Goal: Task Accomplishment & Management: Complete application form

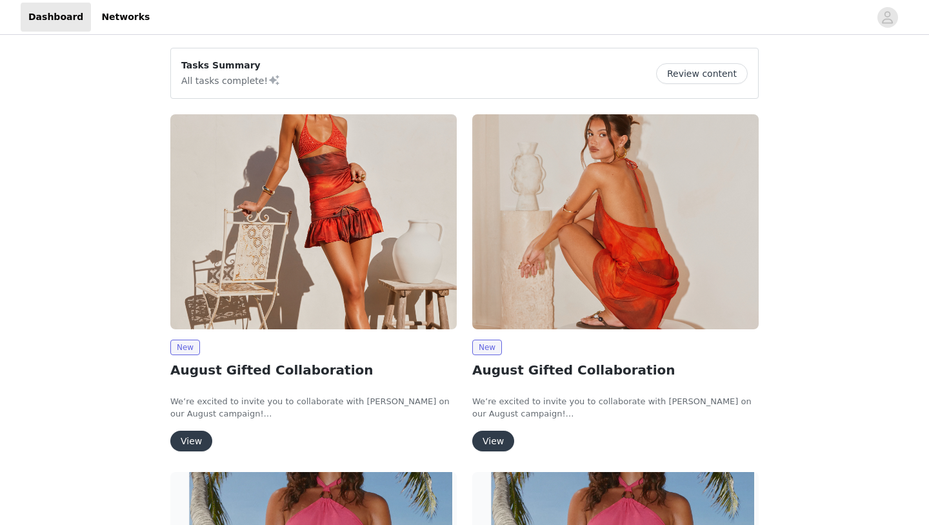
click at [307, 276] on img at bounding box center [313, 221] width 287 height 215
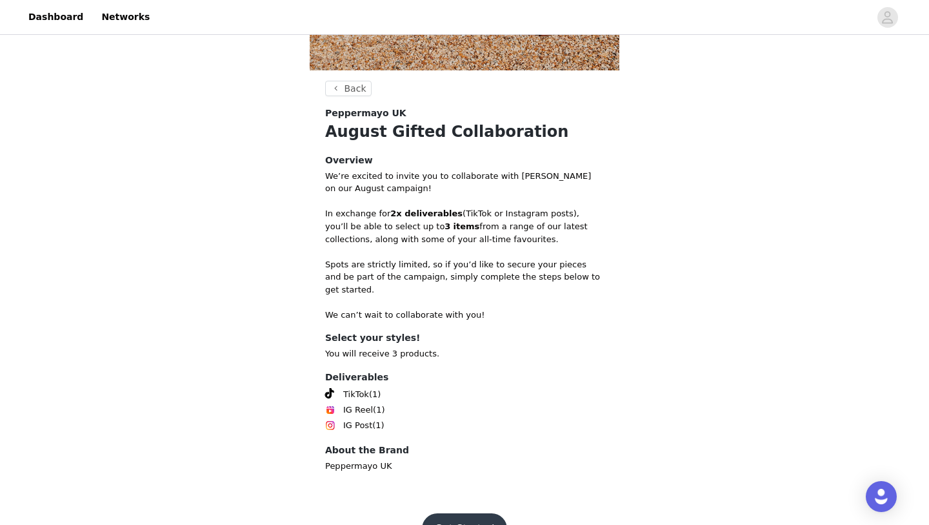
scroll to position [454, 0]
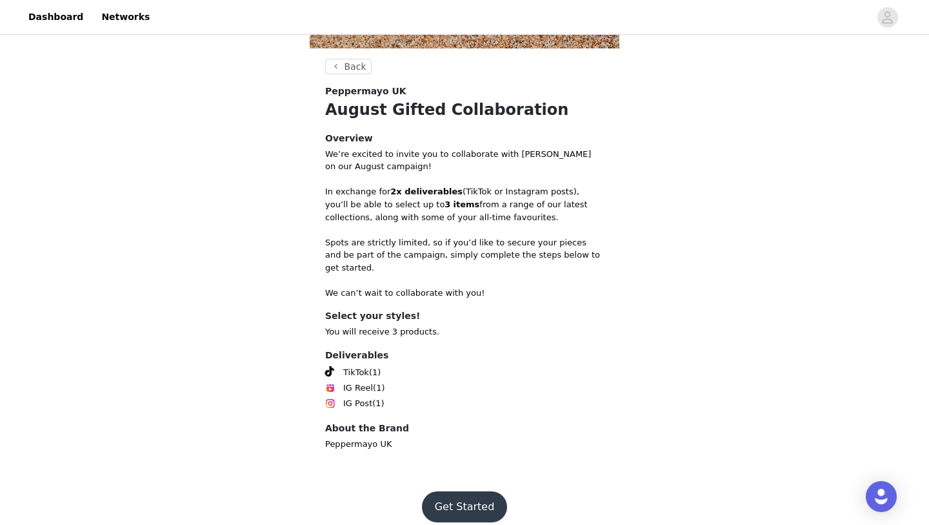
click at [456, 502] on button "Get Started" at bounding box center [465, 506] width 86 height 31
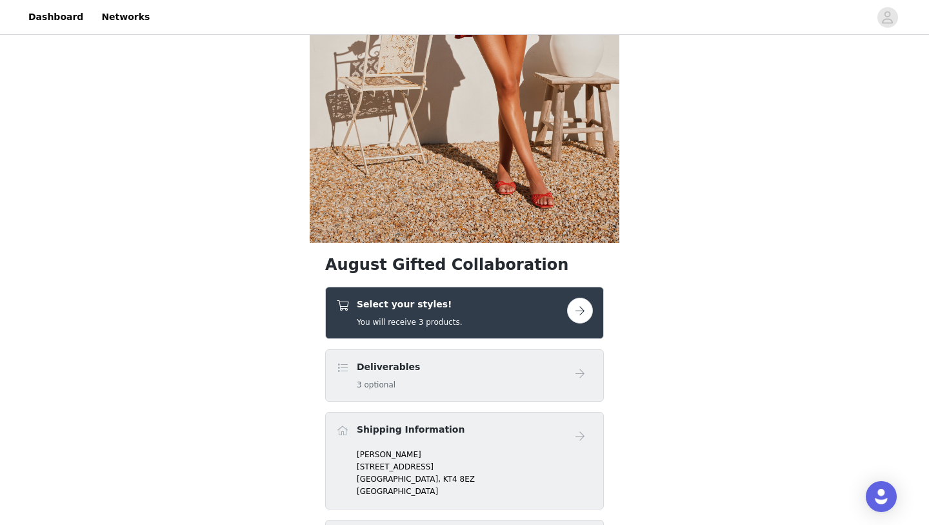
scroll to position [269, 0]
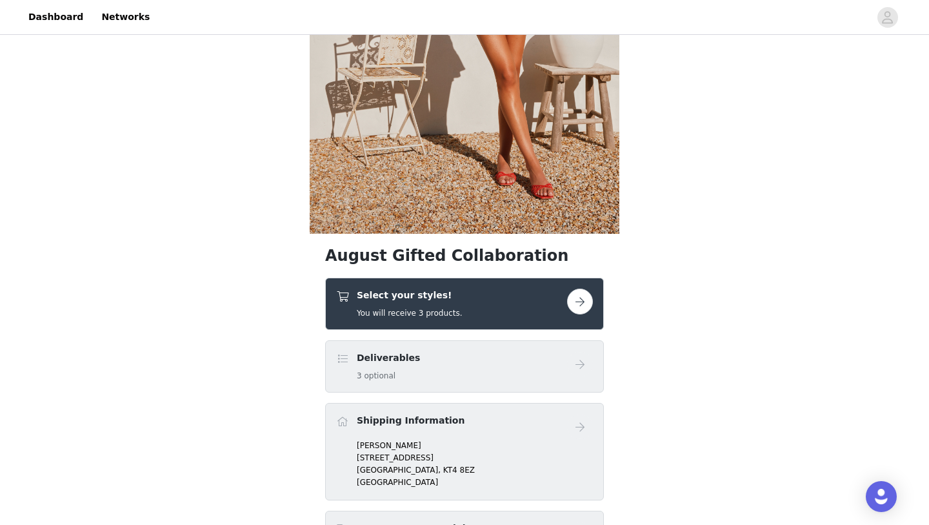
click at [495, 316] on div "Select your styles! You will receive 3 products." at bounding box center [451, 304] width 231 height 30
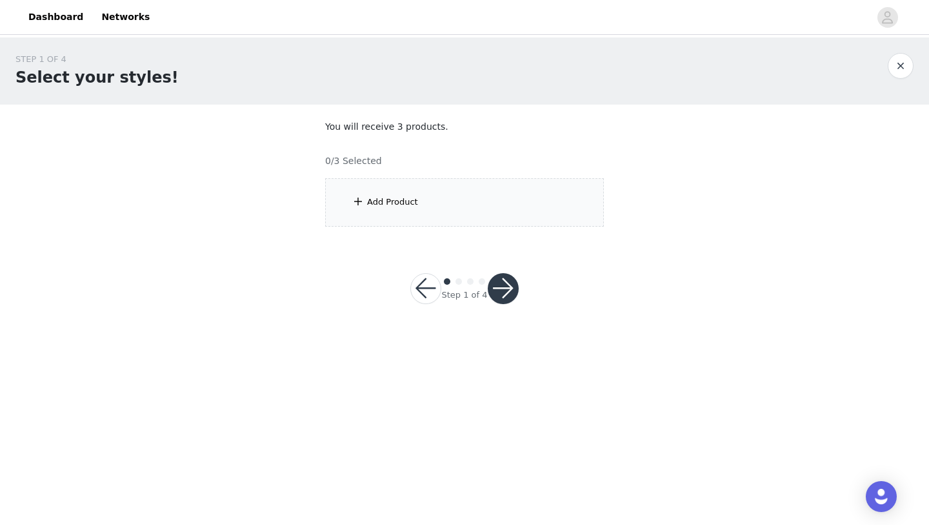
click at [522, 187] on div "Add Product" at bounding box center [464, 202] width 279 height 48
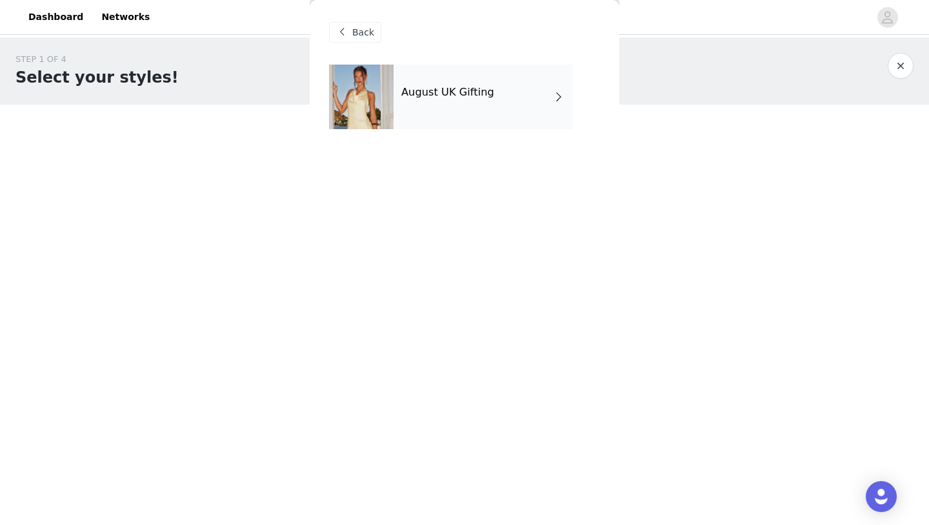
click at [497, 124] on div "August UK Gifting" at bounding box center [483, 97] width 179 height 65
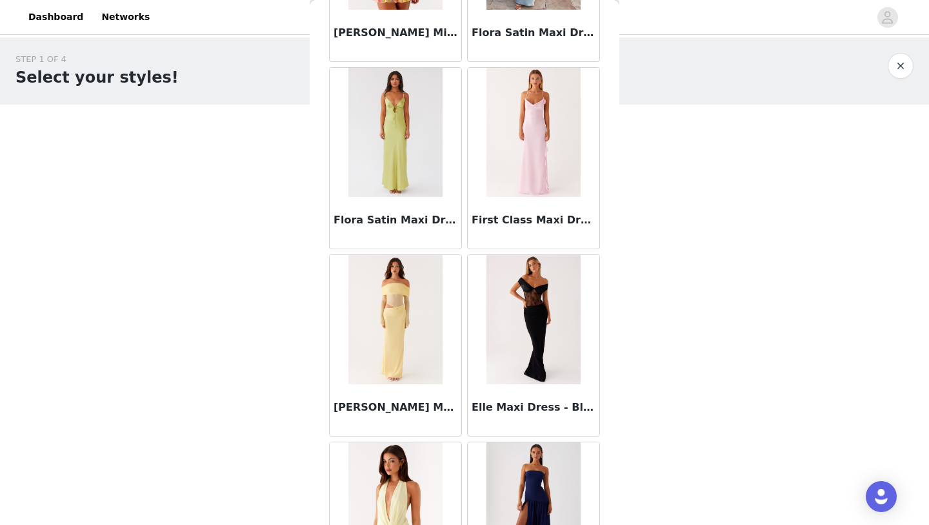
scroll to position [200, 0]
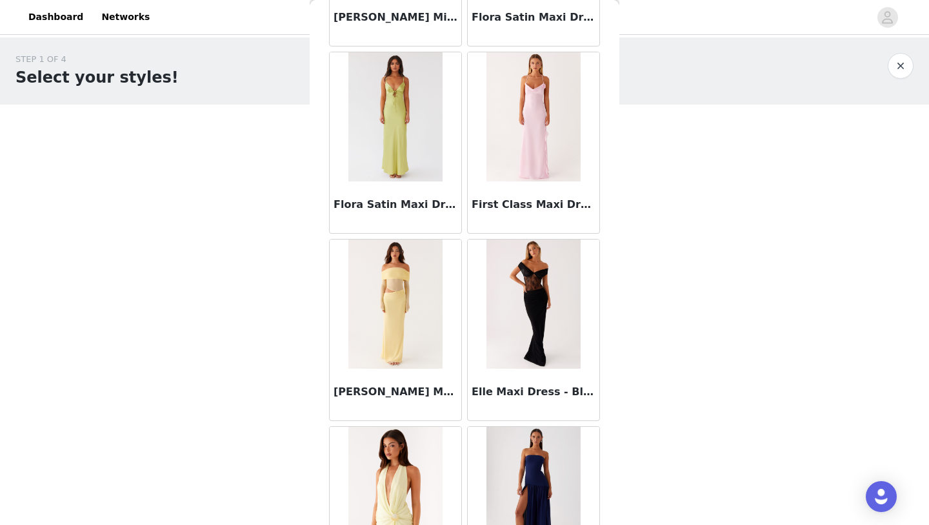
click at [408, 293] on img at bounding box center [396, 303] width 94 height 129
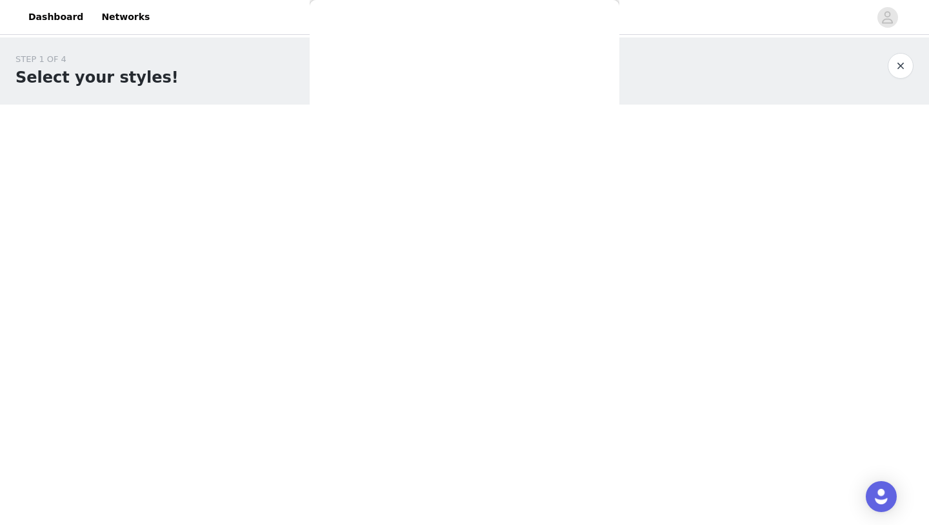
scroll to position [0, 0]
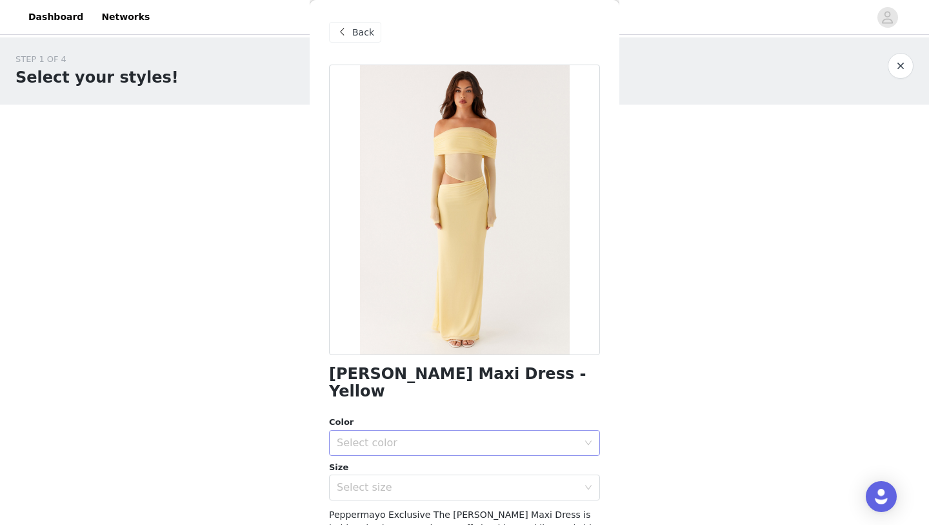
click at [430, 436] on div "Select color" at bounding box center [457, 442] width 241 height 13
click at [429, 449] on li "Yellow" at bounding box center [464, 453] width 271 height 21
click at [432, 481] on div "Select size" at bounding box center [457, 487] width 241 height 13
click at [429, 504] on li "UK 4" at bounding box center [464, 498] width 271 height 21
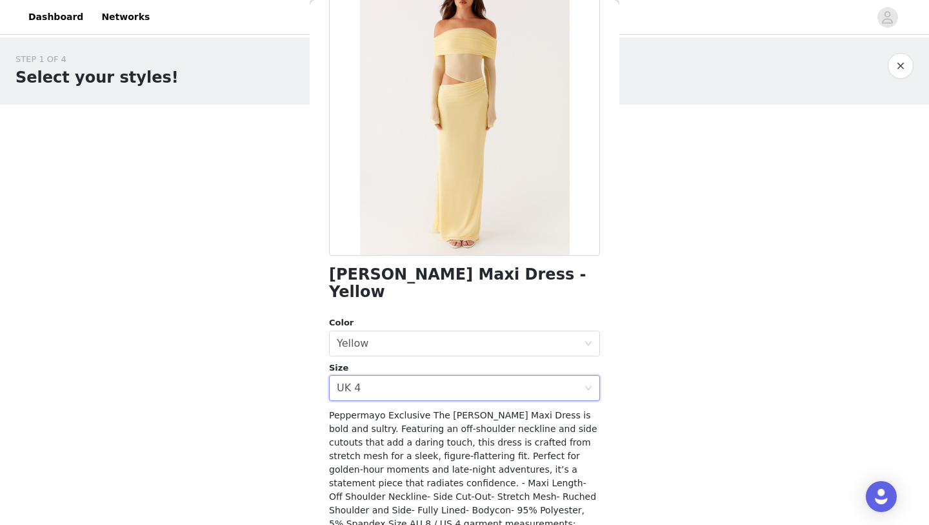
scroll to position [183, 0]
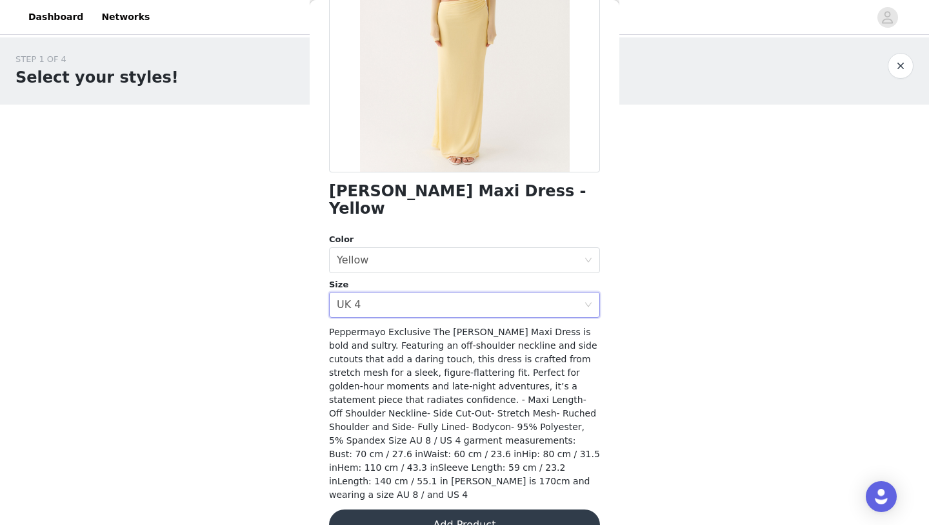
click at [433, 509] on button "Add Product" at bounding box center [464, 524] width 271 height 31
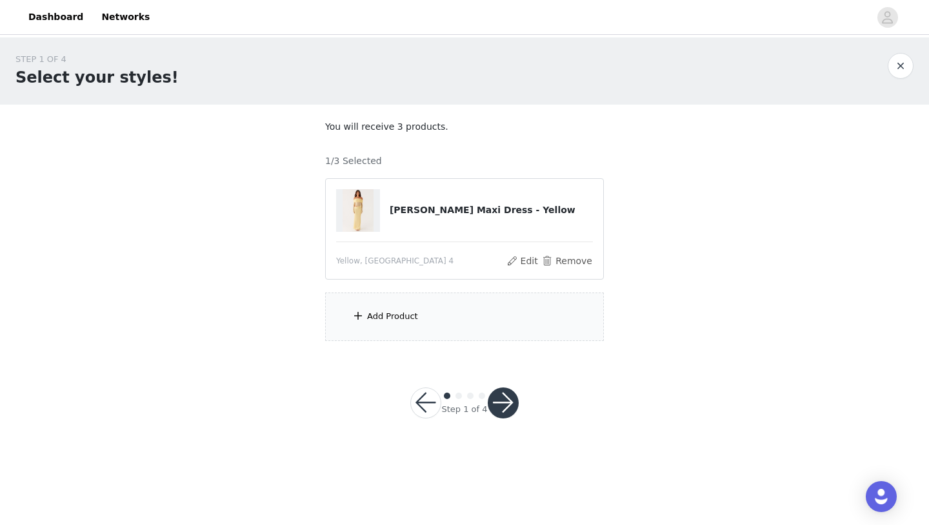
click at [470, 310] on div "Add Product" at bounding box center [464, 316] width 279 height 48
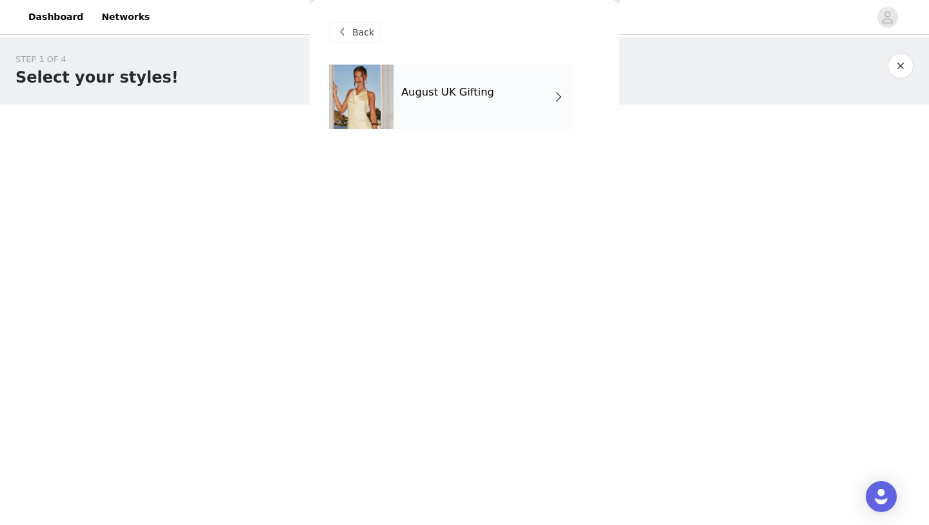
click at [469, 96] on h4 "August UK Gifting" at bounding box center [447, 92] width 93 height 12
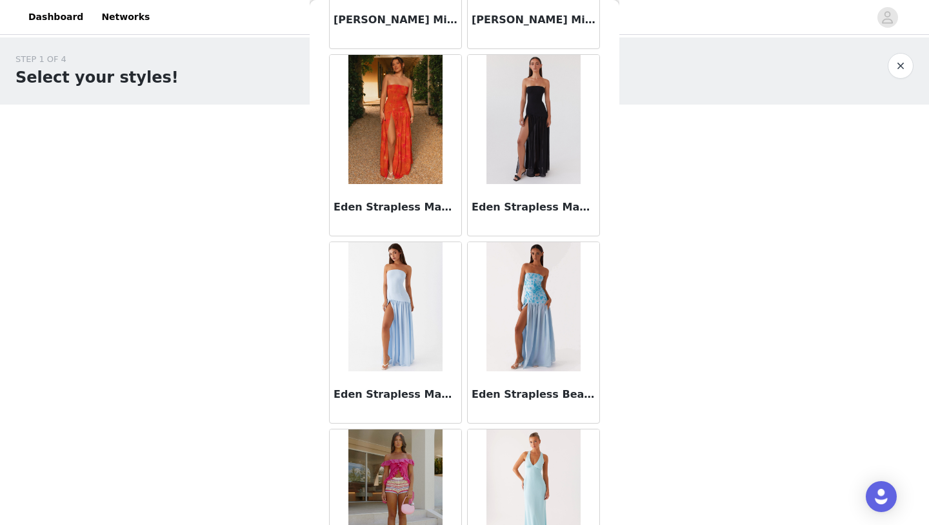
scroll to position [959, 0]
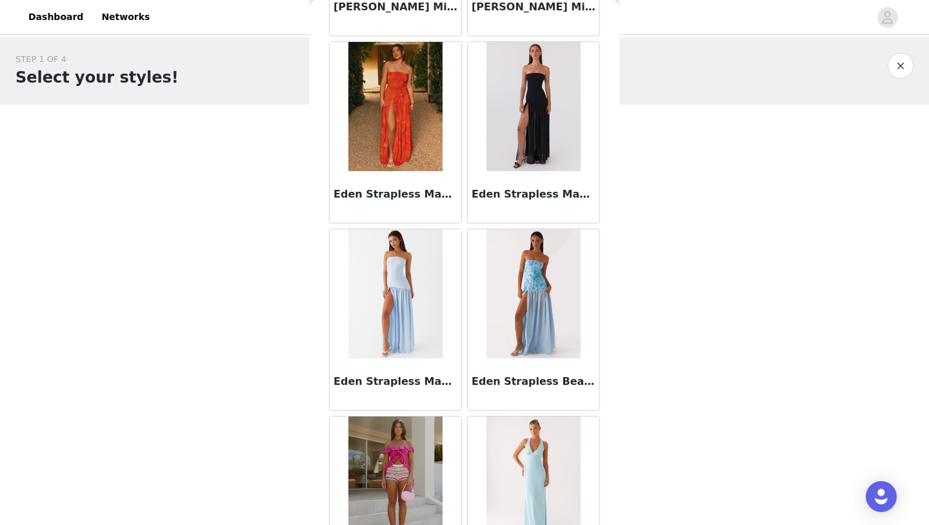
click at [640, 316] on div "STEP 1 OF 4 Select your styles! You will receive 3 products. 1/3 Selected [PERS…" at bounding box center [464, 196] width 929 height 319
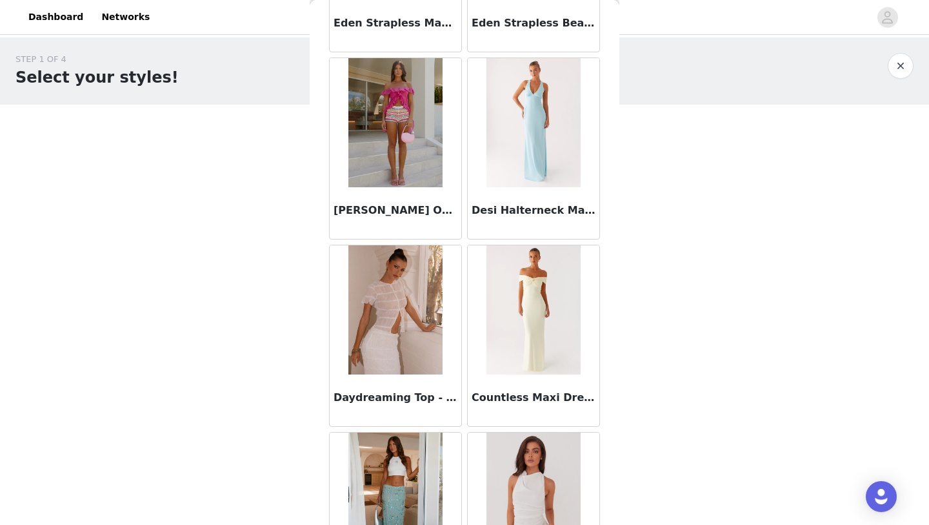
scroll to position [1321, 0]
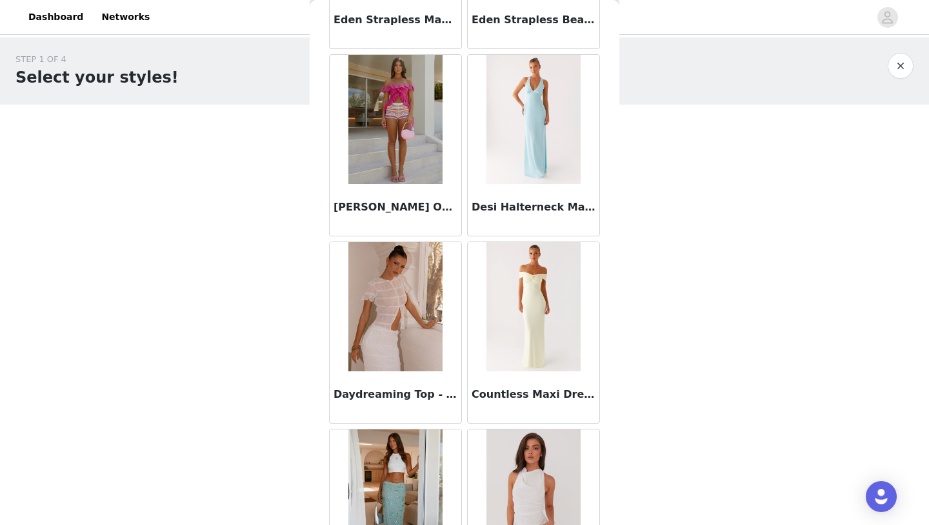
click at [518, 348] on img at bounding box center [534, 306] width 94 height 129
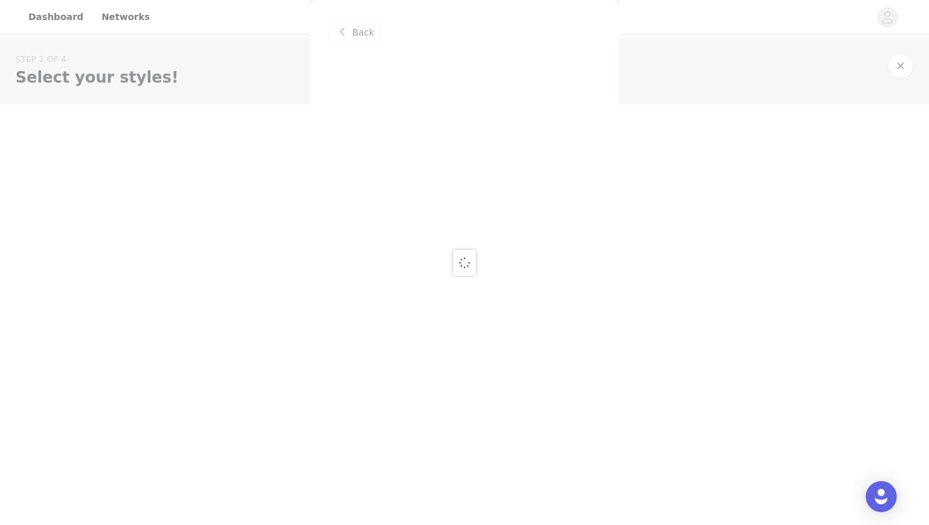
scroll to position [0, 0]
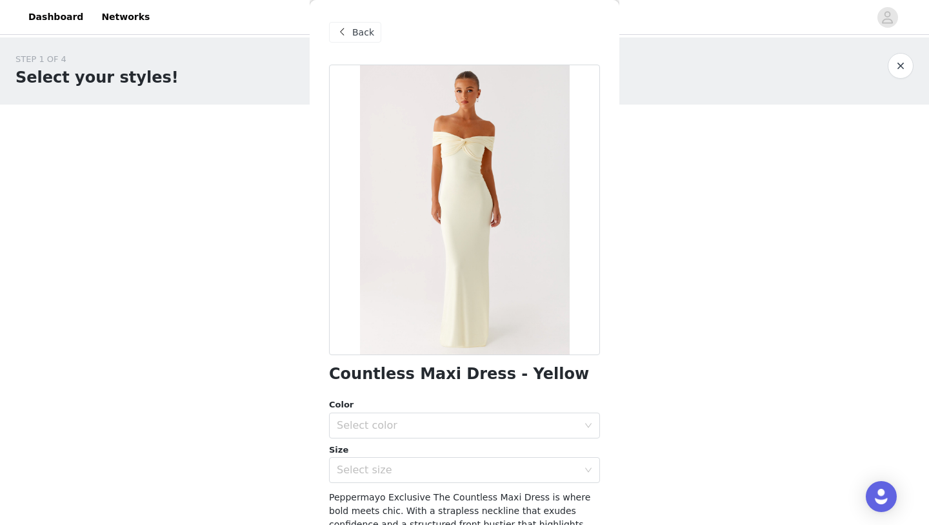
click at [352, 43] on div "Back" at bounding box center [464, 32] width 271 height 65
click at [352, 39] on div "Back" at bounding box center [355, 32] width 52 height 21
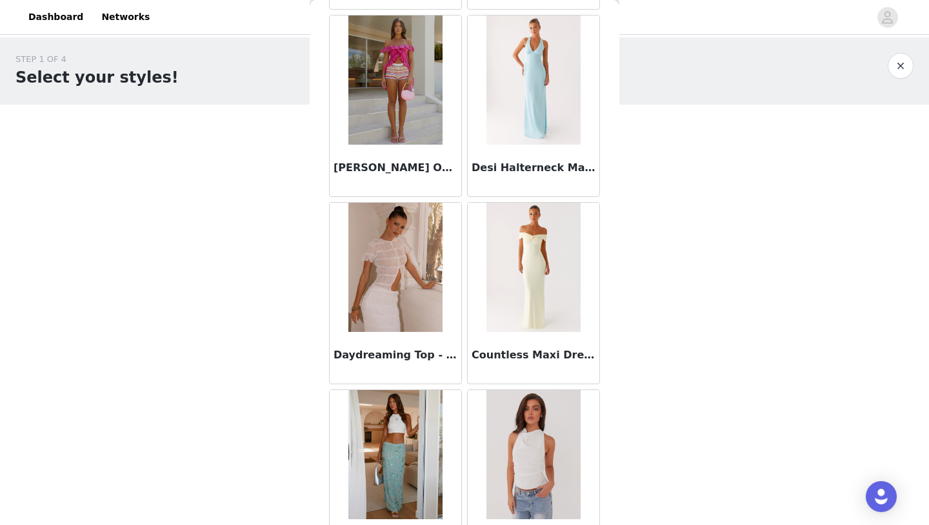
scroll to position [1450, 0]
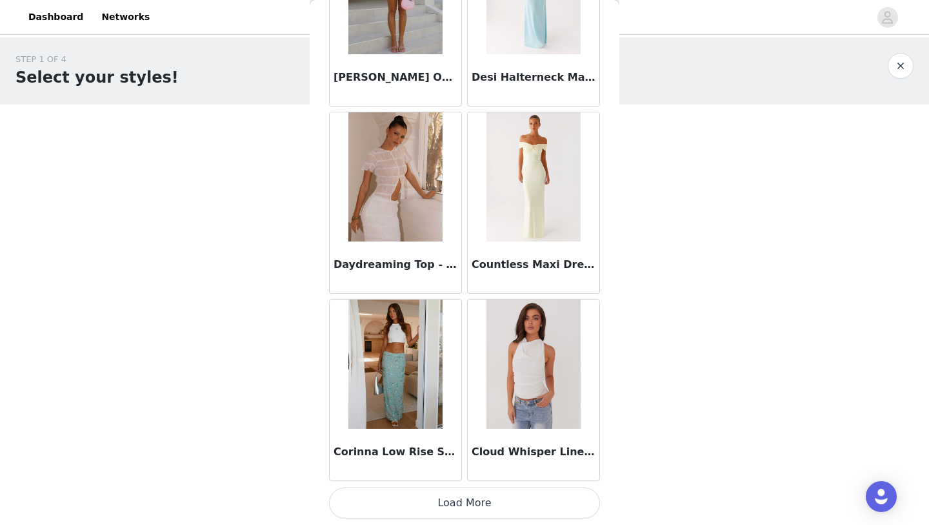
click at [442, 509] on button "Load More" at bounding box center [464, 502] width 271 height 31
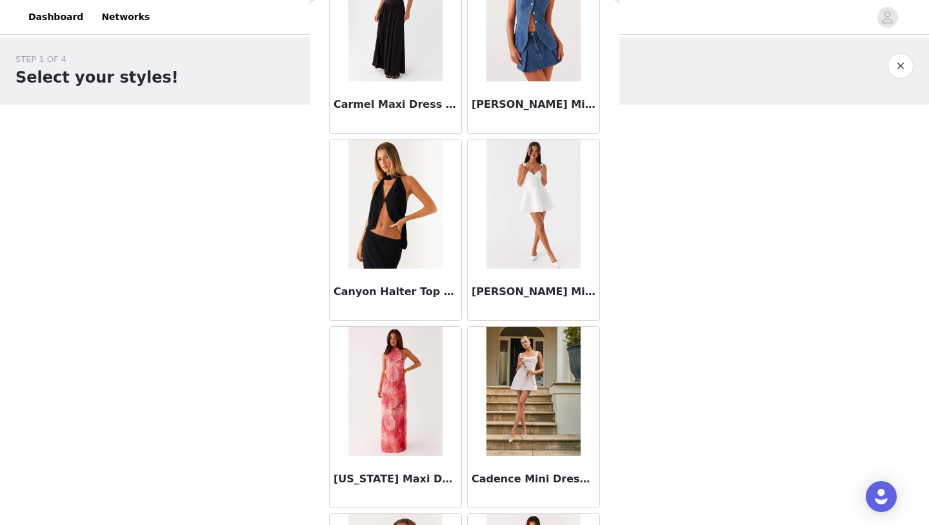
scroll to position [2737, 0]
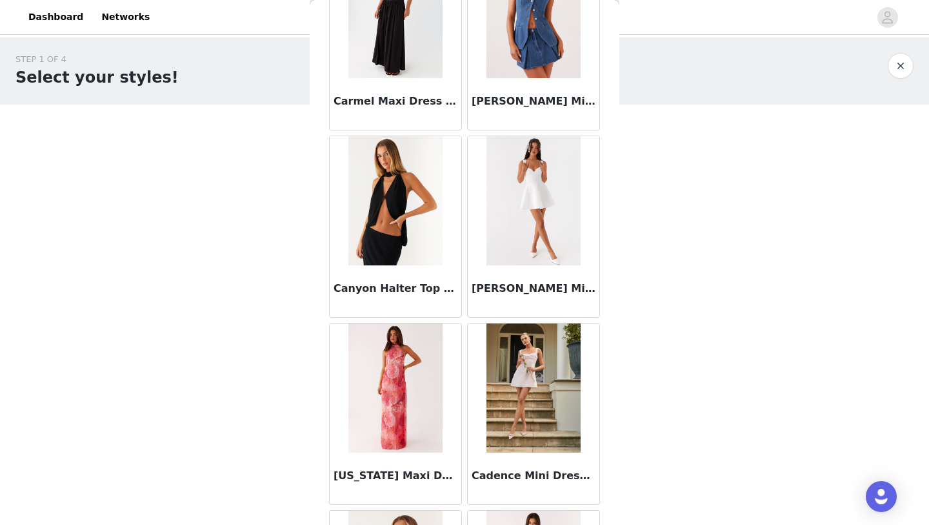
click at [385, 246] on img at bounding box center [396, 200] width 94 height 129
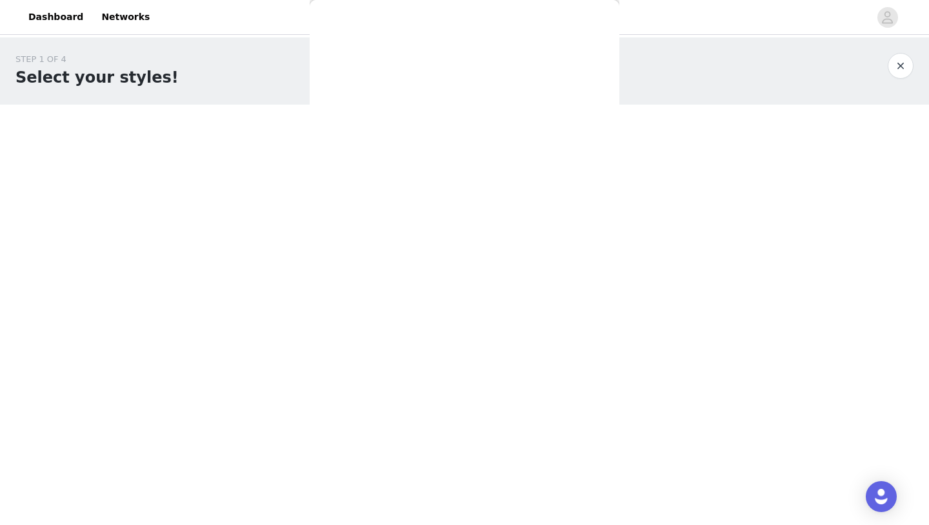
scroll to position [0, 0]
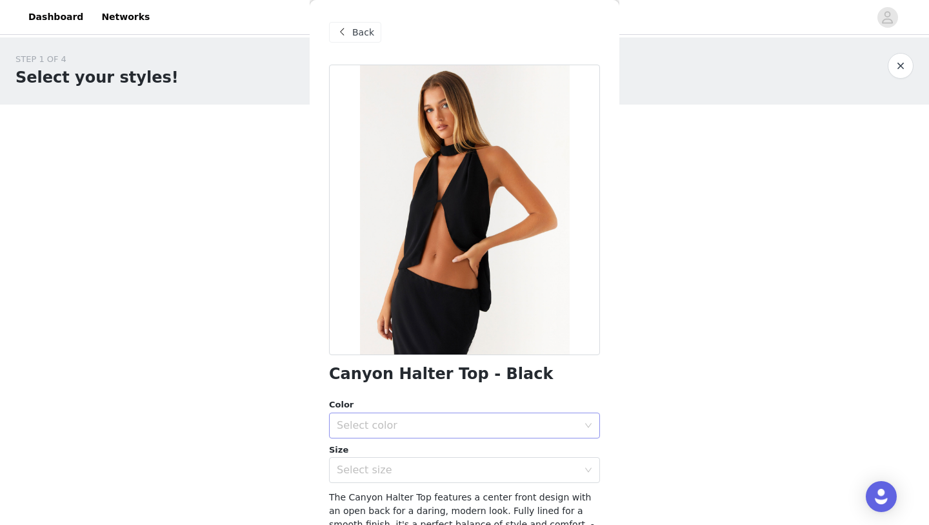
click at [421, 427] on div "Select color" at bounding box center [457, 425] width 241 height 13
click at [418, 446] on li "Black" at bounding box center [464, 453] width 271 height 21
click at [415, 463] on div "Select size" at bounding box center [457, 469] width 241 height 13
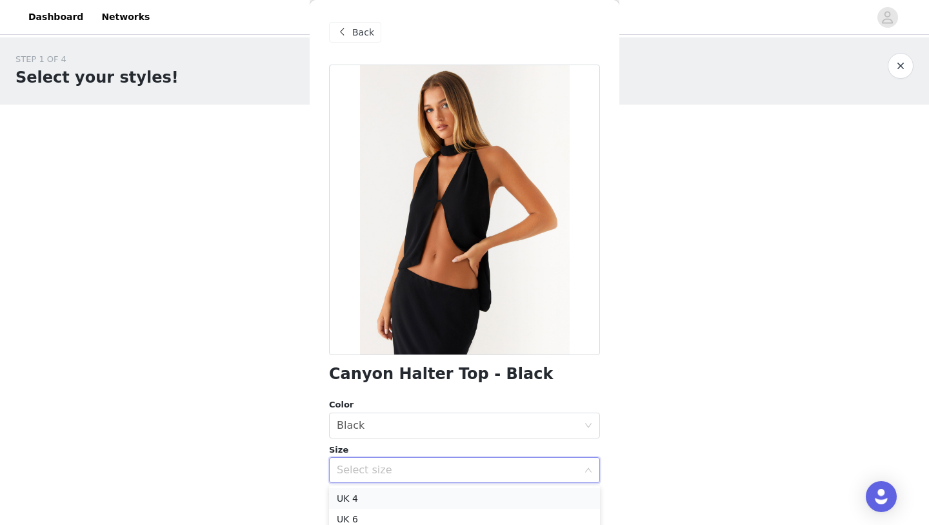
click at [409, 489] on li "UK 4" at bounding box center [464, 498] width 271 height 21
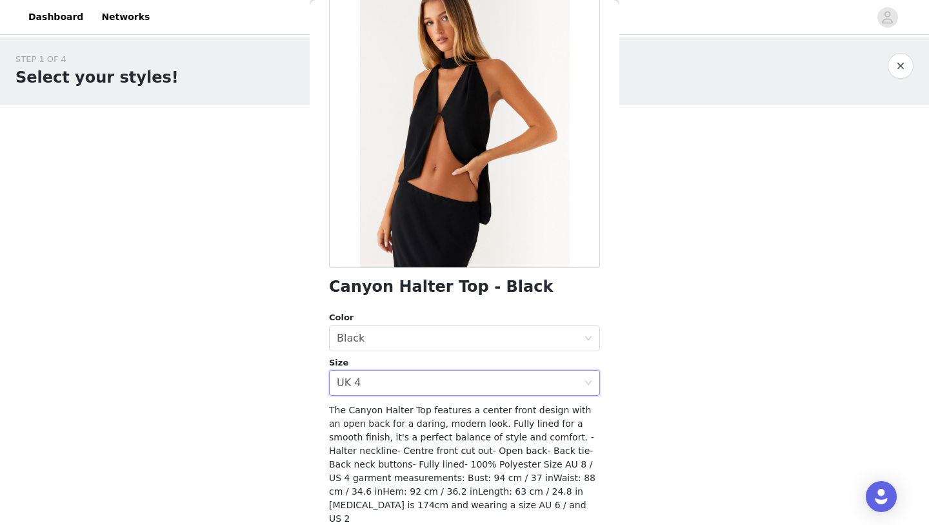
scroll to position [128, 0]
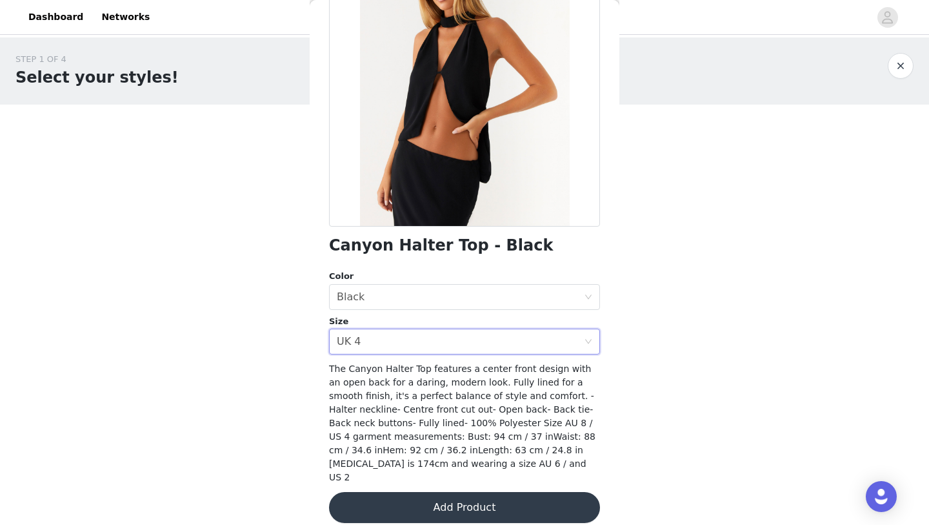
click at [409, 492] on button "Add Product" at bounding box center [464, 507] width 271 height 31
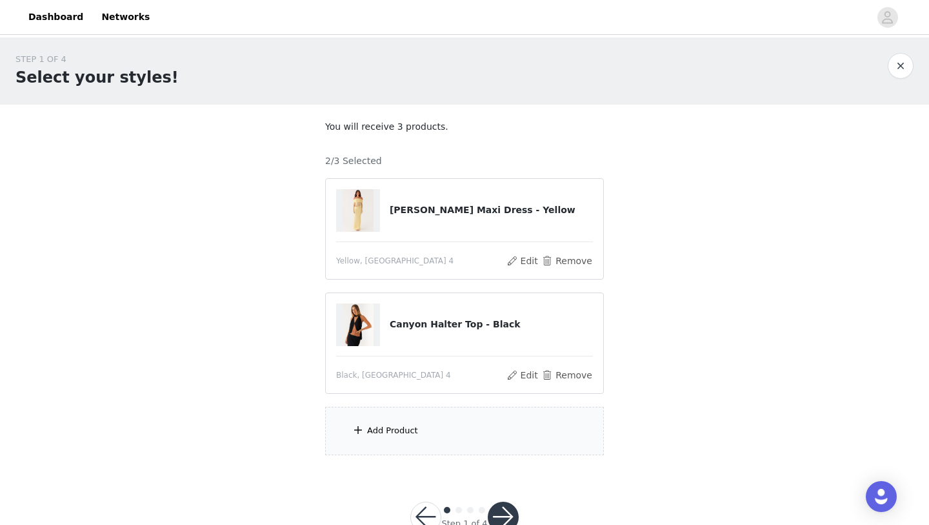
click at [435, 423] on div "Add Product" at bounding box center [464, 431] width 279 height 48
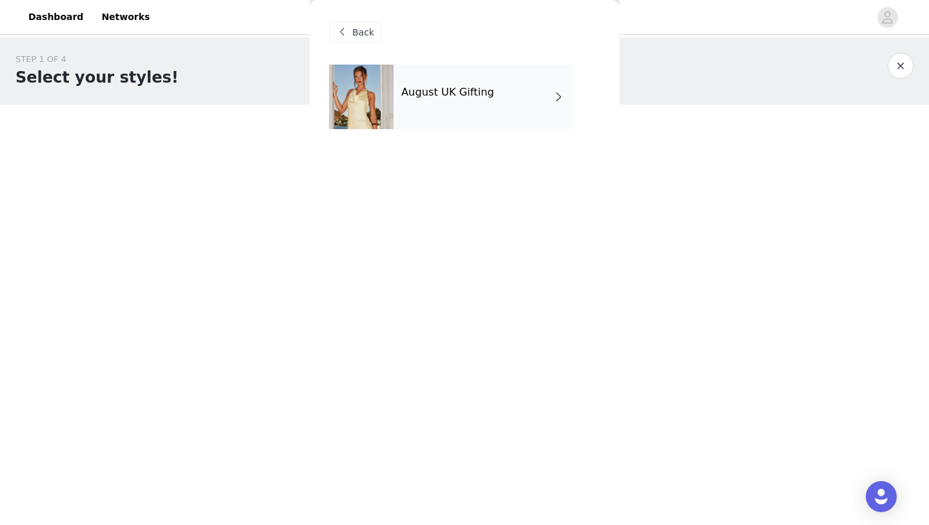
click at [478, 98] on h4 "August UK Gifting" at bounding box center [447, 92] width 93 height 12
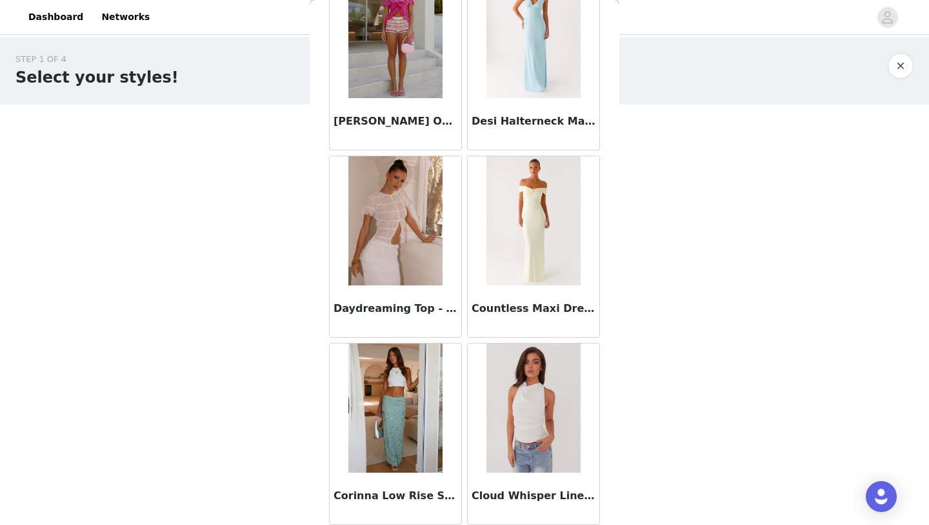
scroll to position [1450, 0]
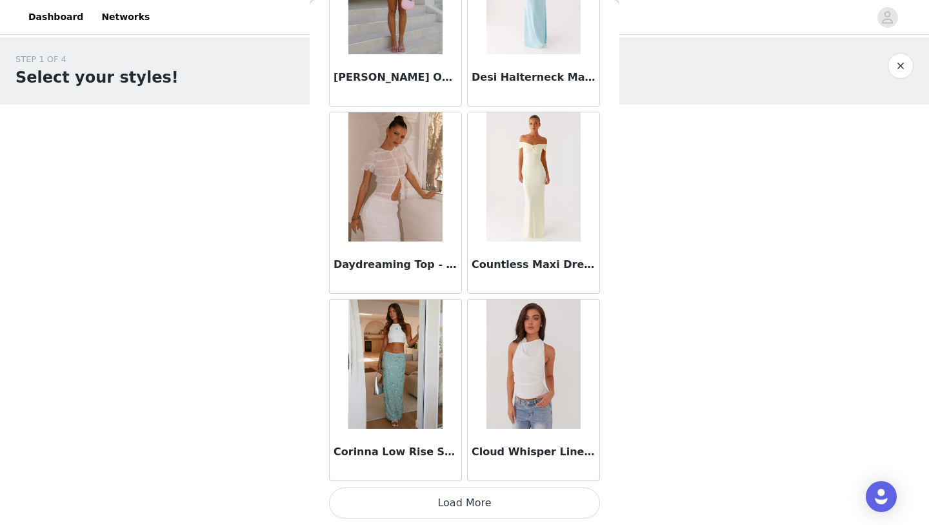
click at [380, 500] on button "Load More" at bounding box center [464, 502] width 271 height 31
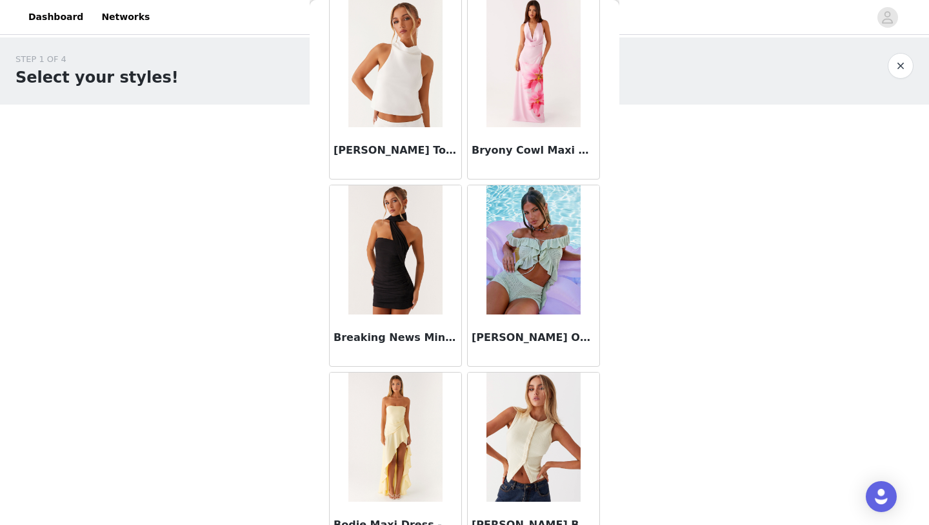
scroll to position [3322, 0]
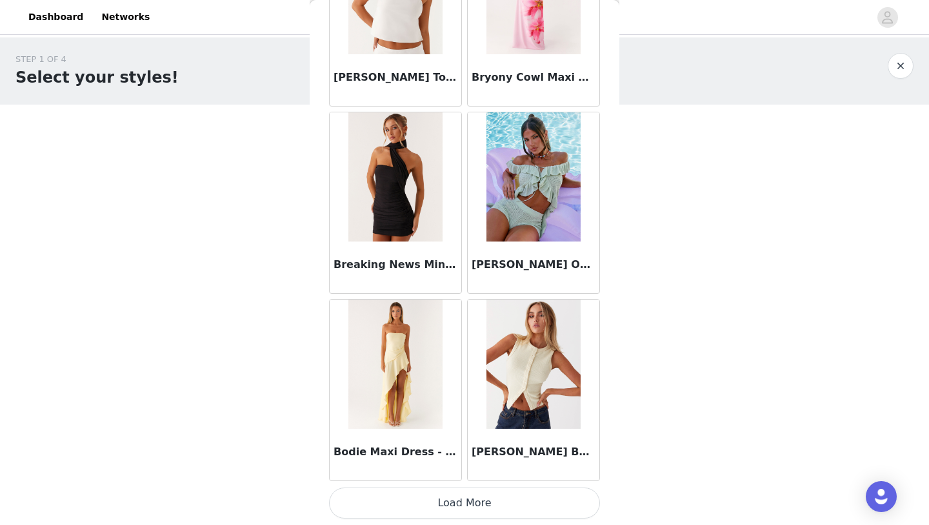
click at [438, 507] on button "Load More" at bounding box center [464, 502] width 271 height 31
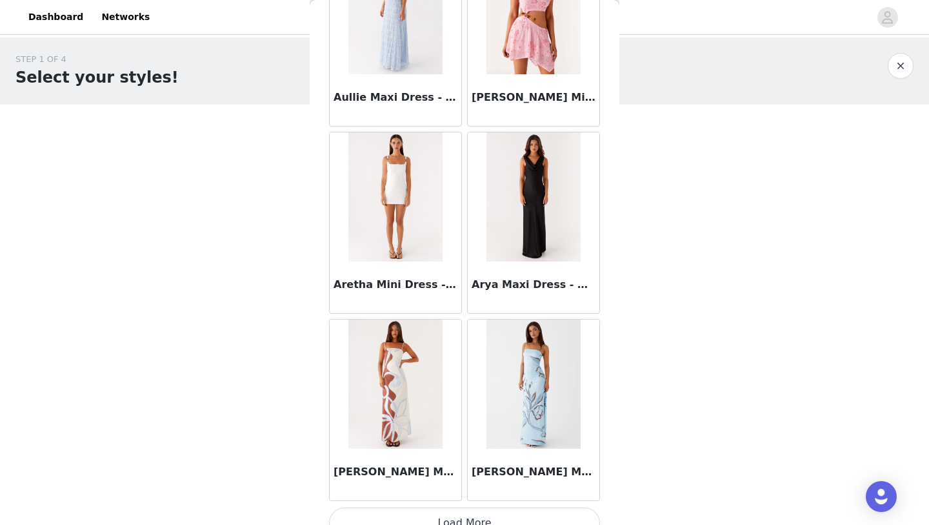
scroll to position [5194, 0]
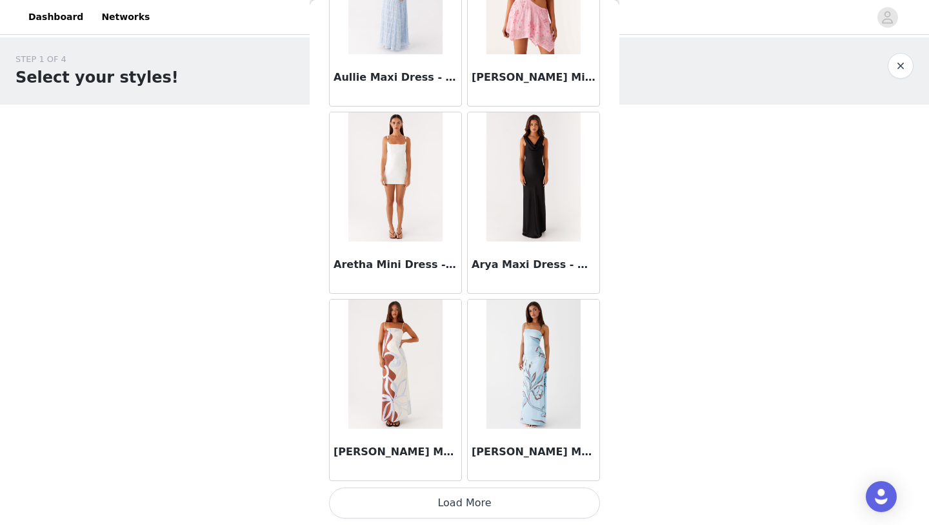
click at [463, 514] on button "Load More" at bounding box center [464, 502] width 271 height 31
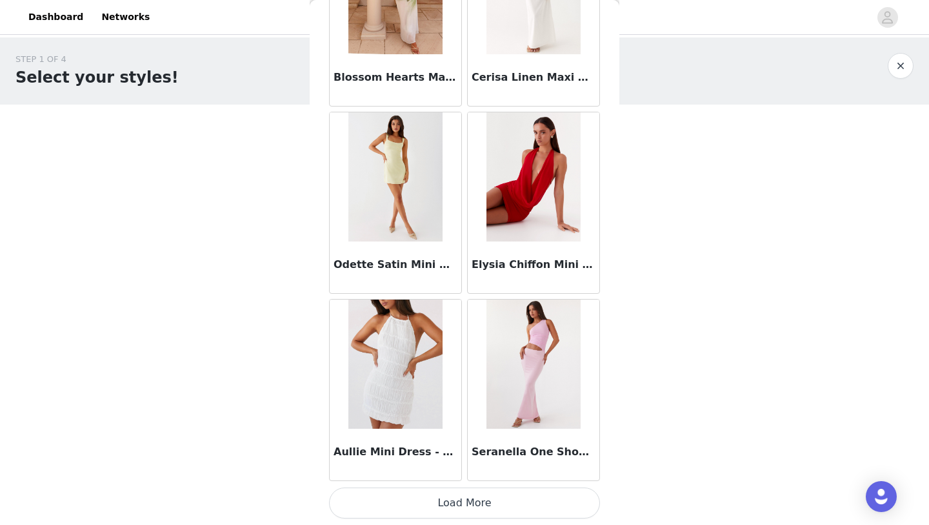
scroll to position [38, 0]
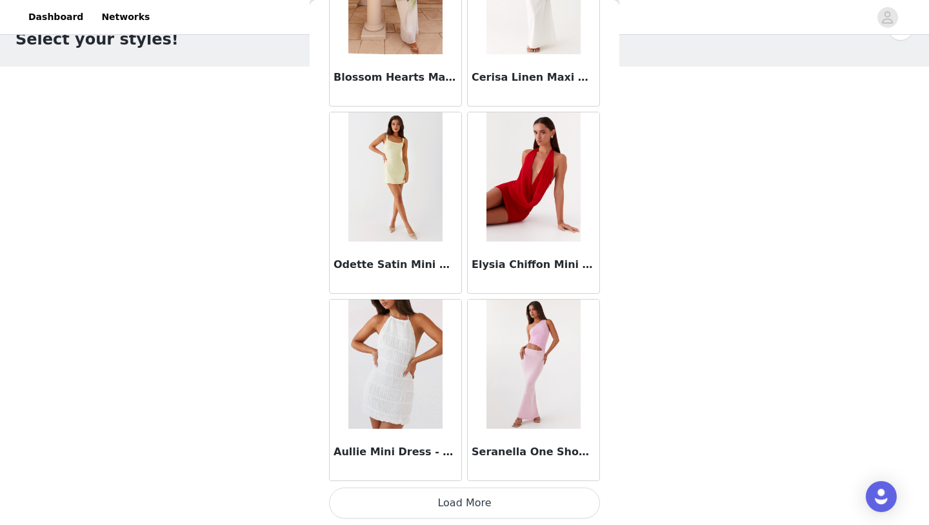
click at [468, 498] on button "Load More" at bounding box center [464, 502] width 271 height 31
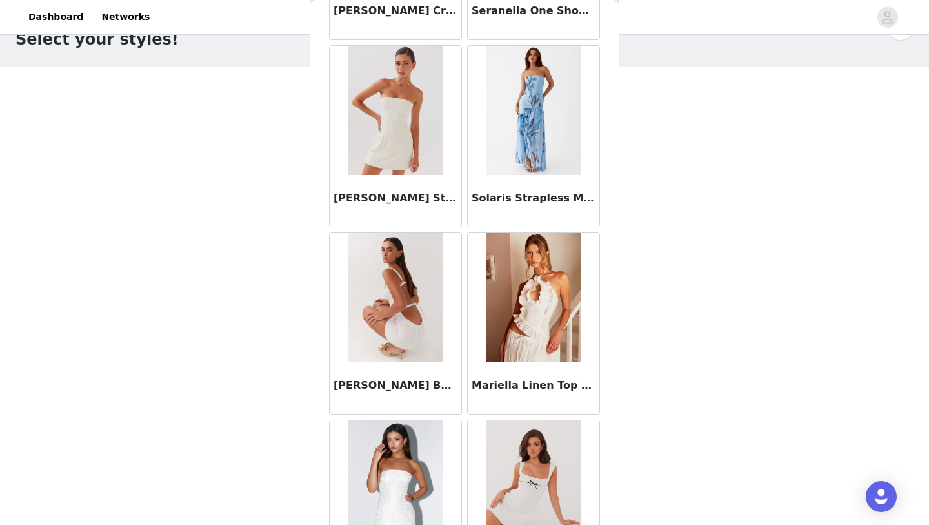
scroll to position [8937, 0]
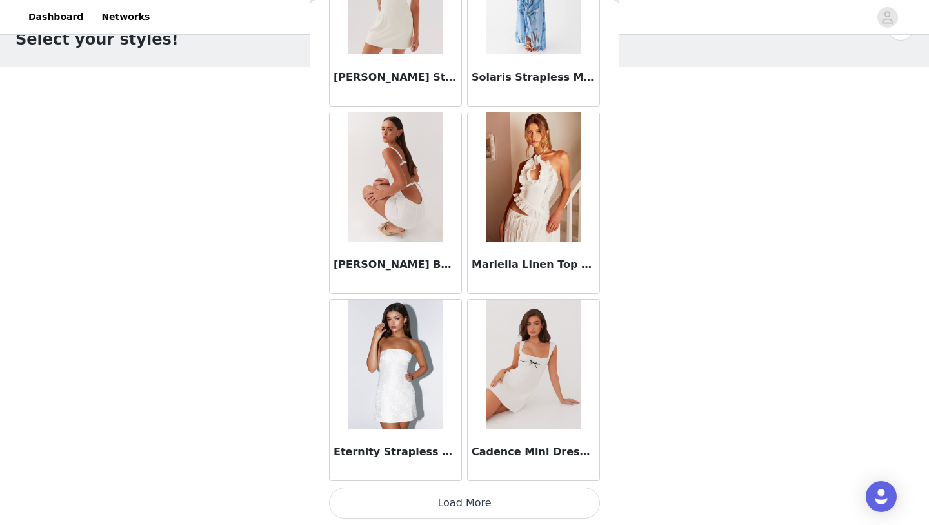
click at [468, 498] on button "Load More" at bounding box center [464, 502] width 271 height 31
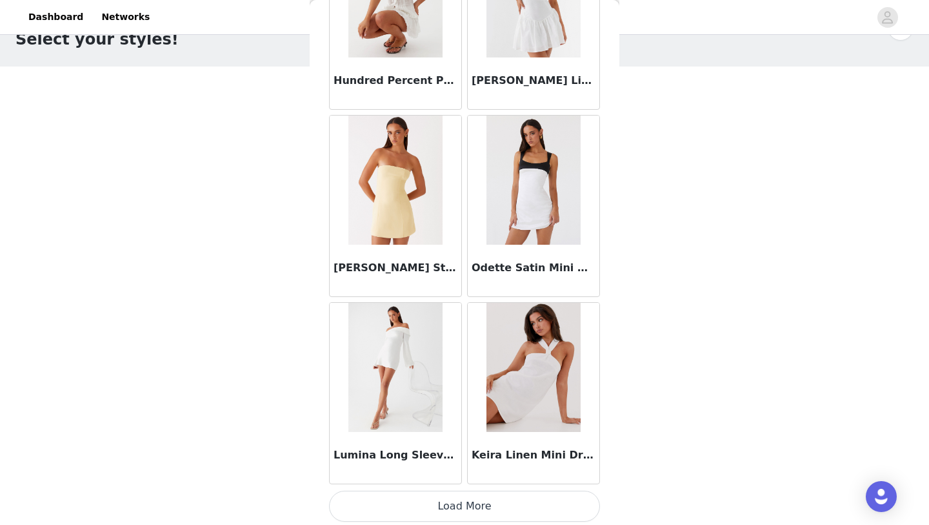
click at [468, 496] on button "Load More" at bounding box center [464, 506] width 271 height 31
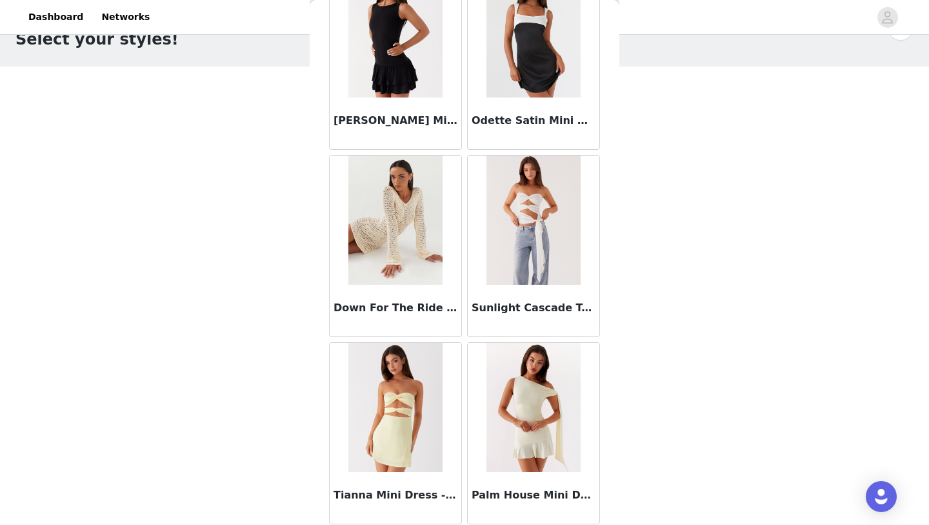
scroll to position [12681, 0]
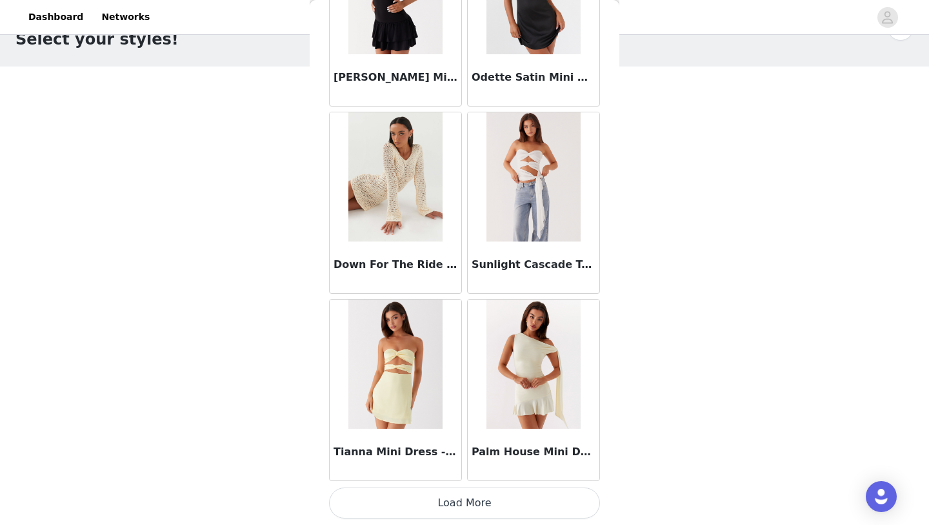
click at [468, 496] on button "Load More" at bounding box center [464, 502] width 271 height 31
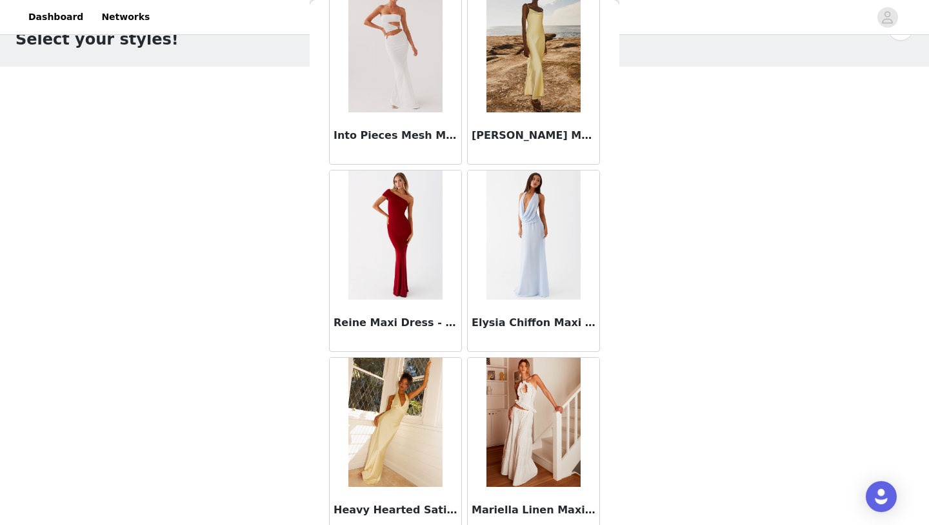
scroll to position [13560, 0]
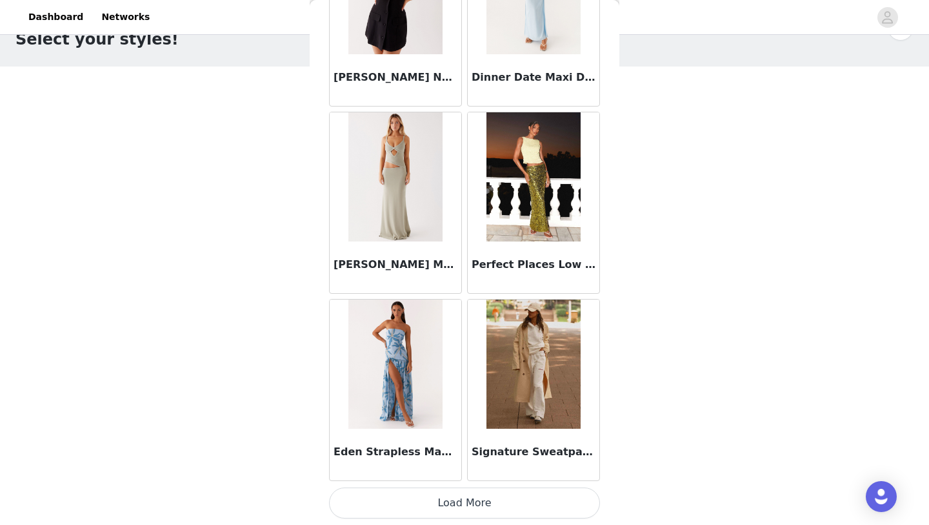
click at [468, 496] on button "Load More" at bounding box center [464, 502] width 271 height 31
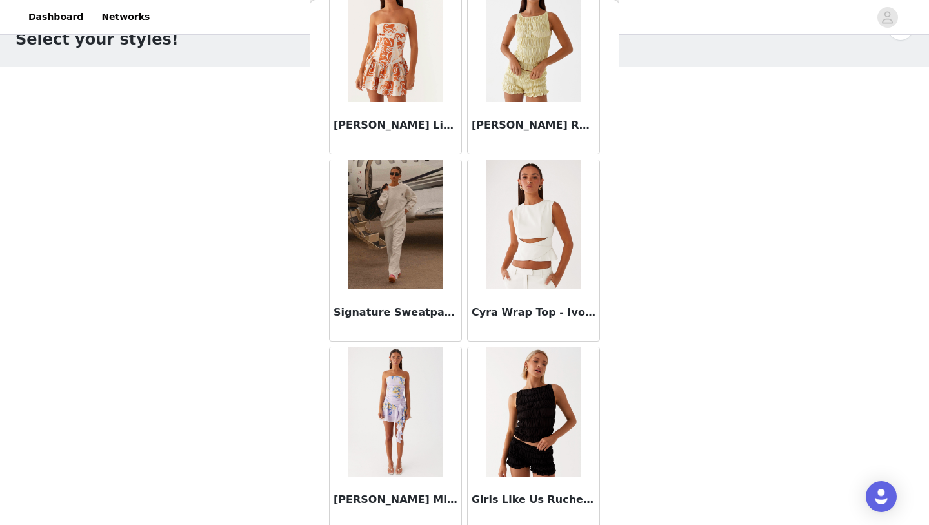
scroll to position [16424, 0]
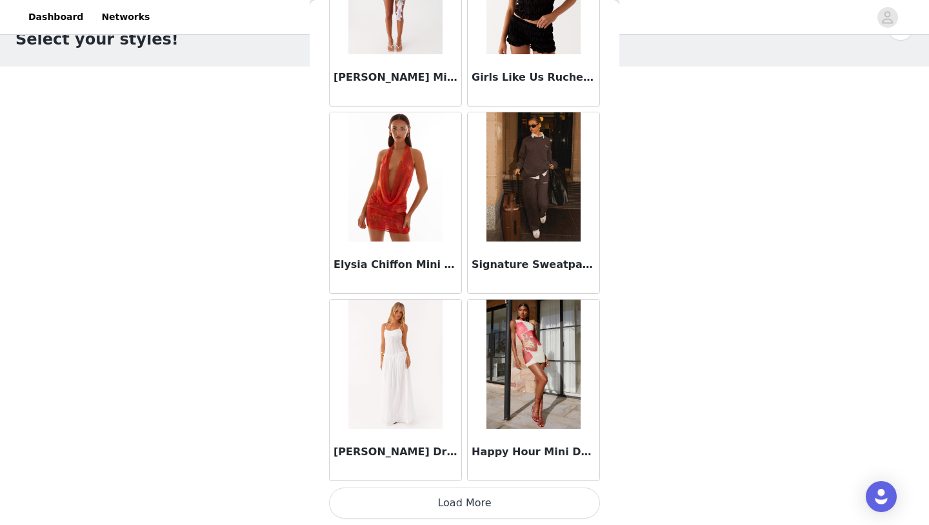
click at [430, 498] on button "Load More" at bounding box center [464, 502] width 271 height 31
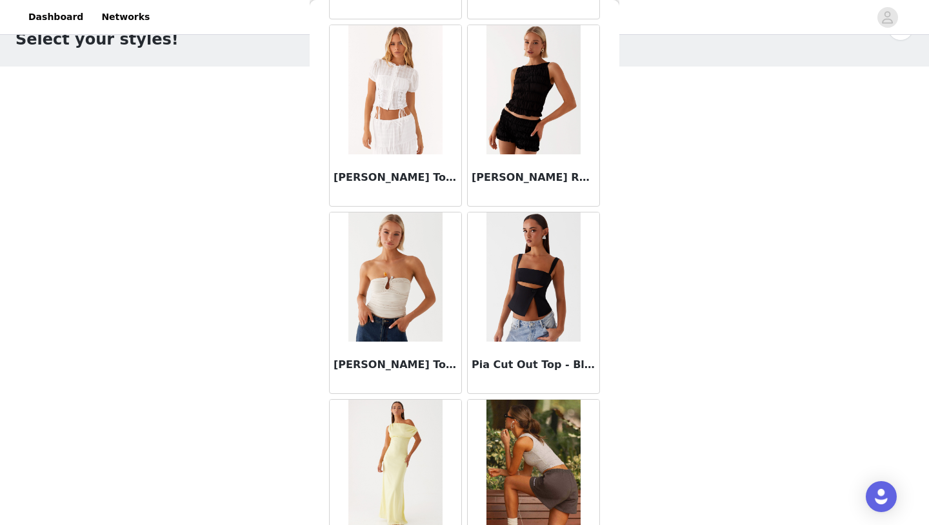
scroll to position [18296, 0]
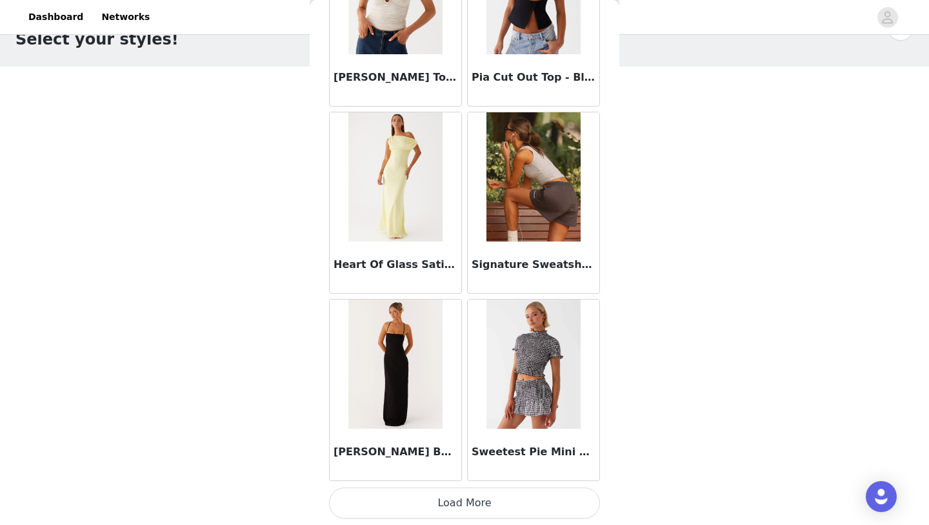
click at [431, 506] on button "Load More" at bounding box center [464, 502] width 271 height 31
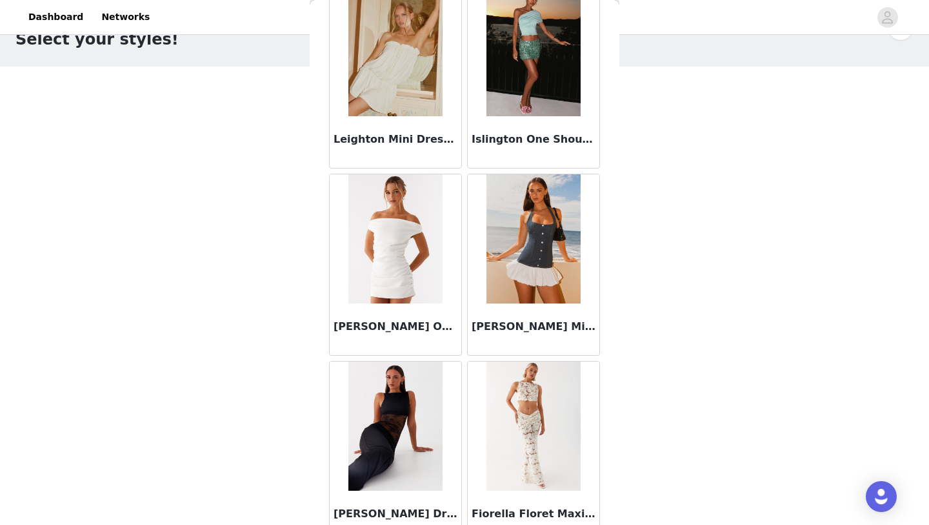
scroll to position [20168, 0]
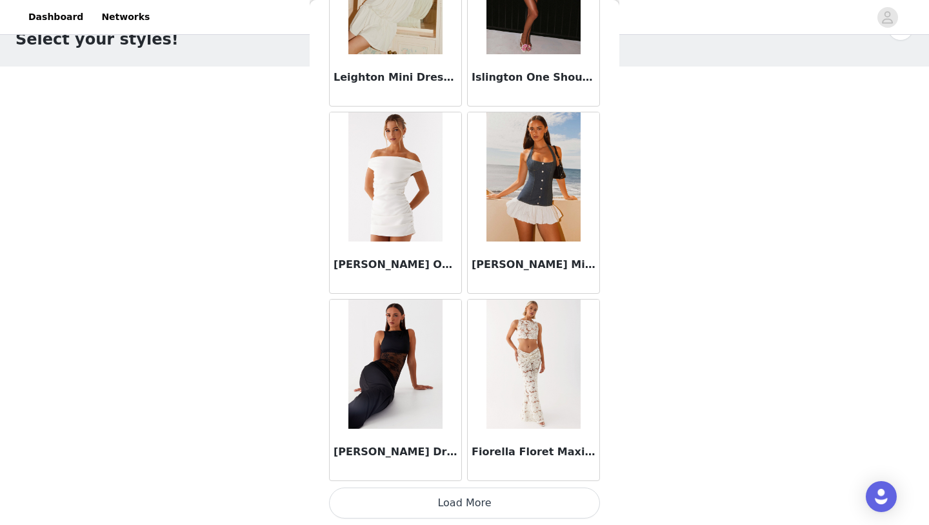
click at [460, 511] on button "Load More" at bounding box center [464, 502] width 271 height 31
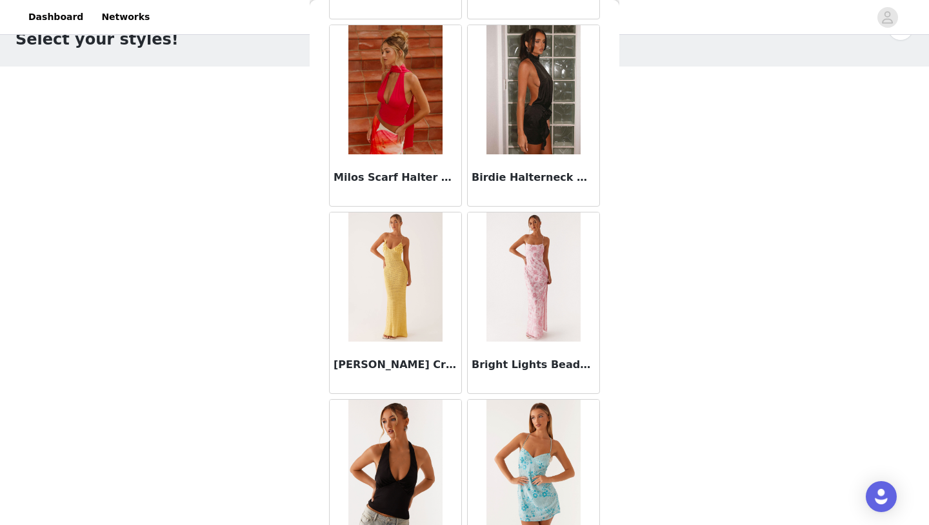
scroll to position [22040, 0]
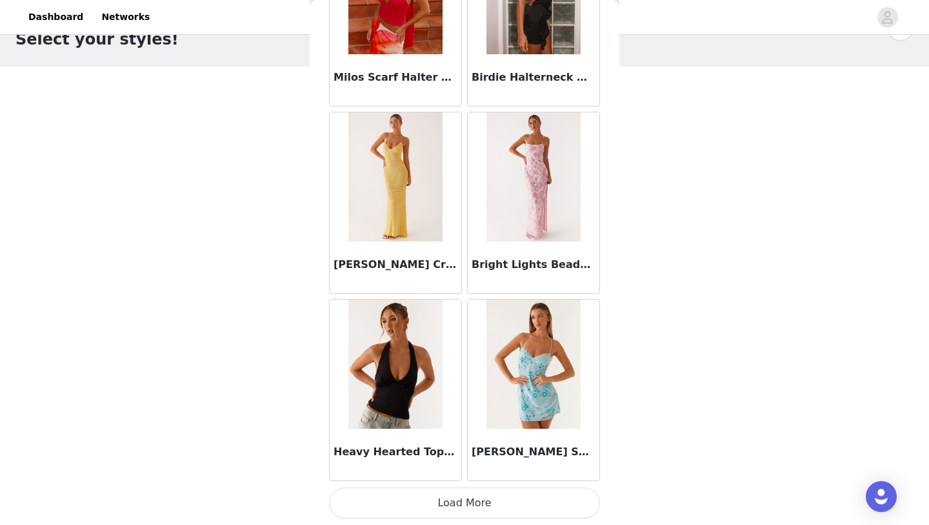
click at [460, 510] on button "Load More" at bounding box center [464, 502] width 271 height 31
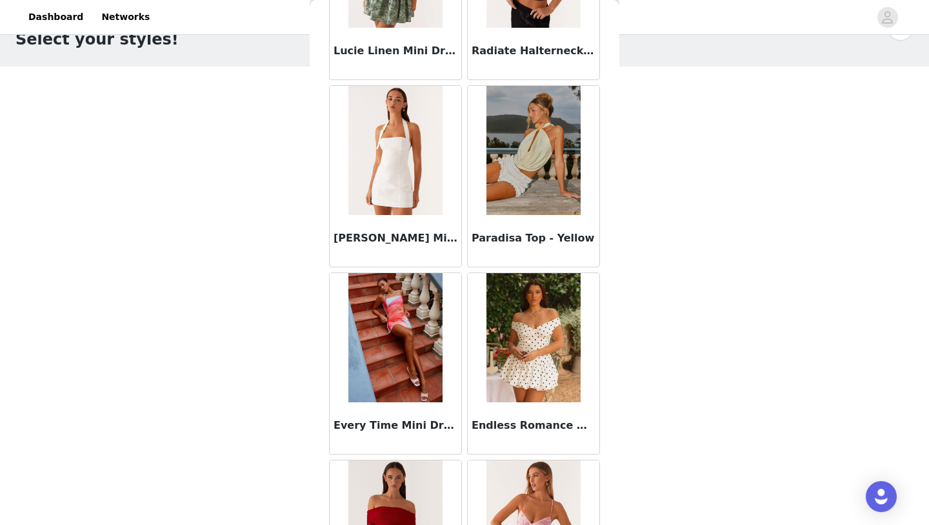
scroll to position [23911, 0]
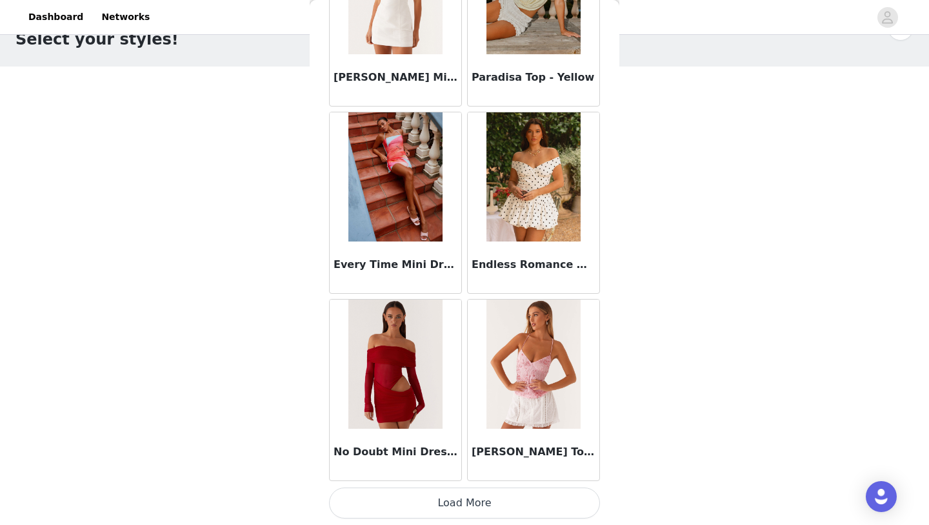
click at [460, 510] on button "Load More" at bounding box center [464, 502] width 271 height 31
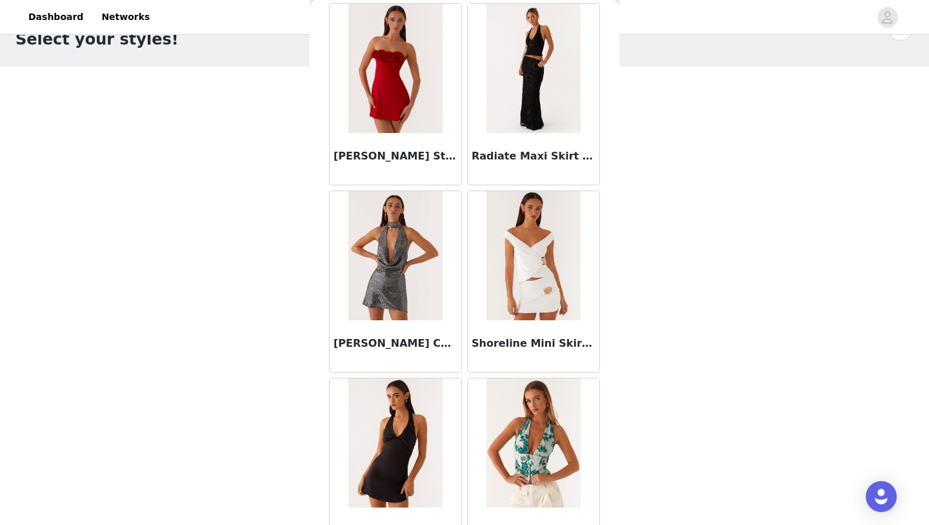
scroll to position [25335, 0]
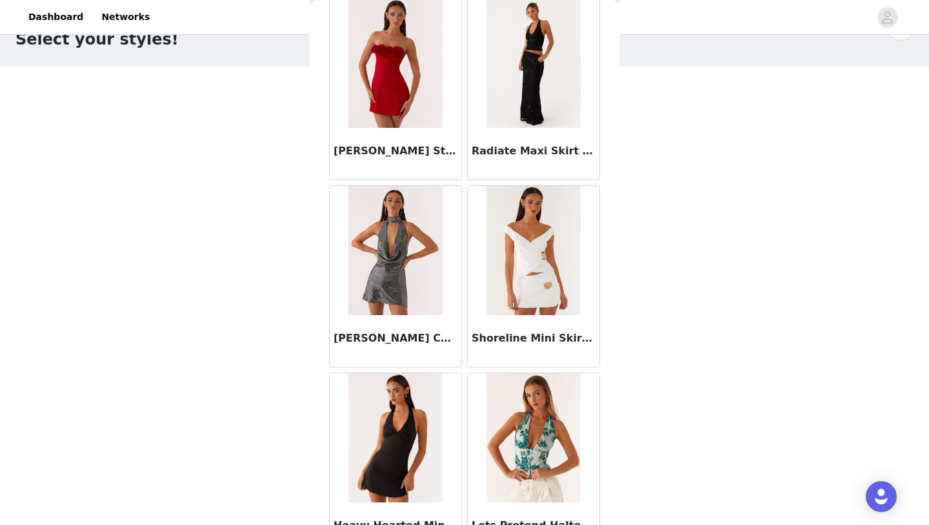
click at [533, 117] on img at bounding box center [534, 63] width 94 height 129
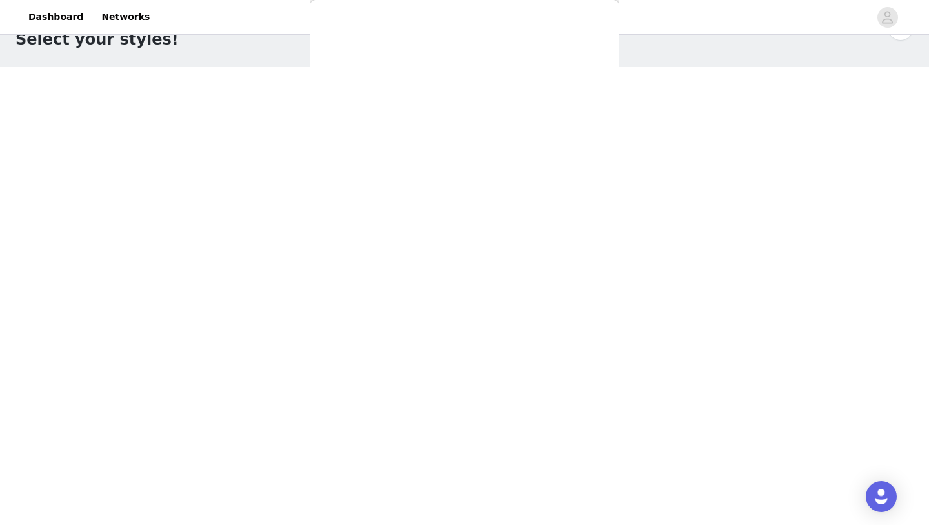
scroll to position [0, 0]
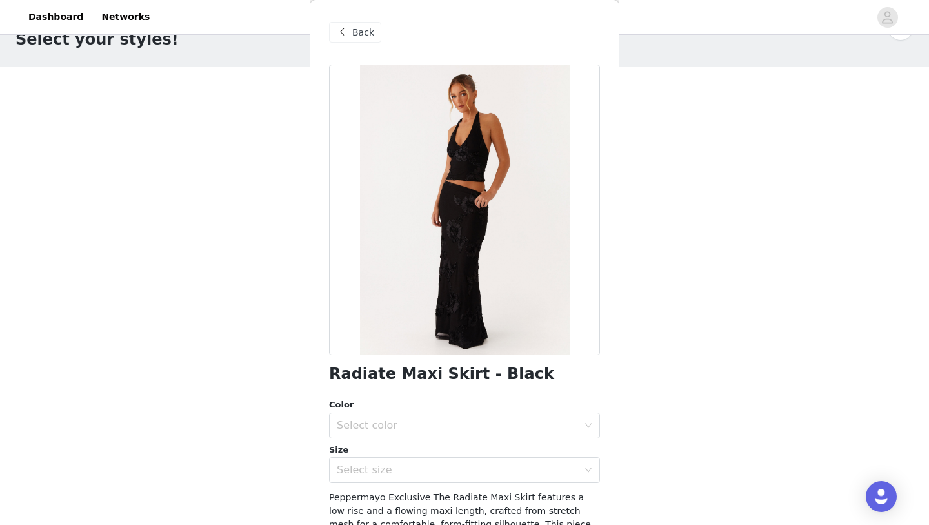
click at [344, 32] on span at bounding box center [341, 32] width 15 height 15
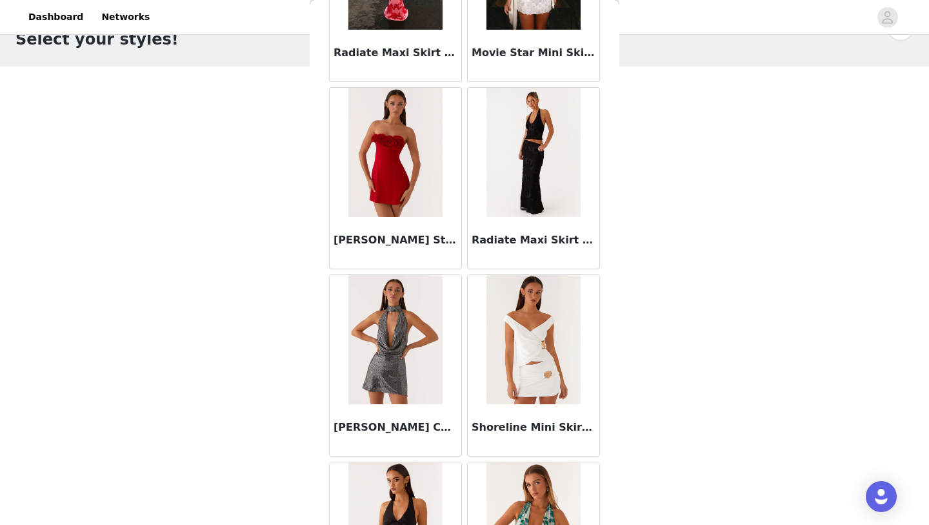
scroll to position [25783, 0]
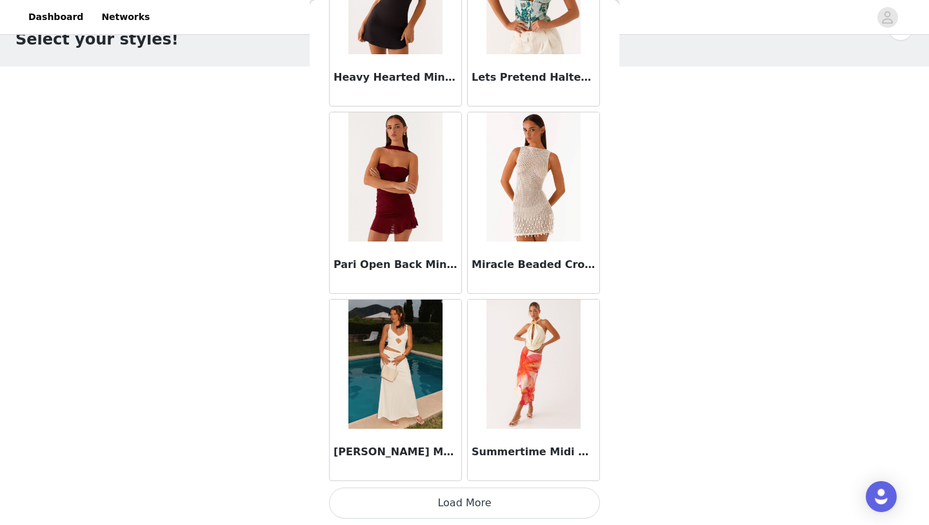
click at [451, 498] on button "Load More" at bounding box center [464, 502] width 271 height 31
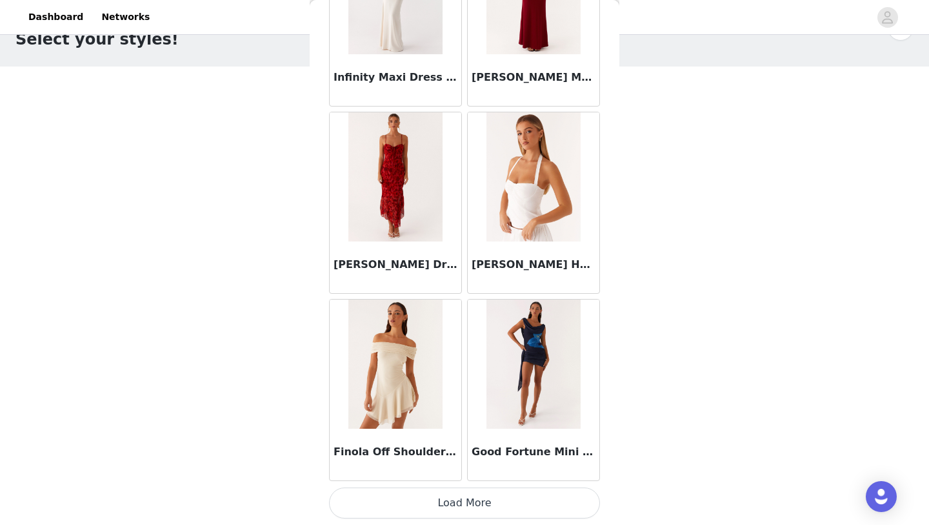
click at [452, 501] on button "Load More" at bounding box center [464, 502] width 271 height 31
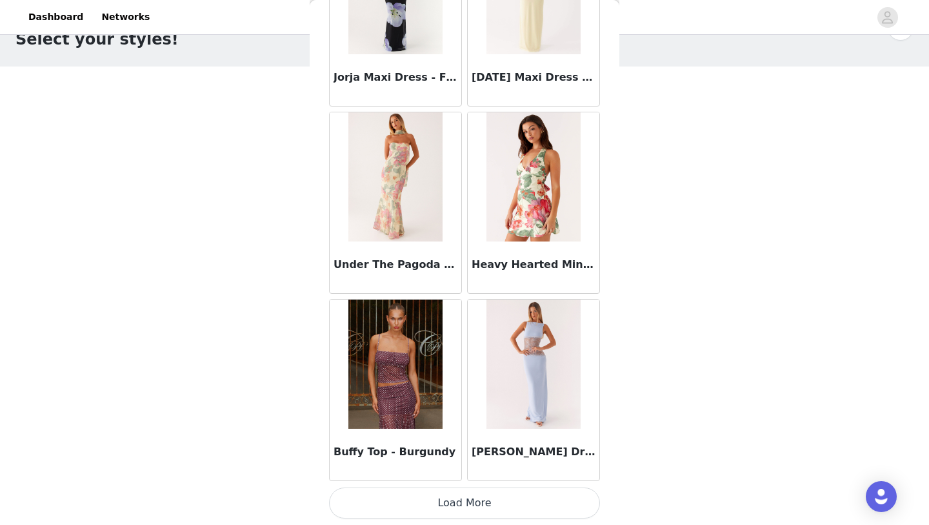
click at [452, 501] on button "Load More" at bounding box center [464, 502] width 271 height 31
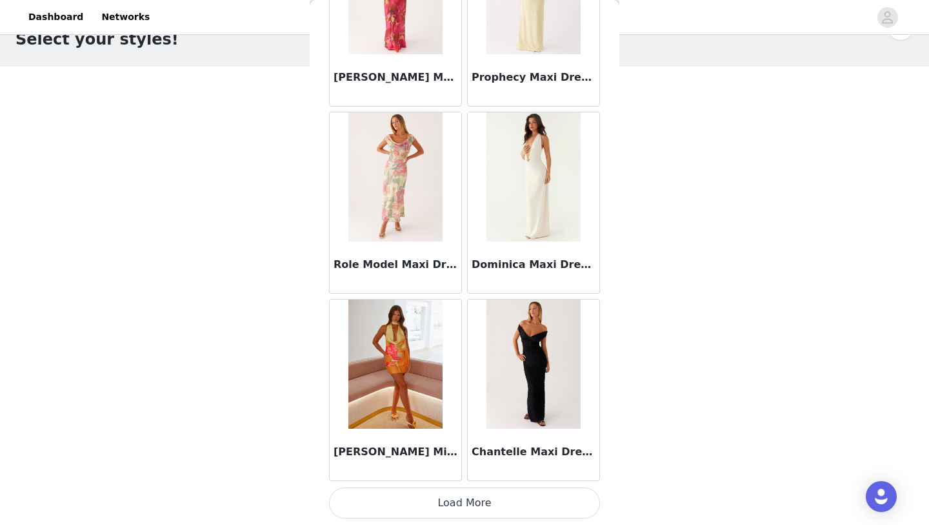
click at [452, 501] on button "Load More" at bounding box center [464, 502] width 271 height 31
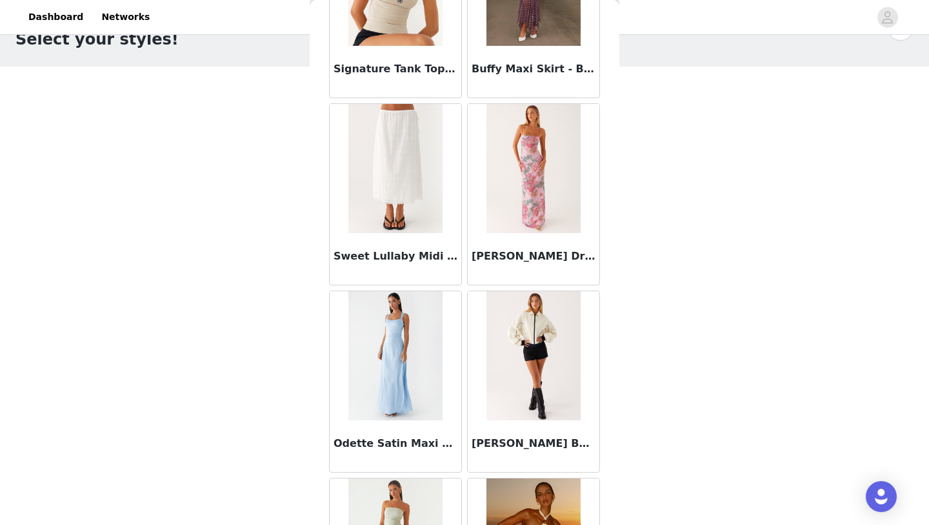
scroll to position [33270, 0]
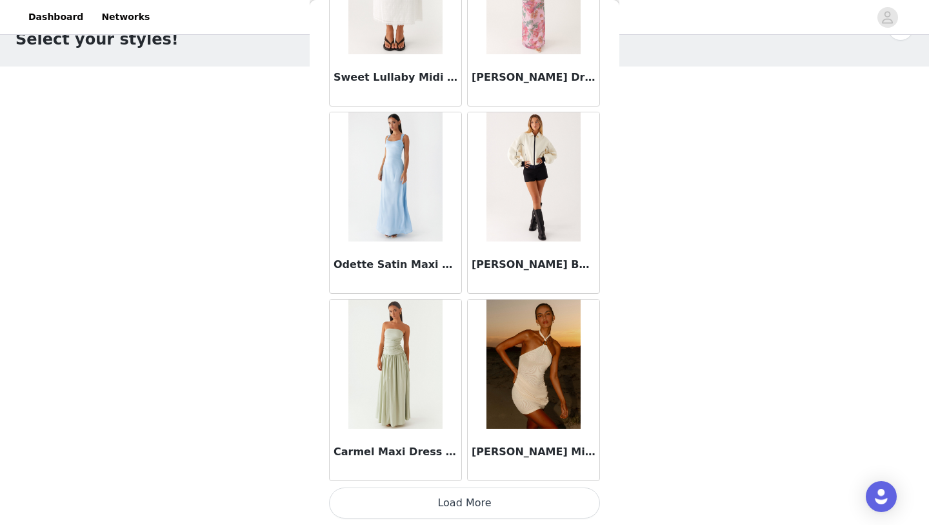
click at [452, 498] on button "Load More" at bounding box center [464, 502] width 271 height 31
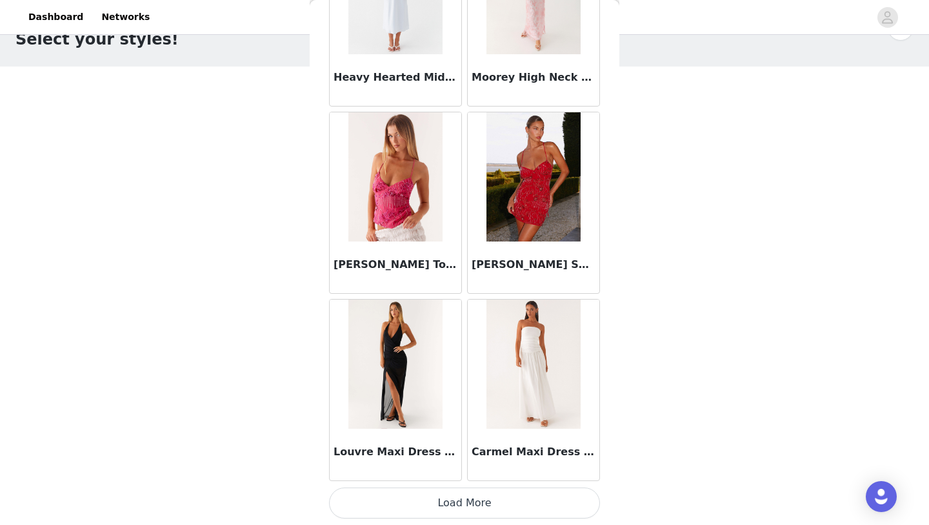
click at [452, 498] on button "Load More" at bounding box center [464, 502] width 271 height 31
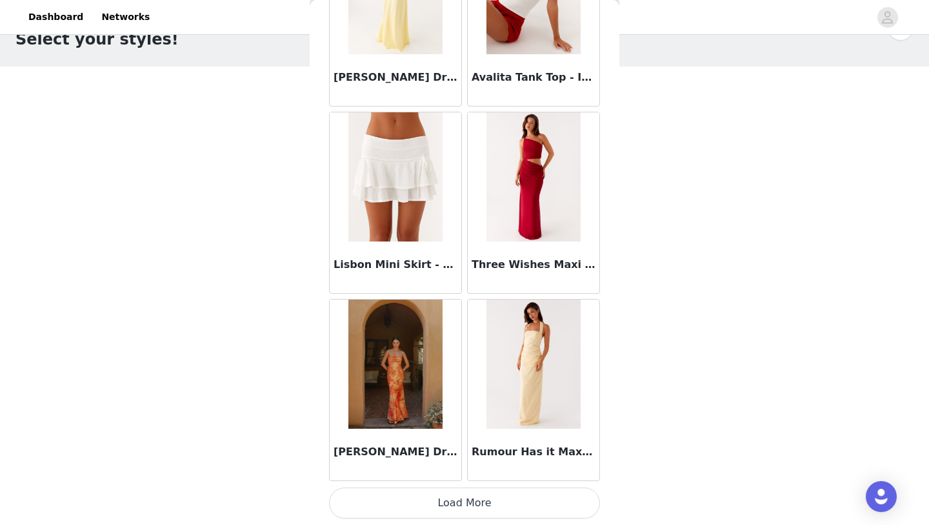
click at [452, 498] on button "Load More" at bounding box center [464, 502] width 271 height 31
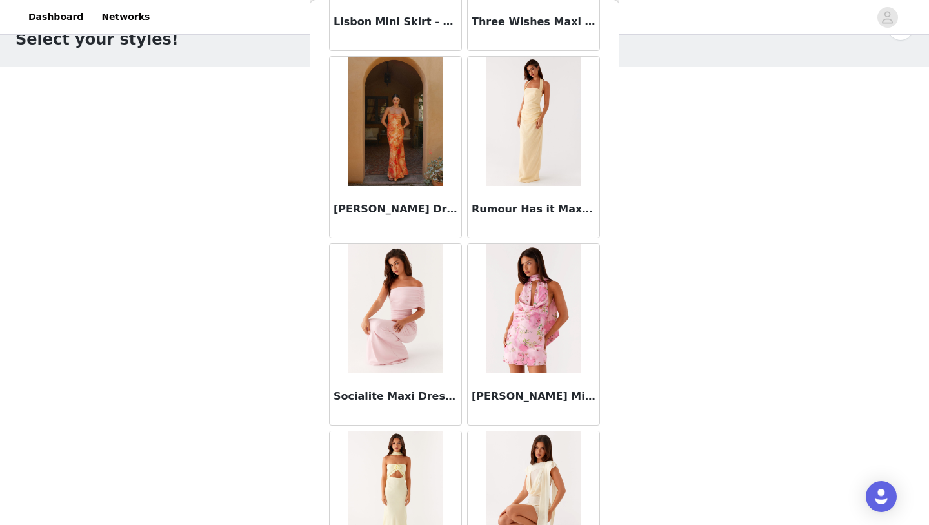
scroll to position [38886, 0]
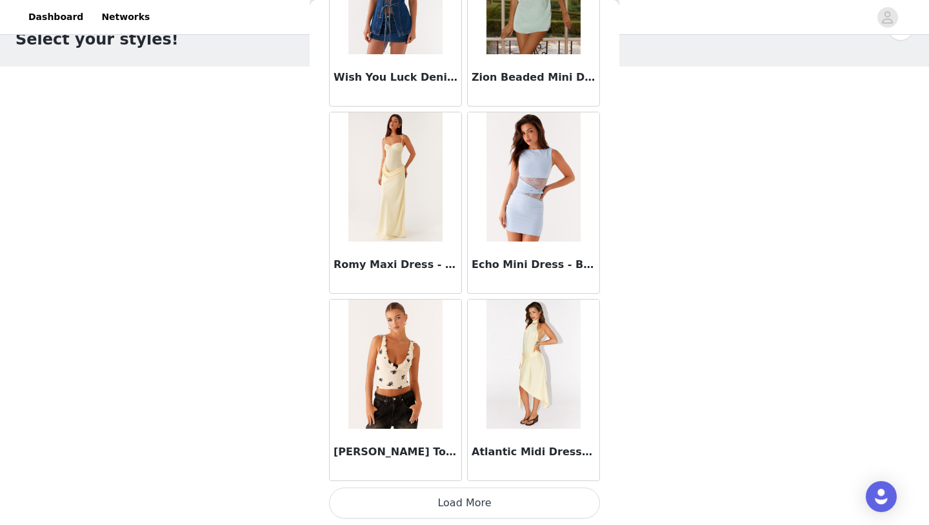
click at [452, 498] on button "Load More" at bounding box center [464, 502] width 271 height 31
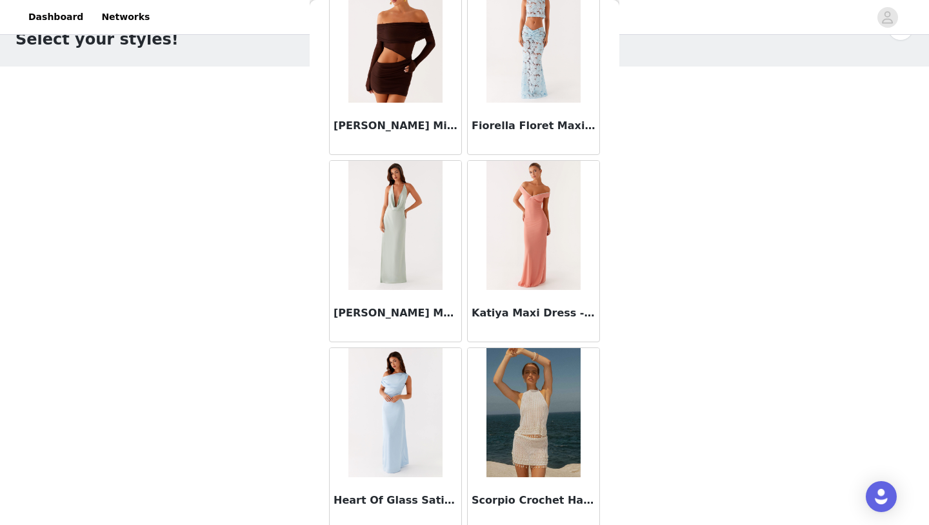
scroll to position [40757, 0]
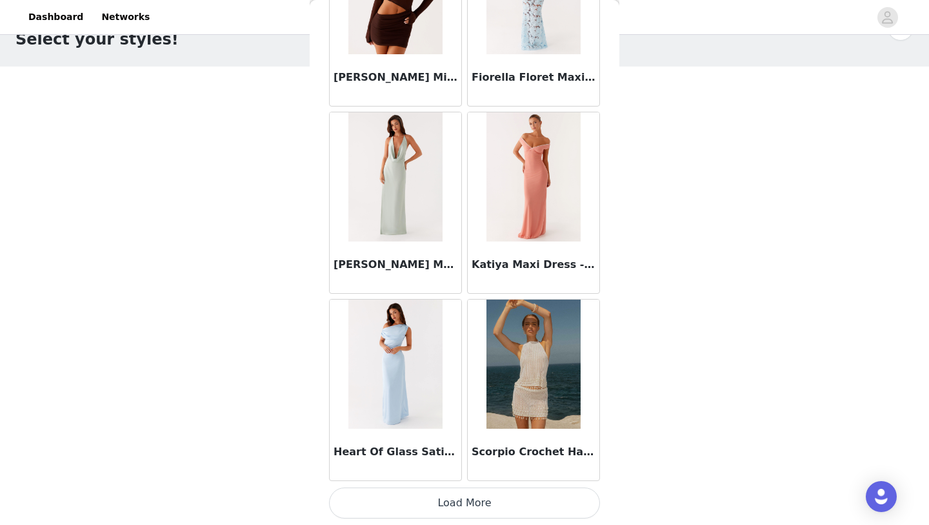
click at [452, 500] on button "Load More" at bounding box center [464, 502] width 271 height 31
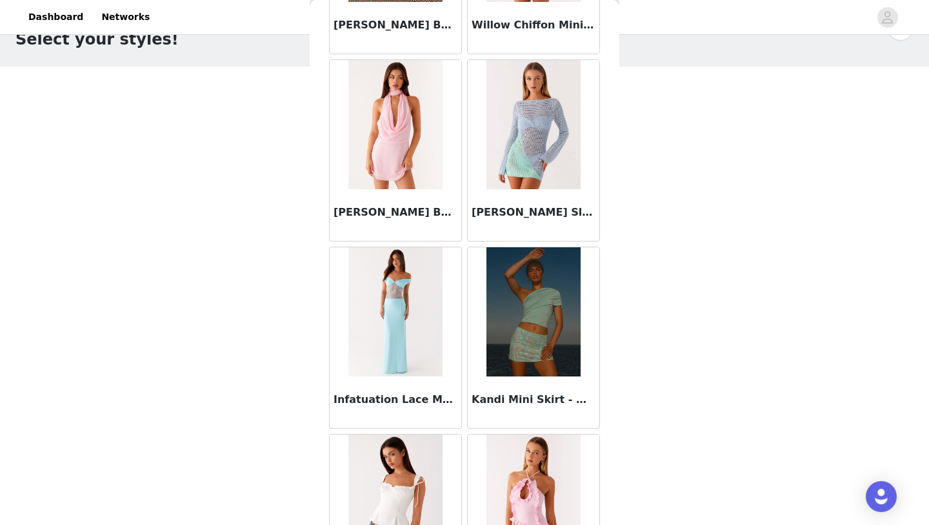
scroll to position [42629, 0]
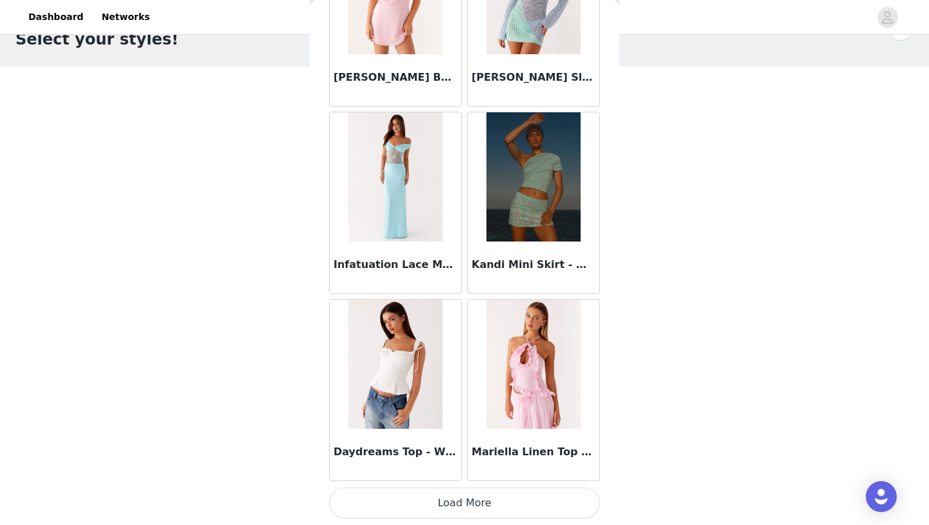
click at [453, 502] on button "Load More" at bounding box center [464, 502] width 271 height 31
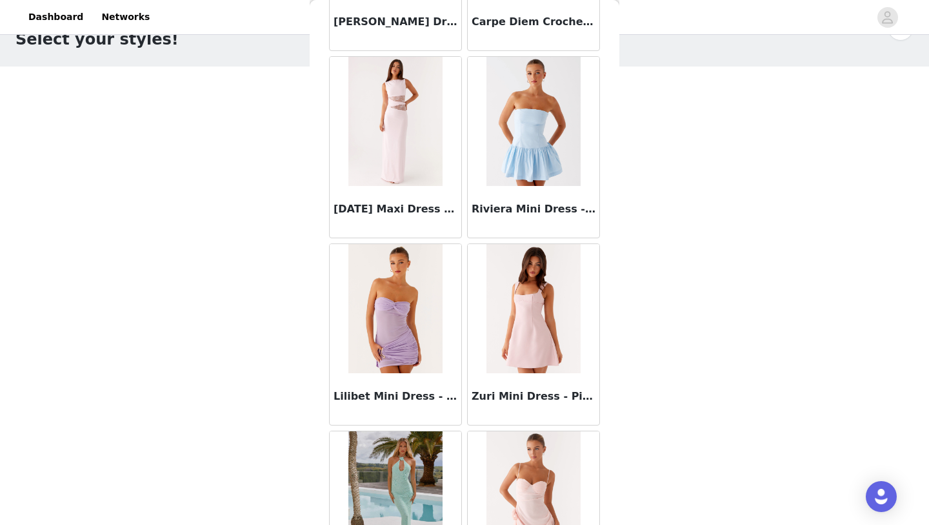
scroll to position [44501, 0]
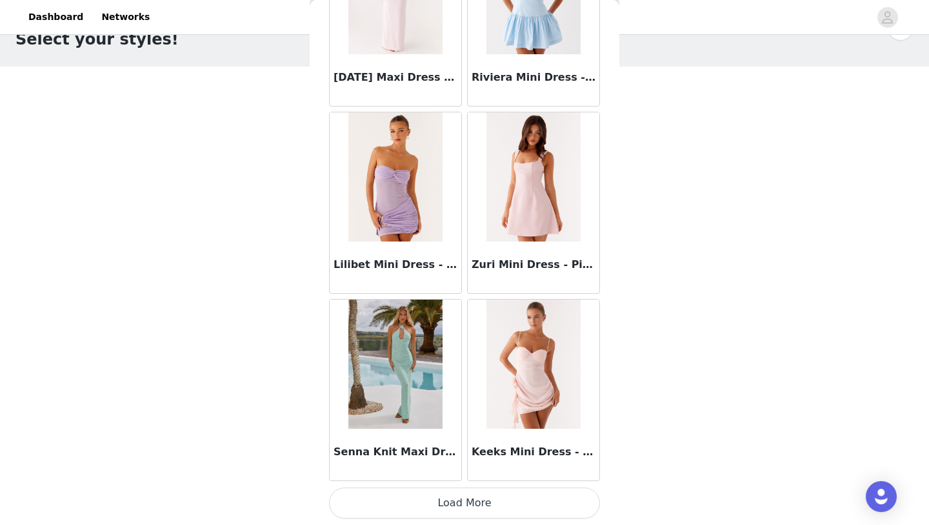
click at [453, 500] on button "Load More" at bounding box center [464, 502] width 271 height 31
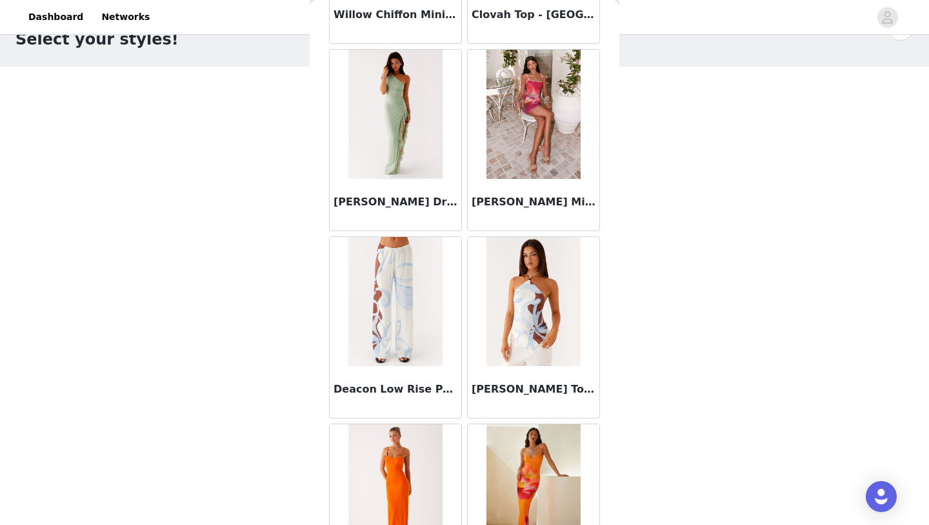
scroll to position [46373, 0]
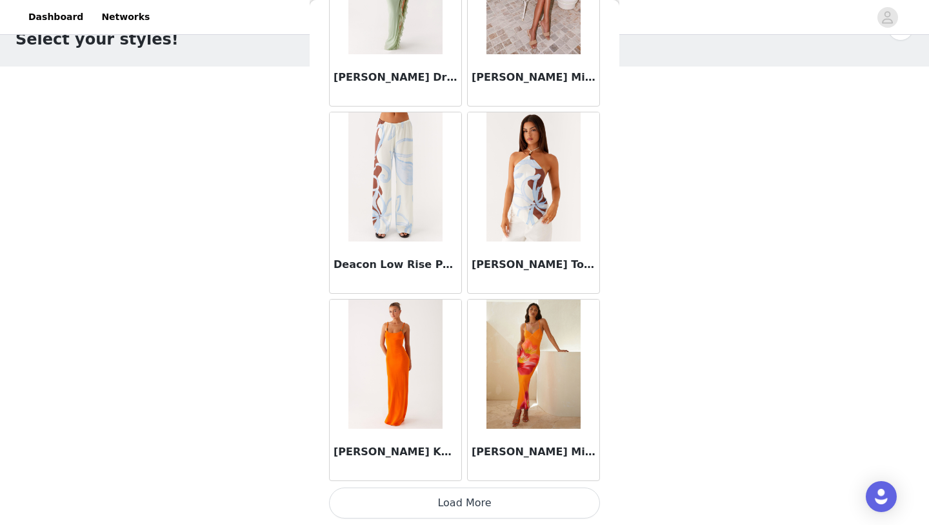
click at [453, 500] on button "Load More" at bounding box center [464, 502] width 271 height 31
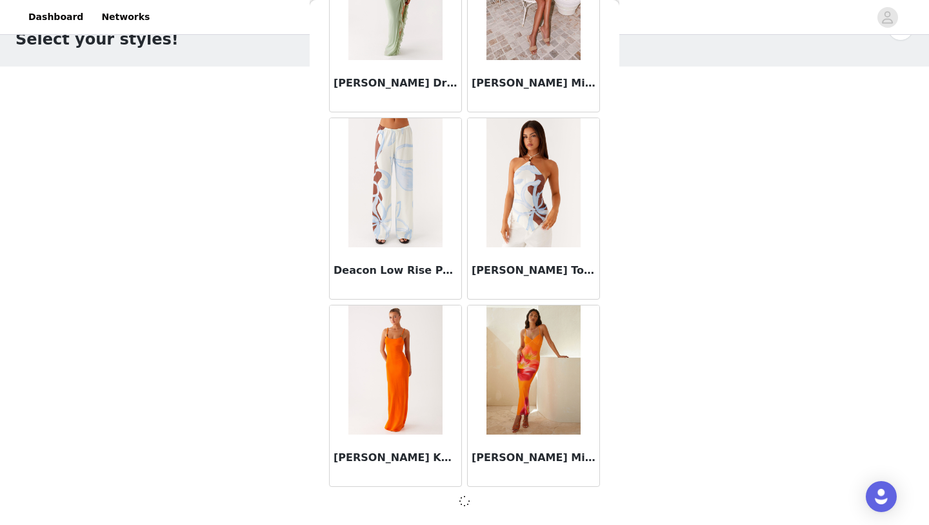
scroll to position [46367, 0]
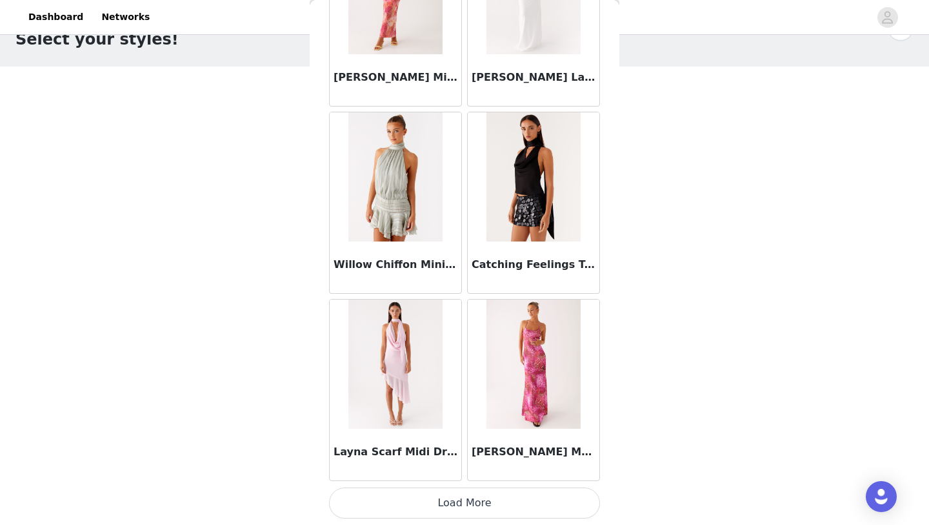
click at [454, 503] on button "Load More" at bounding box center [464, 502] width 271 height 31
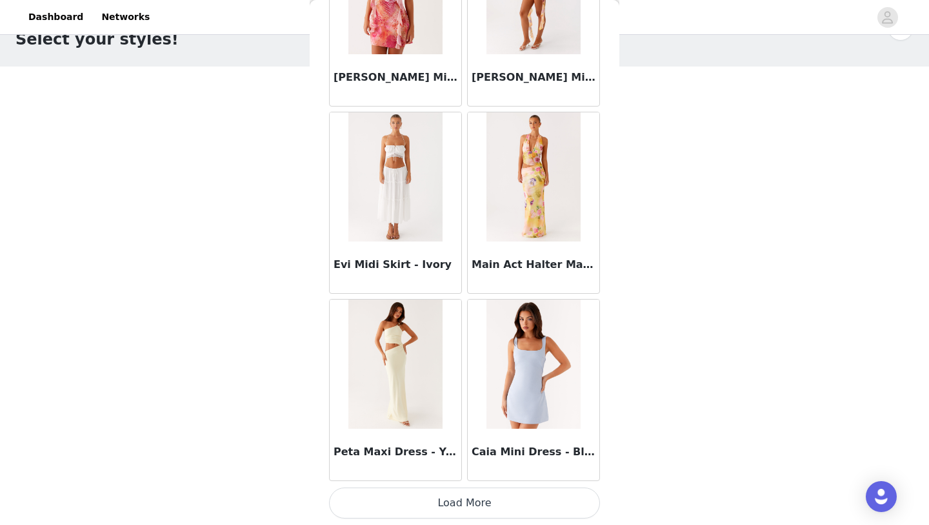
click at [454, 503] on button "Load More" at bounding box center [464, 502] width 271 height 31
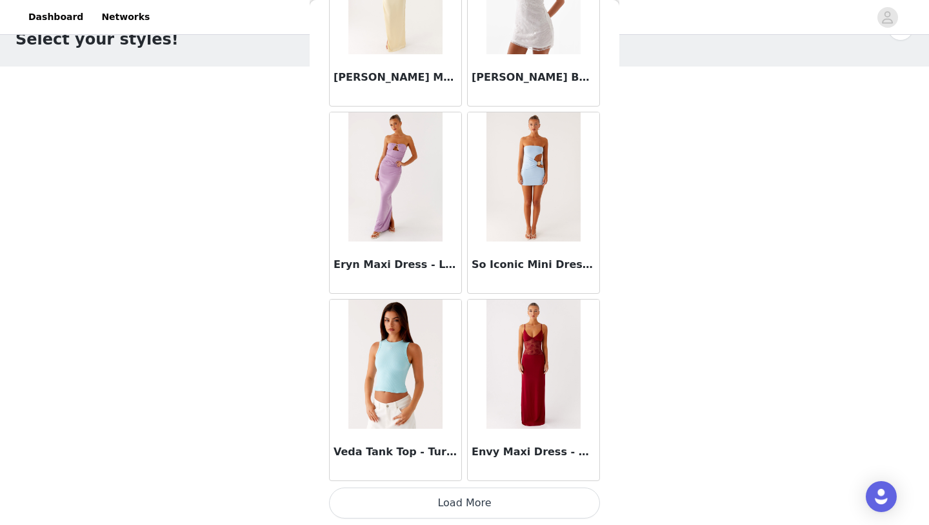
click at [454, 503] on button "Load More" at bounding box center [464, 502] width 271 height 31
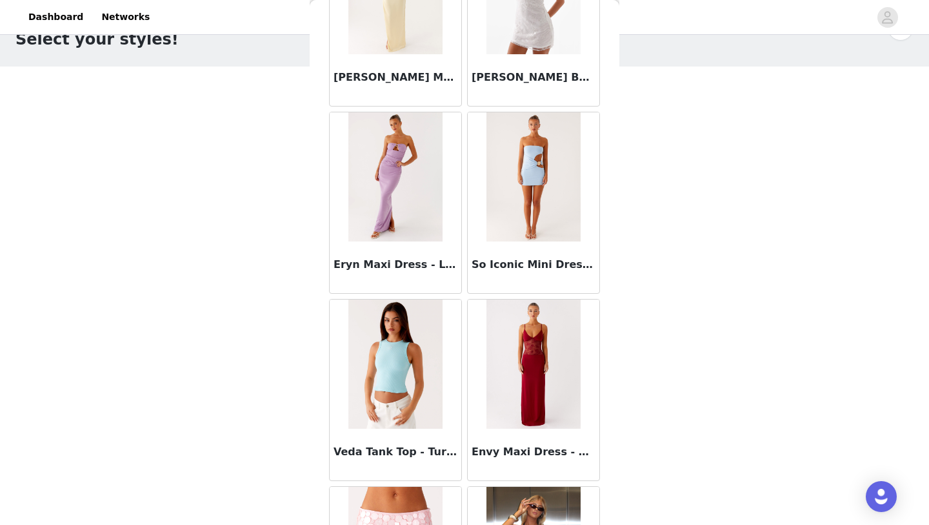
scroll to position [53860, 0]
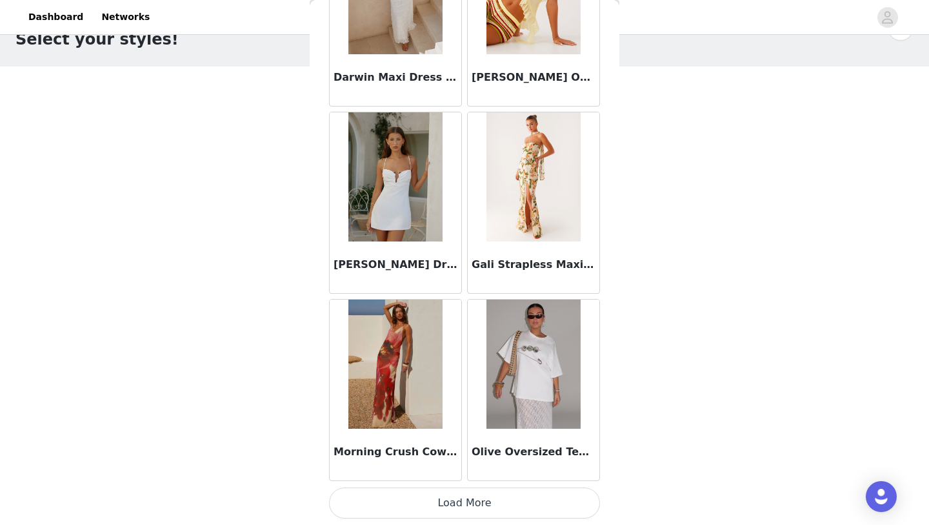
click at [454, 503] on button "Load More" at bounding box center [464, 502] width 271 height 31
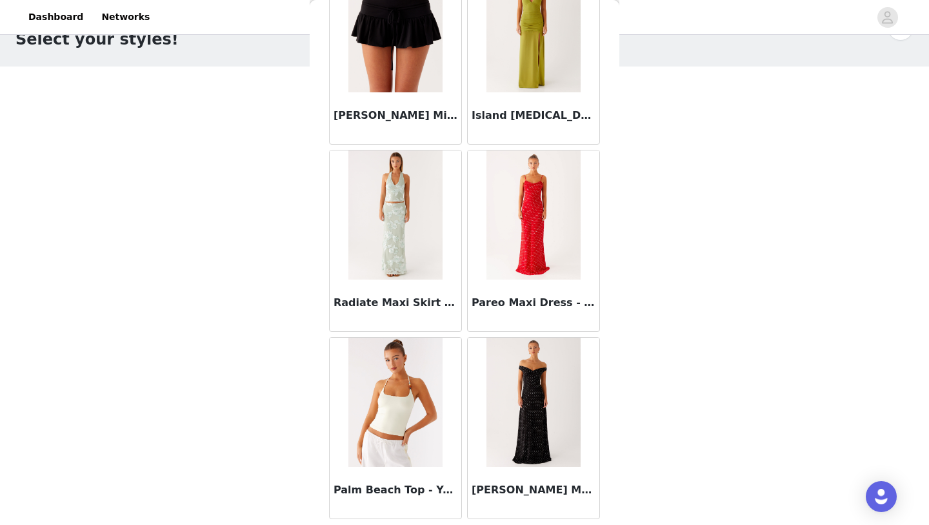
scroll to position [55731, 0]
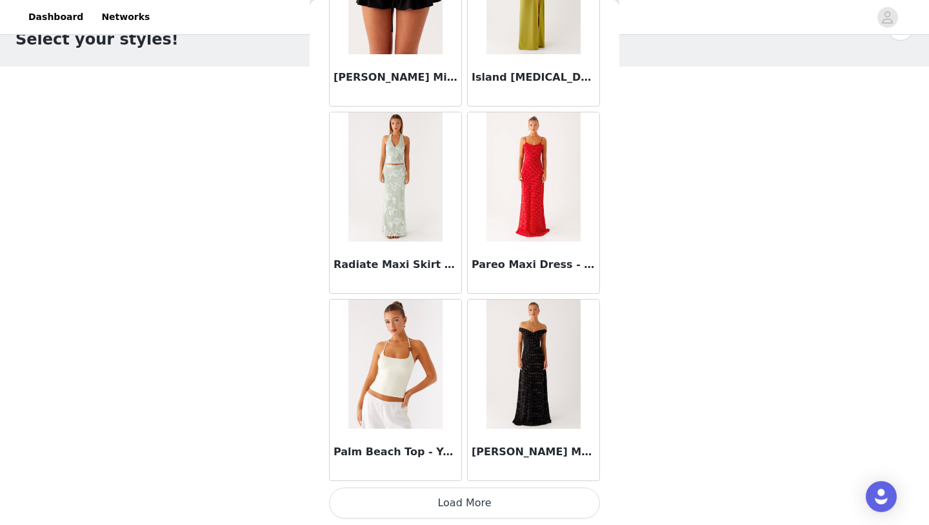
click at [454, 503] on button "Load More" at bounding box center [464, 502] width 271 height 31
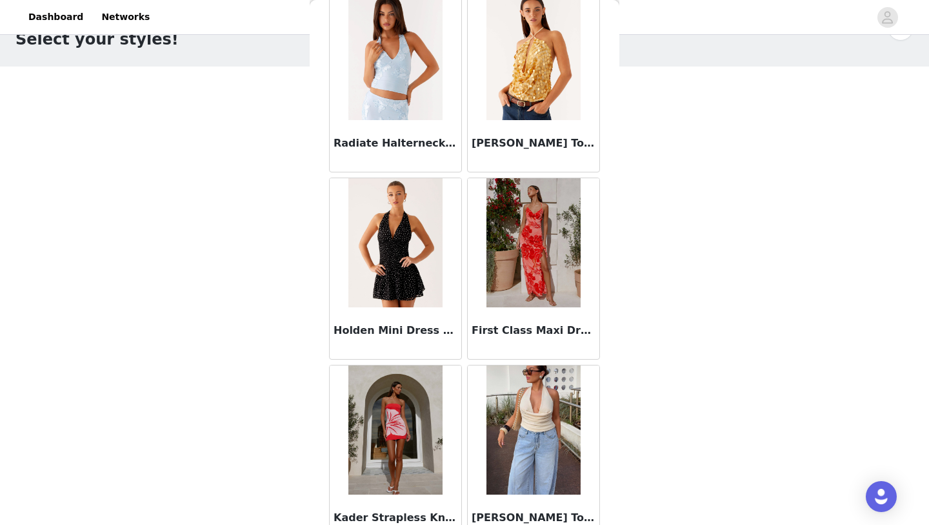
scroll to position [57603, 0]
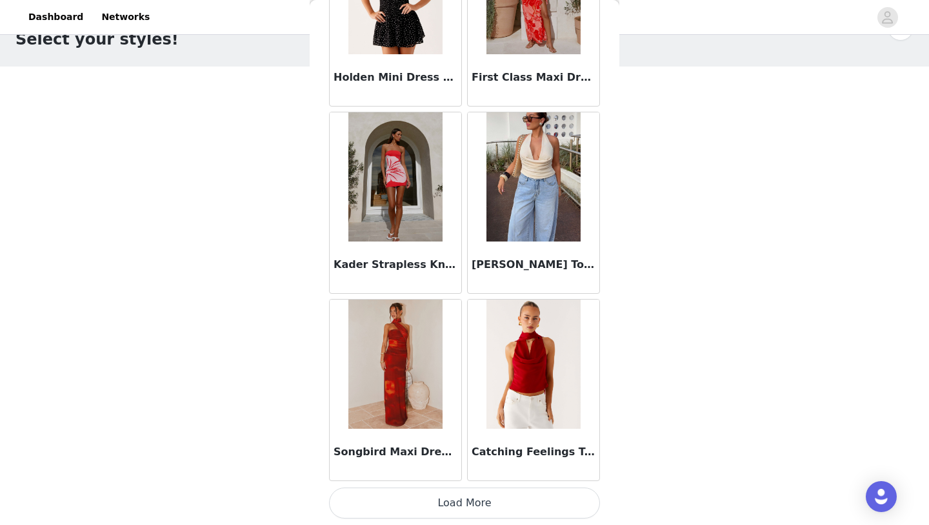
click at [454, 503] on button "Load More" at bounding box center [464, 502] width 271 height 31
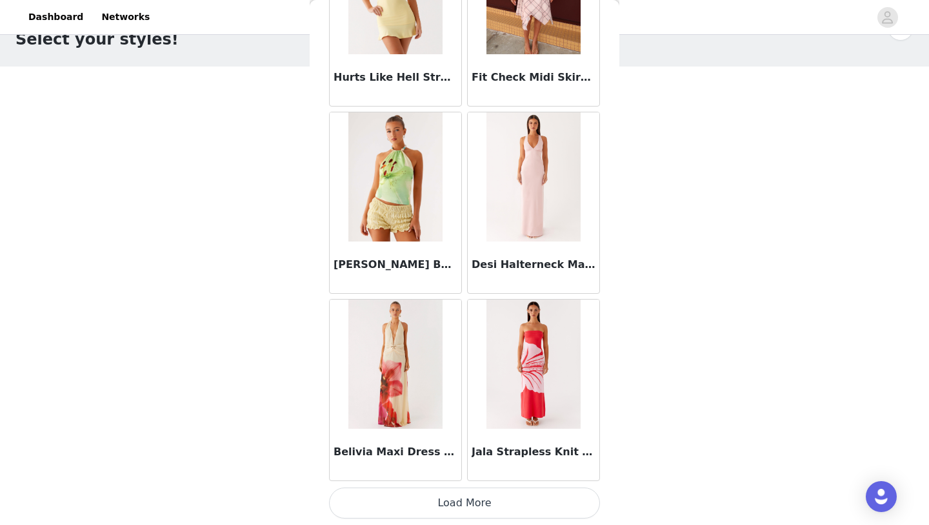
click at [454, 503] on button "Load More" at bounding box center [464, 502] width 271 height 31
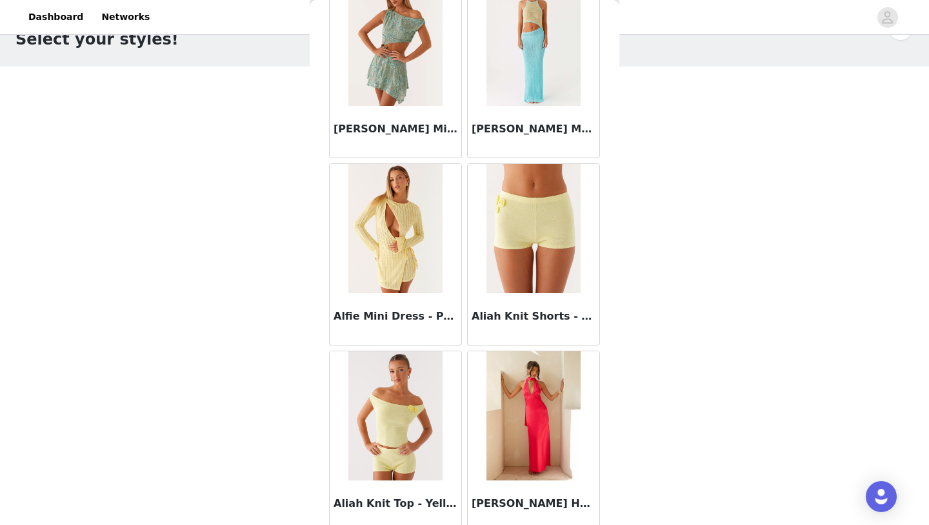
scroll to position [61347, 0]
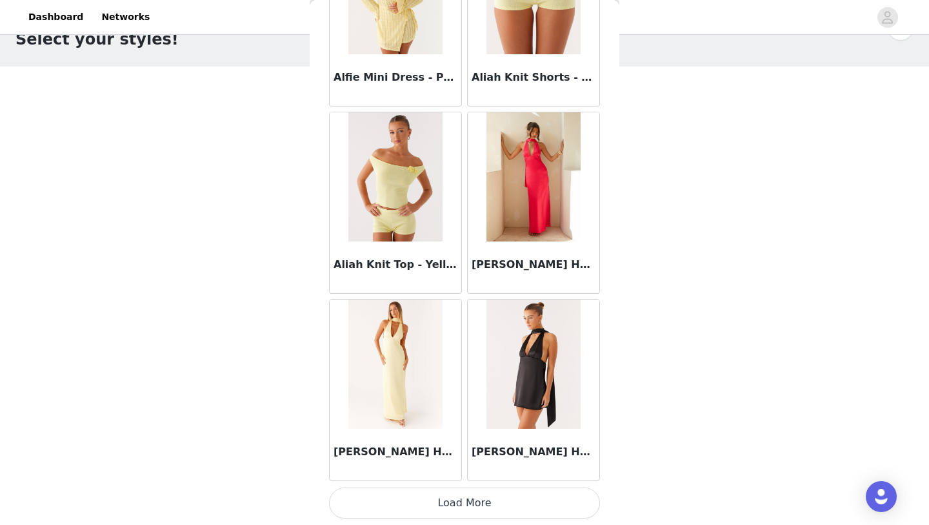
click at [487, 502] on button "Load More" at bounding box center [464, 502] width 271 height 31
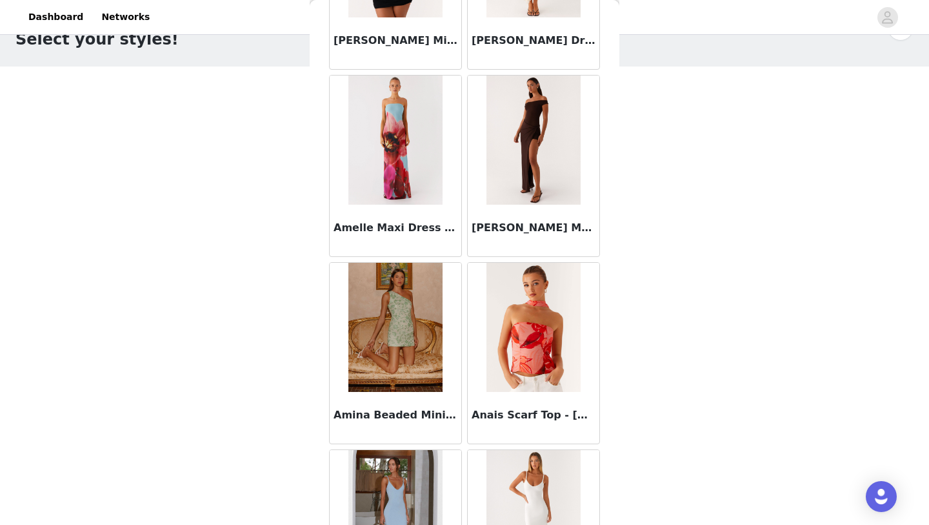
scroll to position [63218, 0]
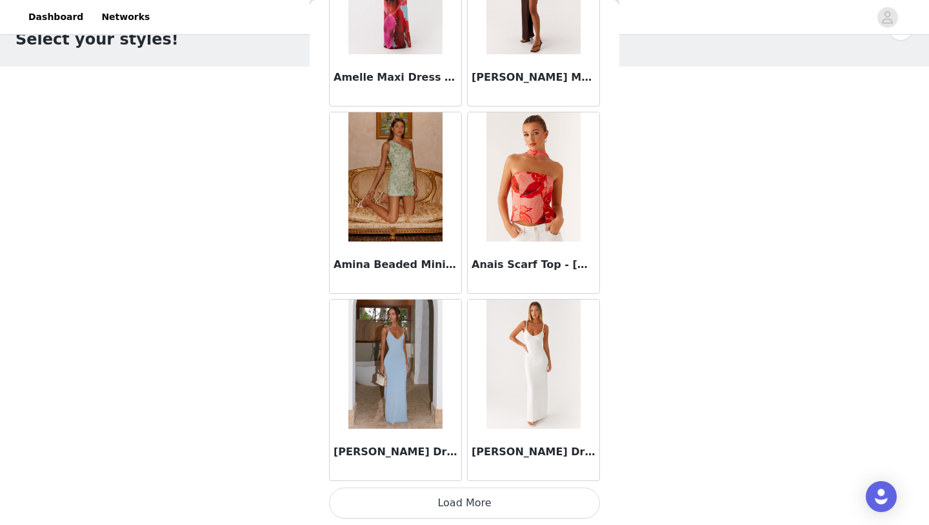
click at [487, 503] on button "Load More" at bounding box center [464, 502] width 271 height 31
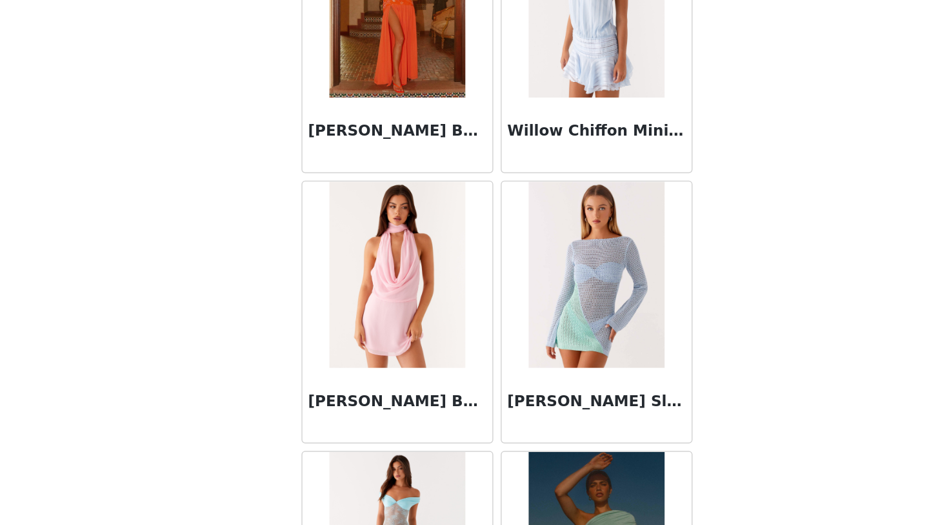
scroll to position [42296, 0]
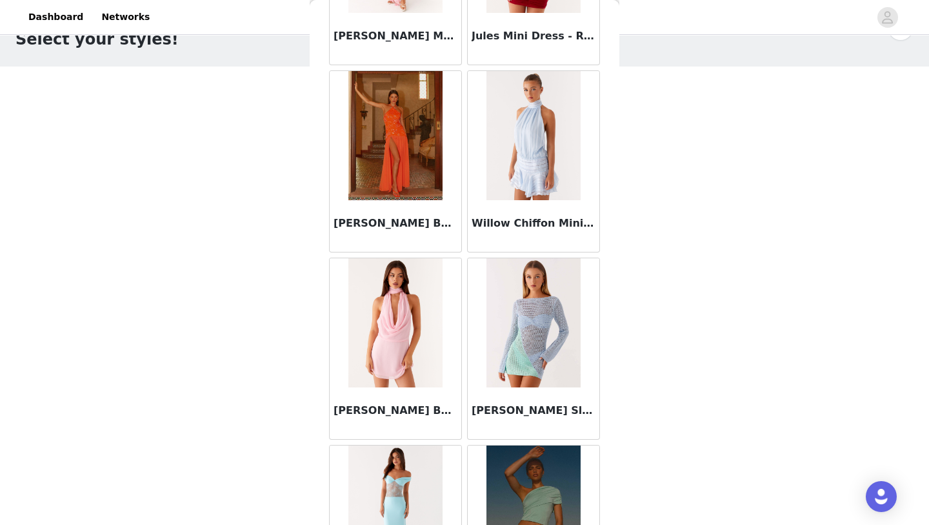
click at [551, 324] on img at bounding box center [534, 322] width 94 height 129
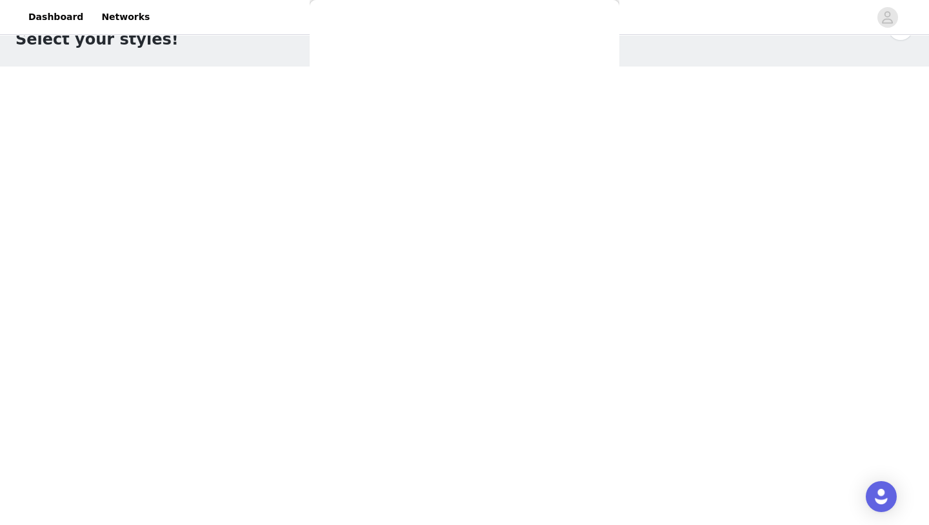
scroll to position [0, 0]
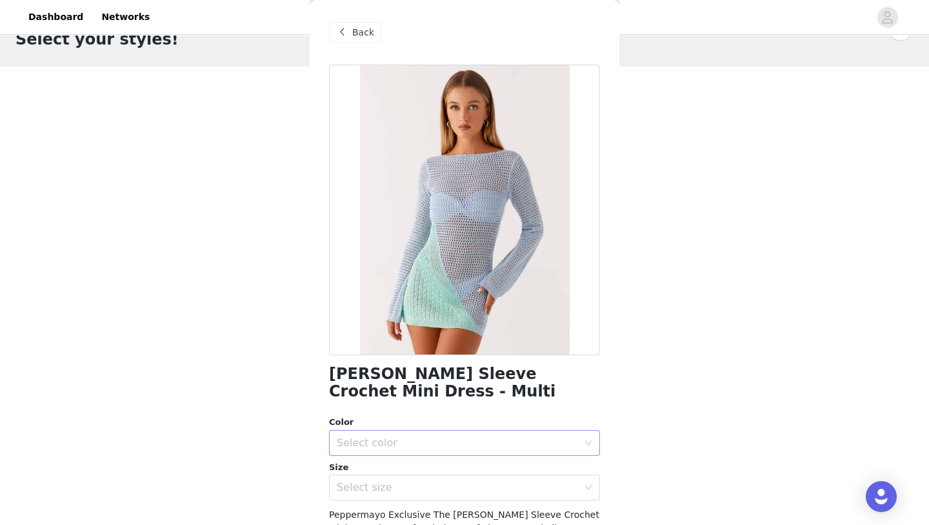
click at [461, 445] on div "Select color" at bounding box center [457, 442] width 241 height 13
click at [458, 472] on li "Multi" at bounding box center [464, 471] width 271 height 21
click at [456, 488] on div "Select size" at bounding box center [457, 487] width 241 height 13
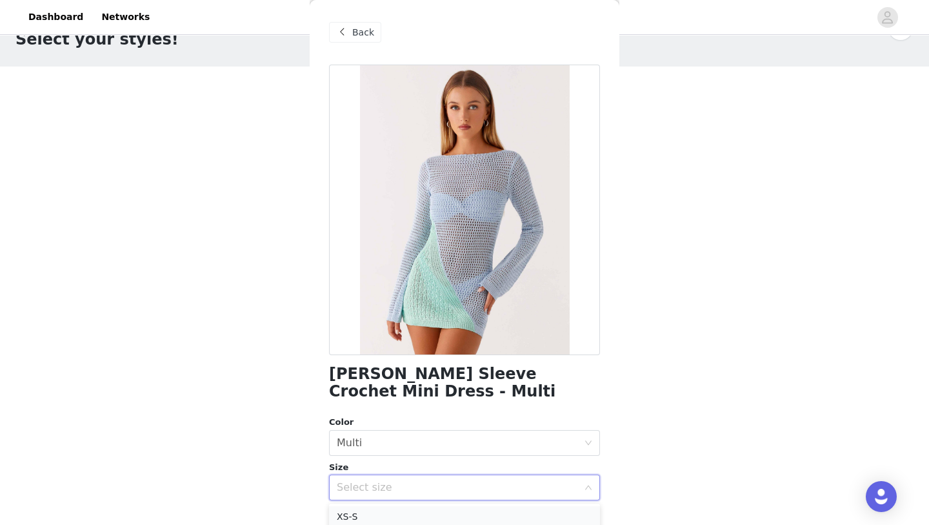
click at [452, 511] on li "XS-S" at bounding box center [464, 516] width 271 height 21
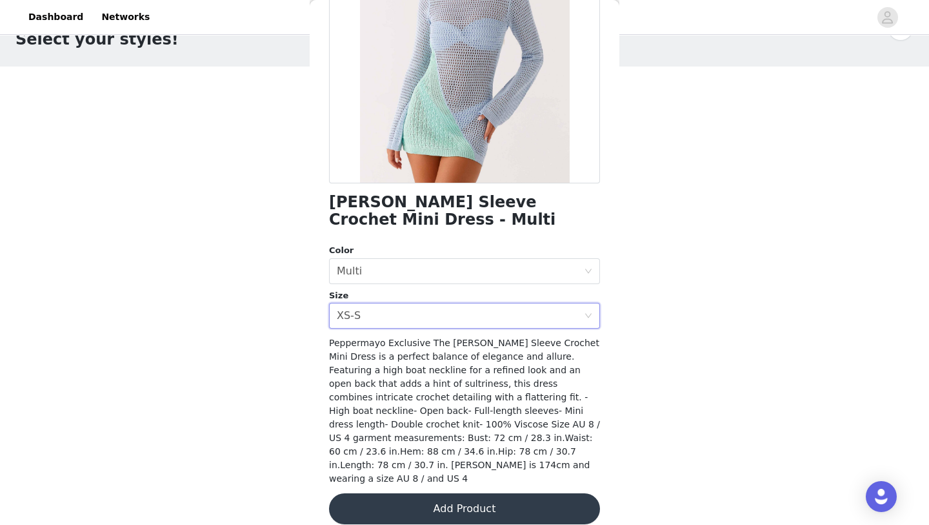
scroll to position [173, 0]
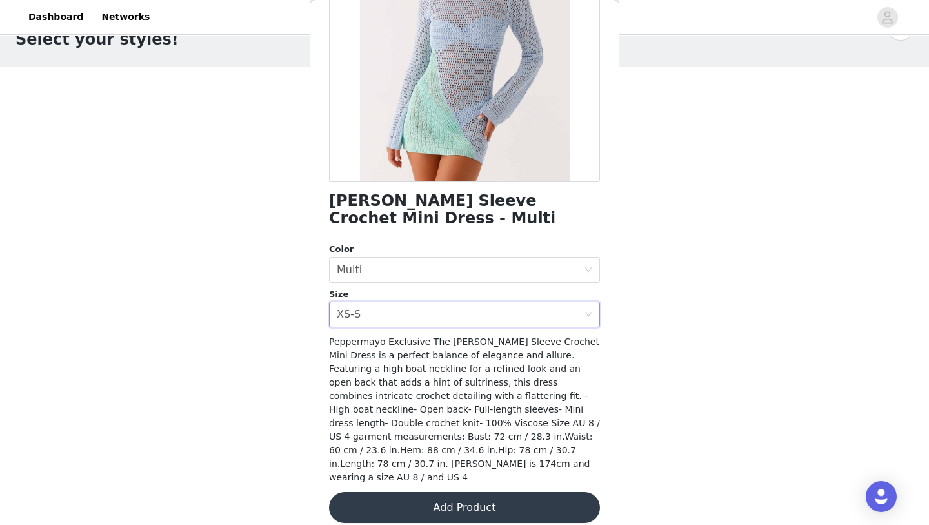
click at [456, 493] on button "Add Product" at bounding box center [464, 507] width 271 height 31
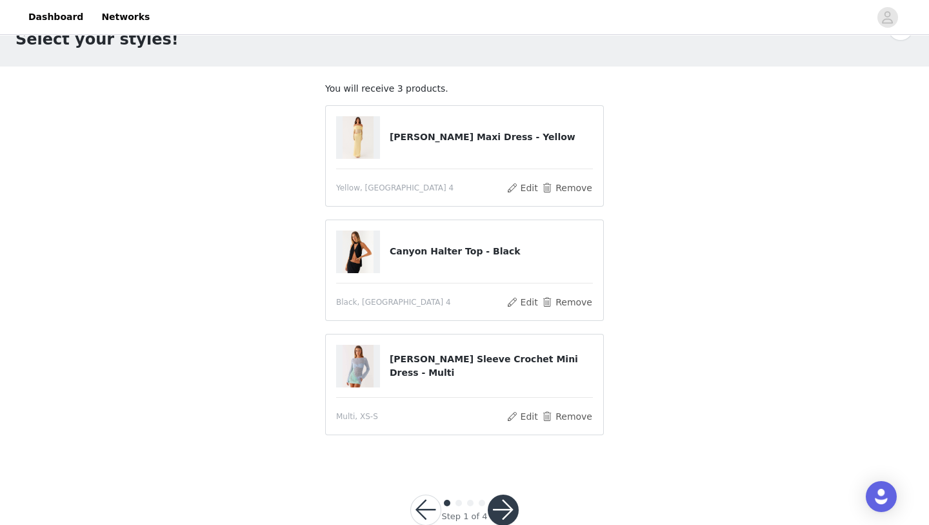
click at [495, 503] on button "button" at bounding box center [503, 509] width 31 height 31
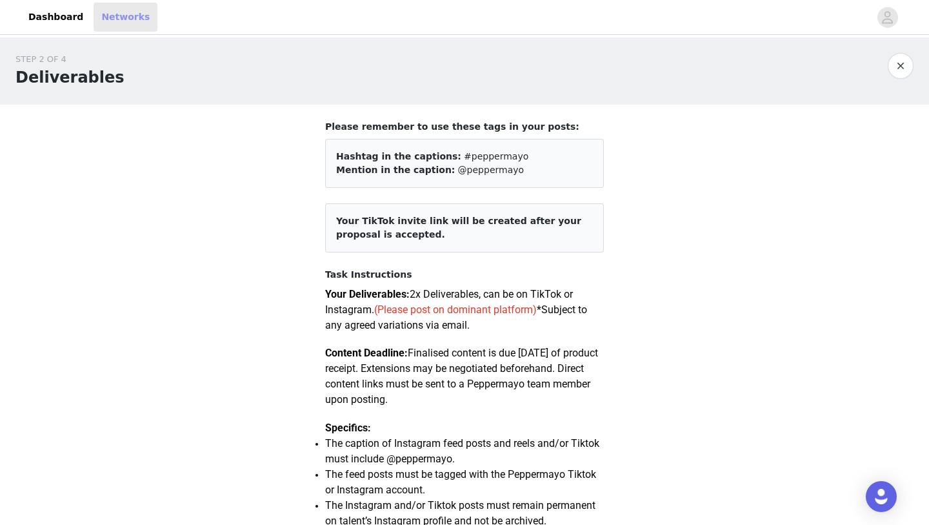
scroll to position [38, 0]
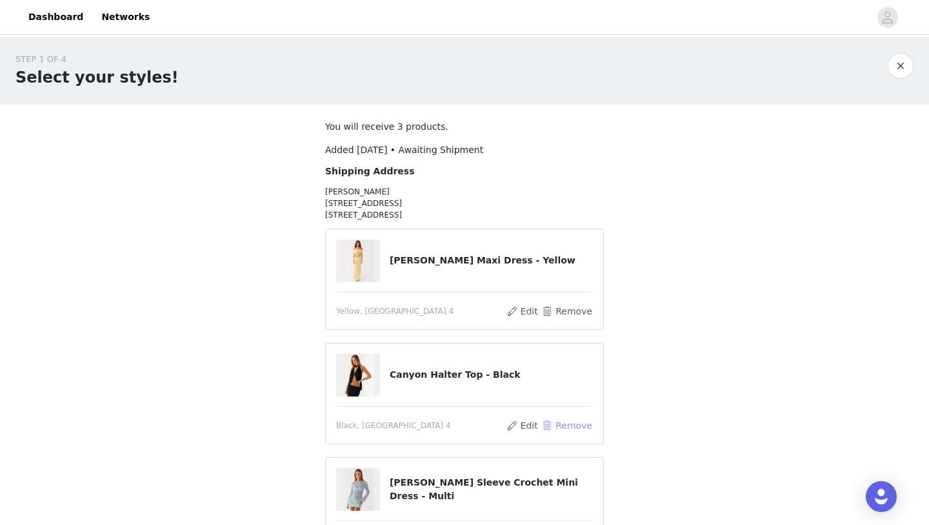
click at [578, 425] on button "Remove" at bounding box center [568, 425] width 52 height 15
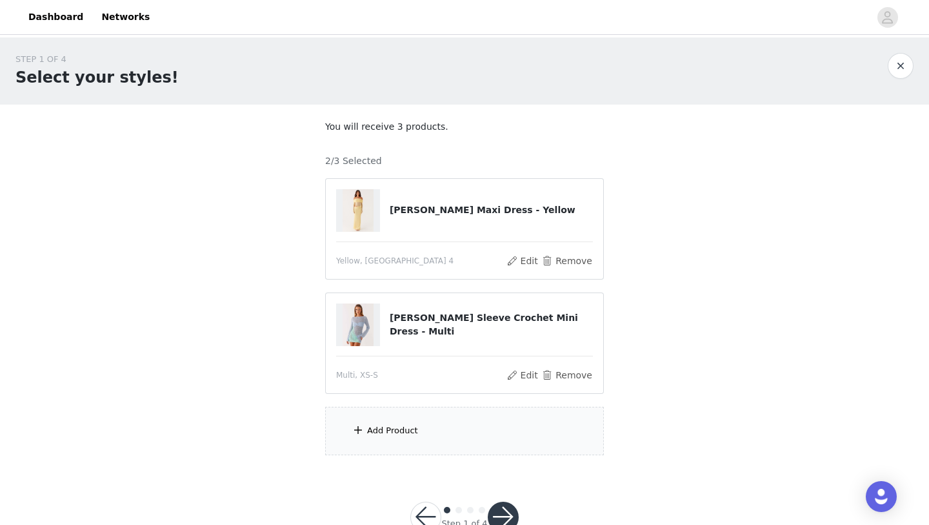
click at [542, 430] on div "Add Product" at bounding box center [464, 431] width 279 height 48
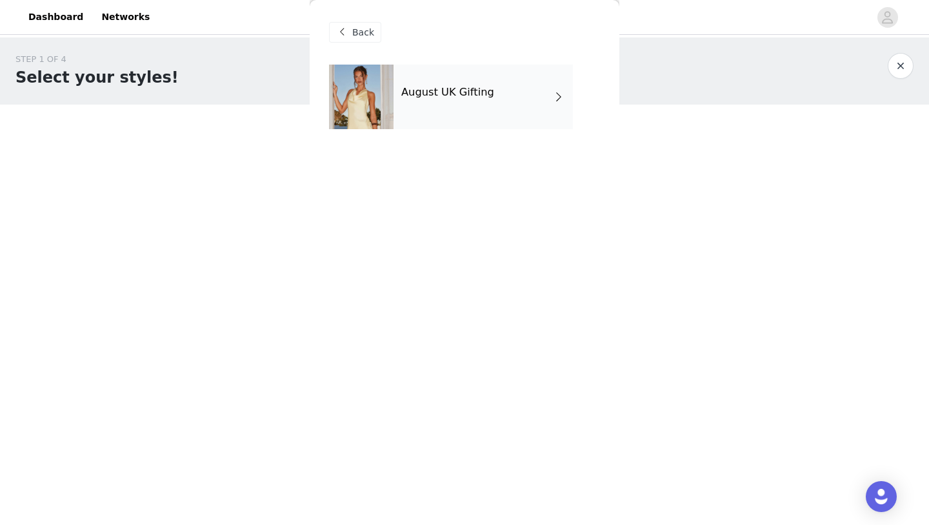
click at [463, 134] on div "August UK Gifting" at bounding box center [464, 107] width 271 height 84
click at [454, 100] on div "August UK Gifting" at bounding box center [483, 97] width 179 height 65
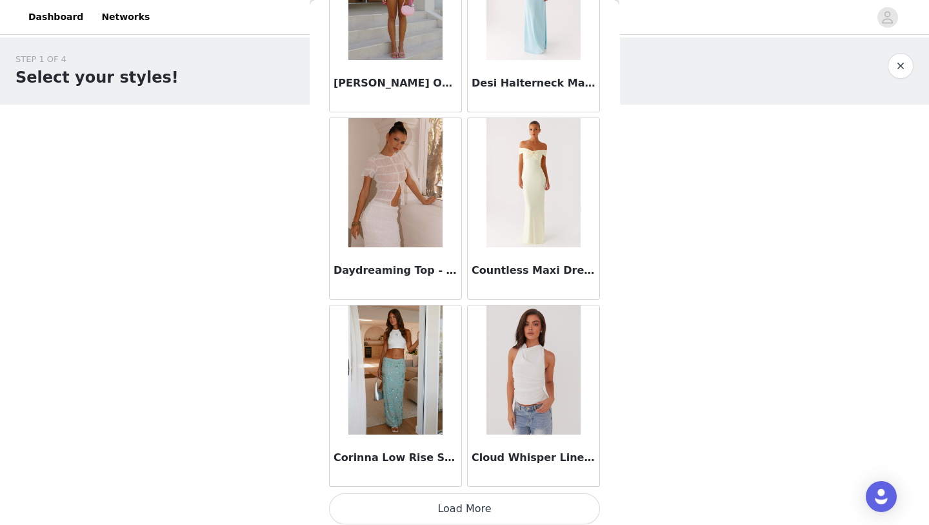
scroll to position [1450, 0]
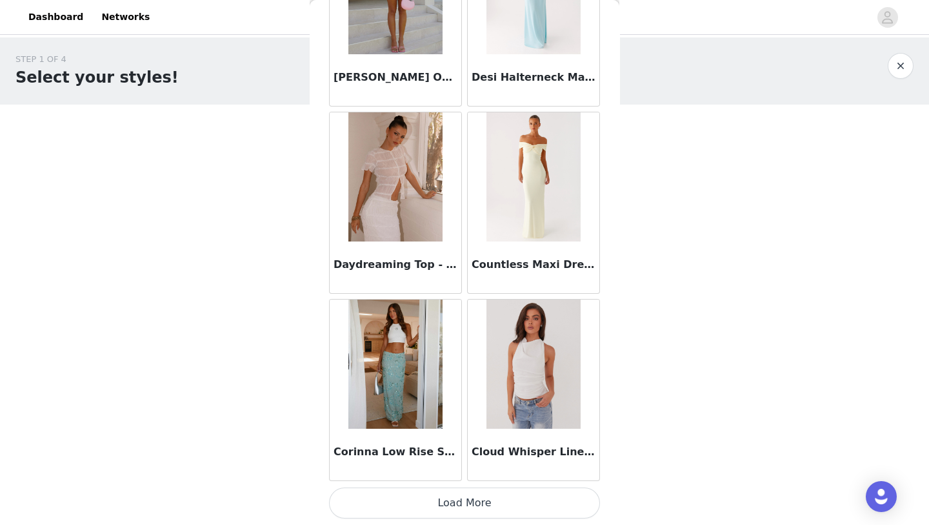
click at [461, 505] on button "Load More" at bounding box center [464, 502] width 271 height 31
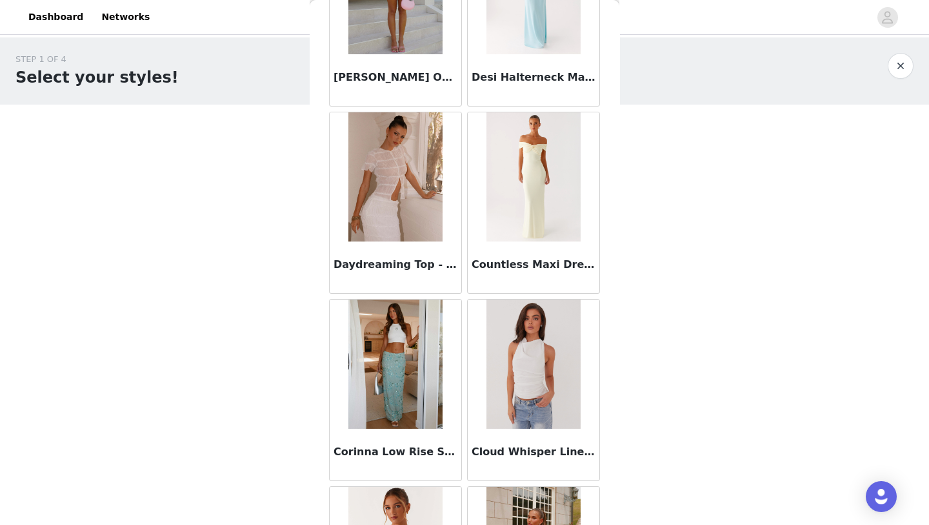
click at [538, 200] on img at bounding box center [534, 176] width 94 height 129
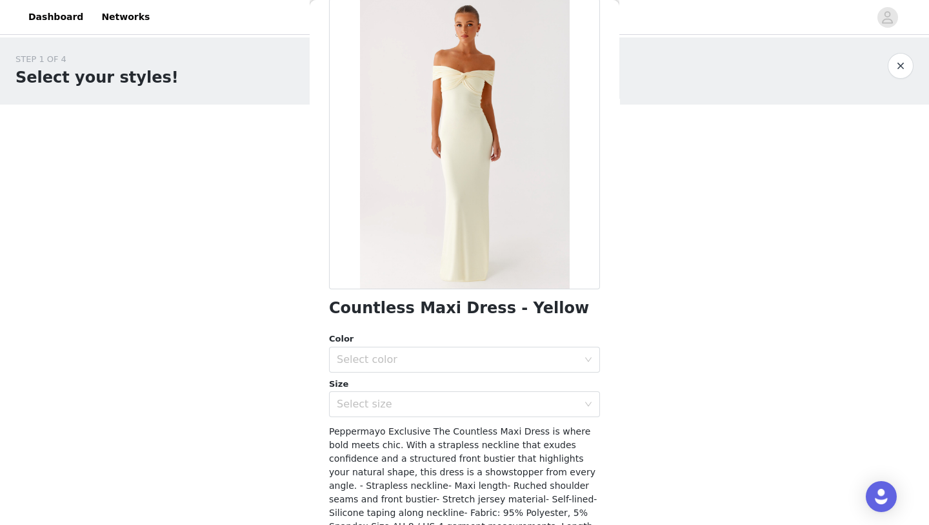
scroll to position [0, 0]
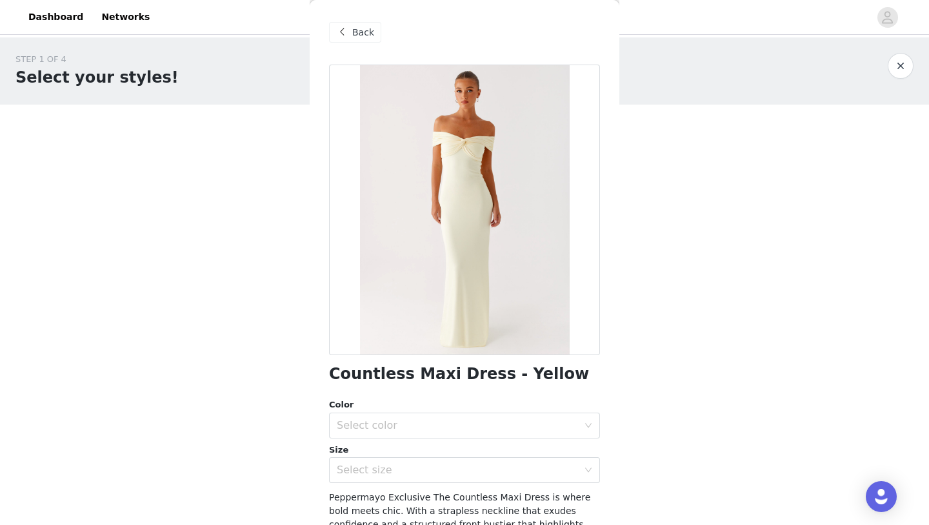
click at [367, 26] on span "Back" at bounding box center [363, 33] width 22 height 14
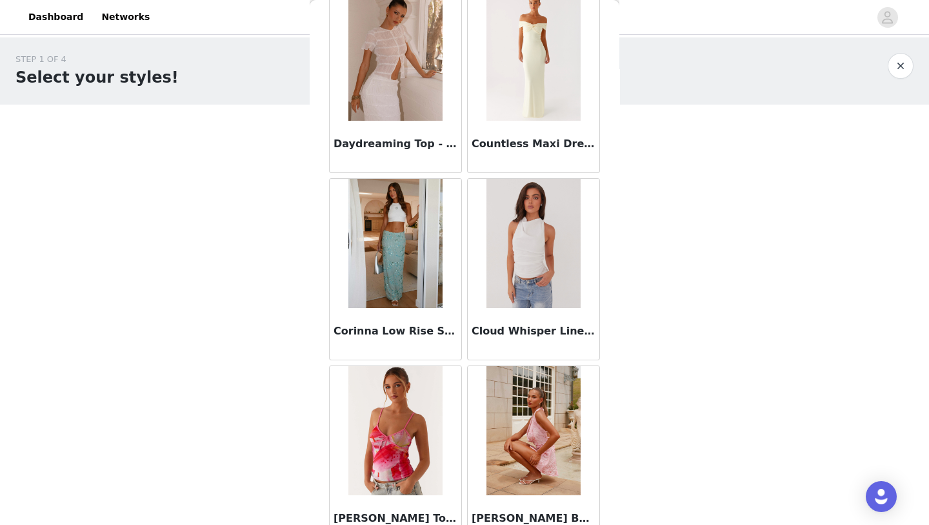
scroll to position [3322, 0]
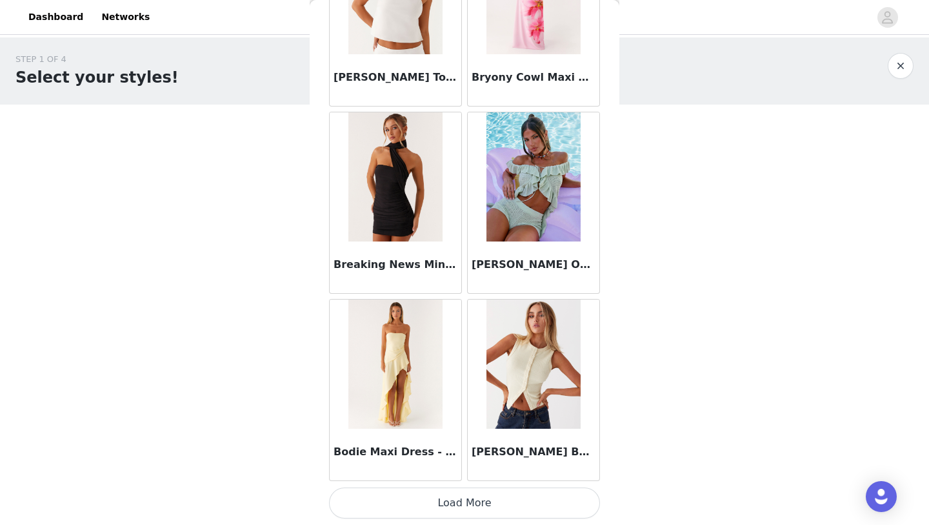
click at [514, 503] on button "Load More" at bounding box center [464, 502] width 271 height 31
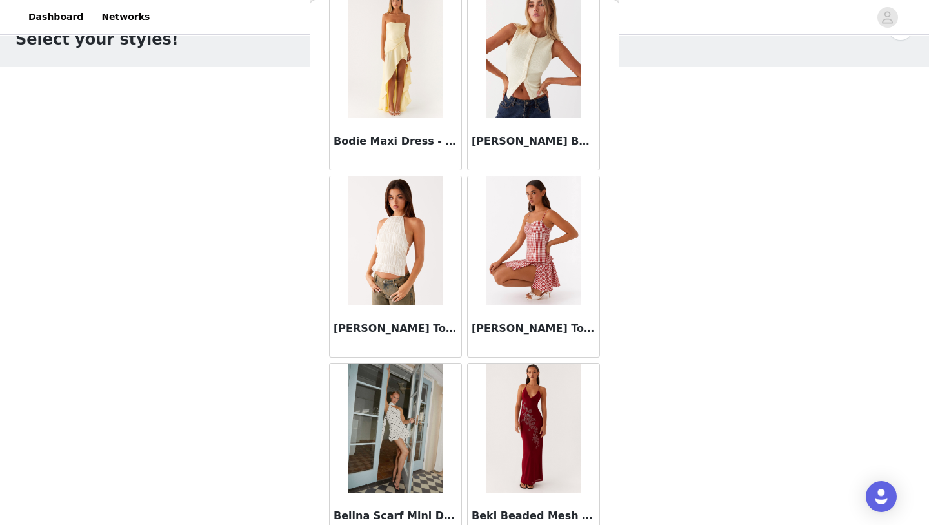
scroll to position [5194, 0]
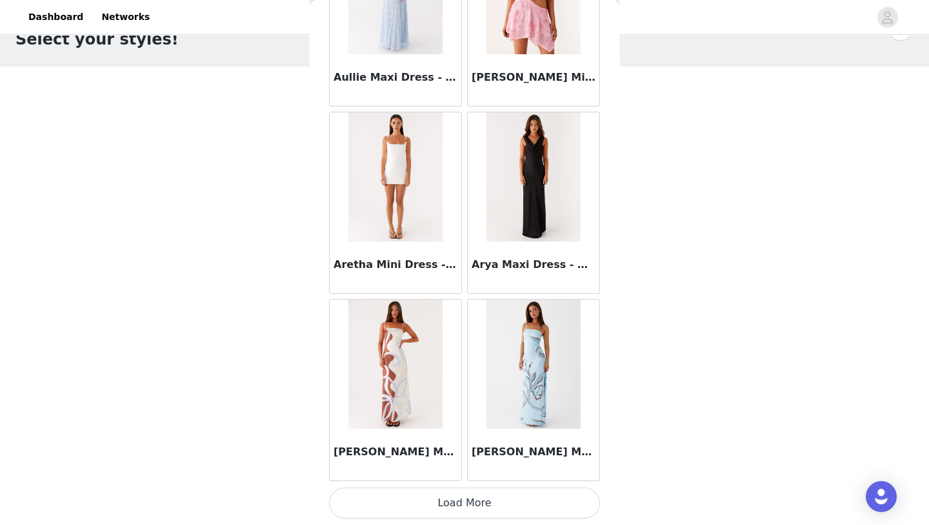
click at [483, 492] on button "Load More" at bounding box center [464, 502] width 271 height 31
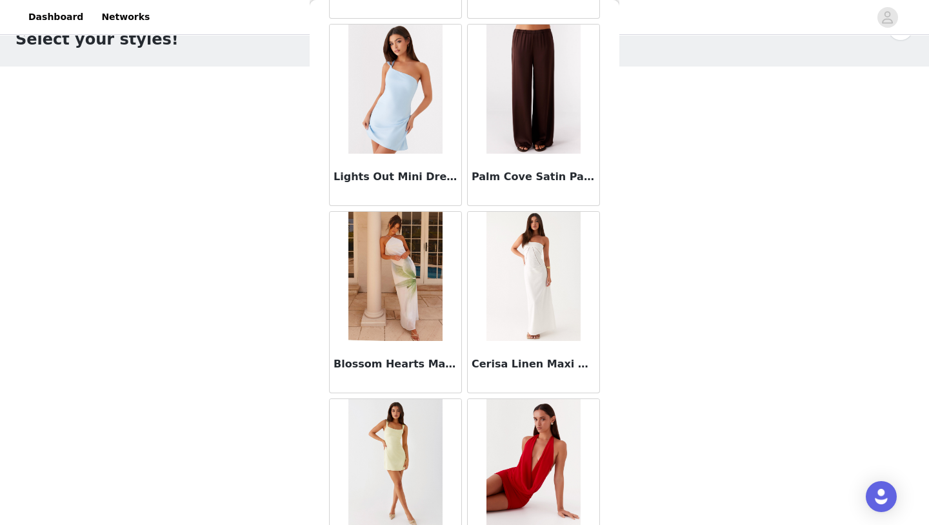
scroll to position [6762, 0]
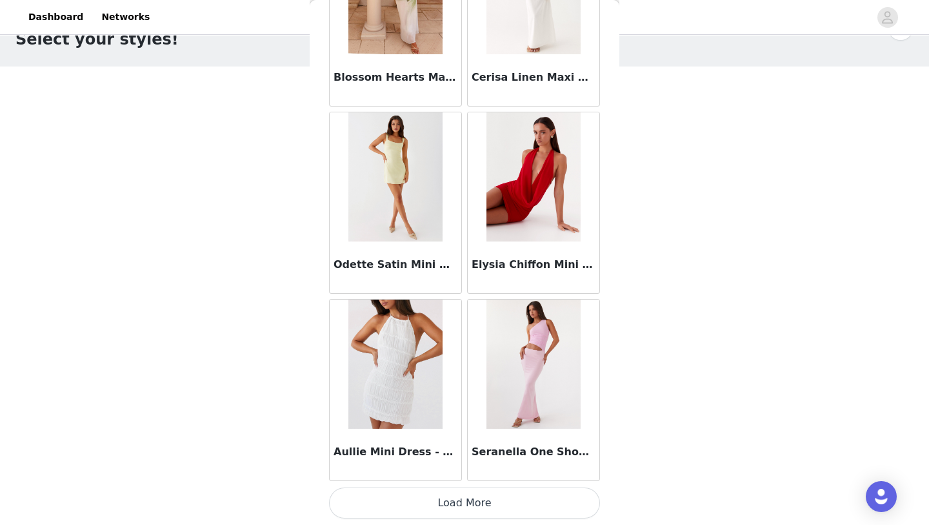
click at [483, 493] on button "Load More" at bounding box center [464, 502] width 271 height 31
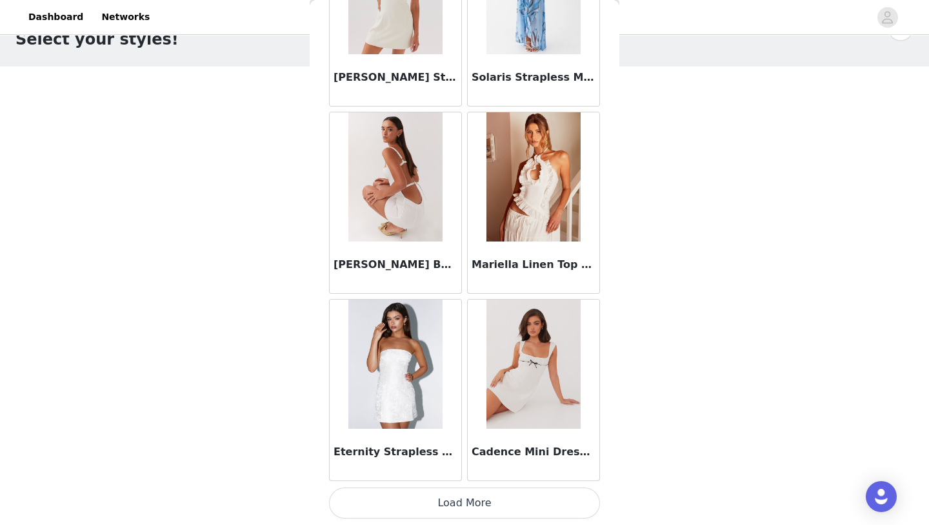
click at [483, 493] on button "Load More" at bounding box center [464, 502] width 271 height 31
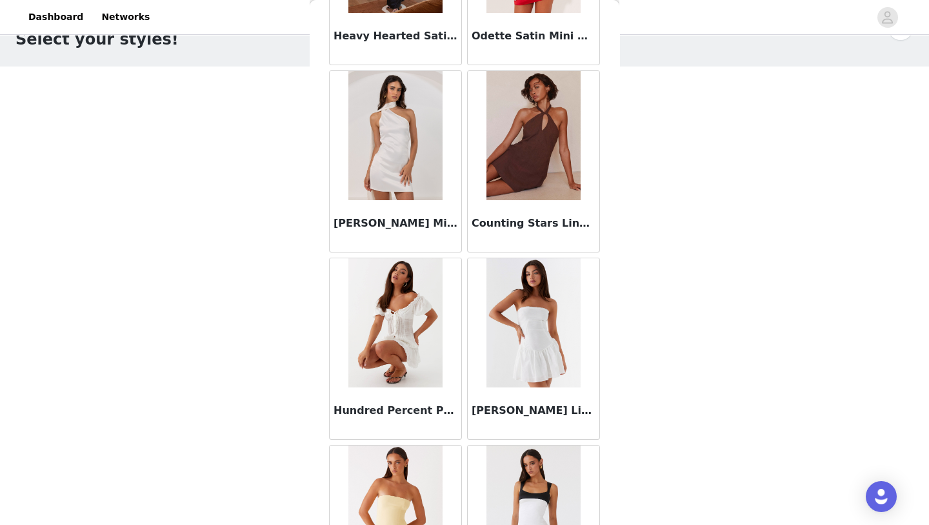
scroll to position [10809, 0]
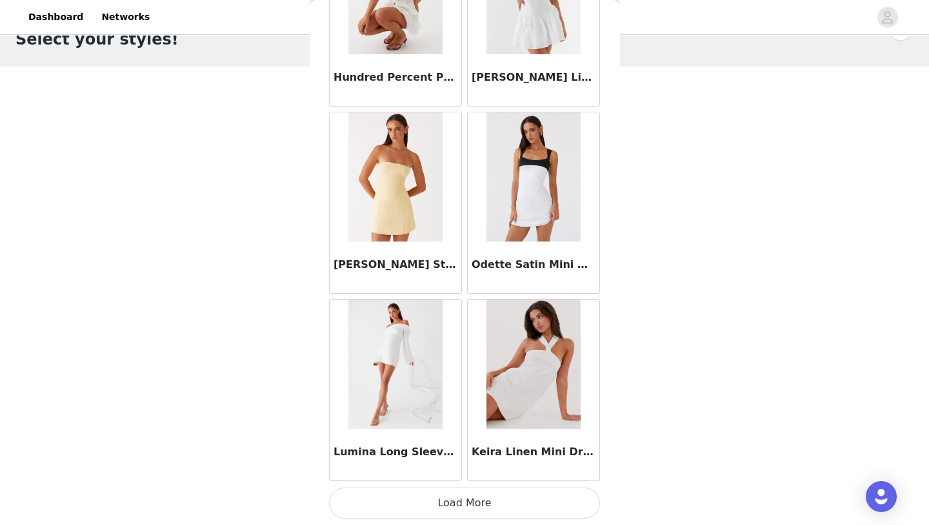
click at [483, 492] on button "Load More" at bounding box center [464, 502] width 271 height 31
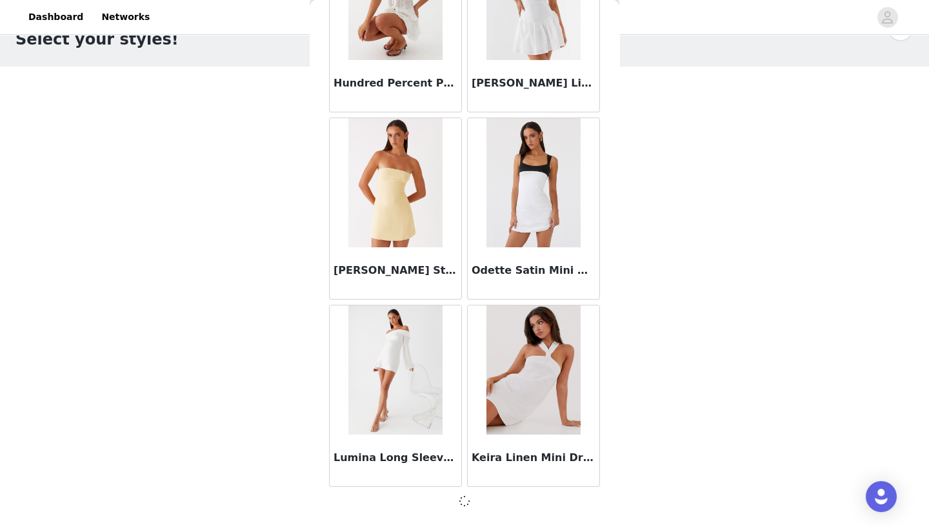
scroll to position [10803, 0]
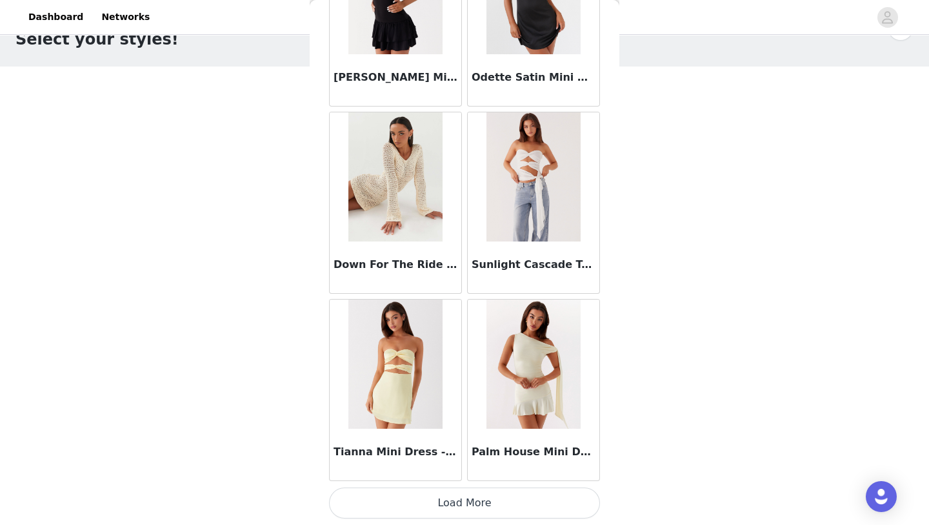
click at [483, 492] on button "Load More" at bounding box center [464, 502] width 271 height 31
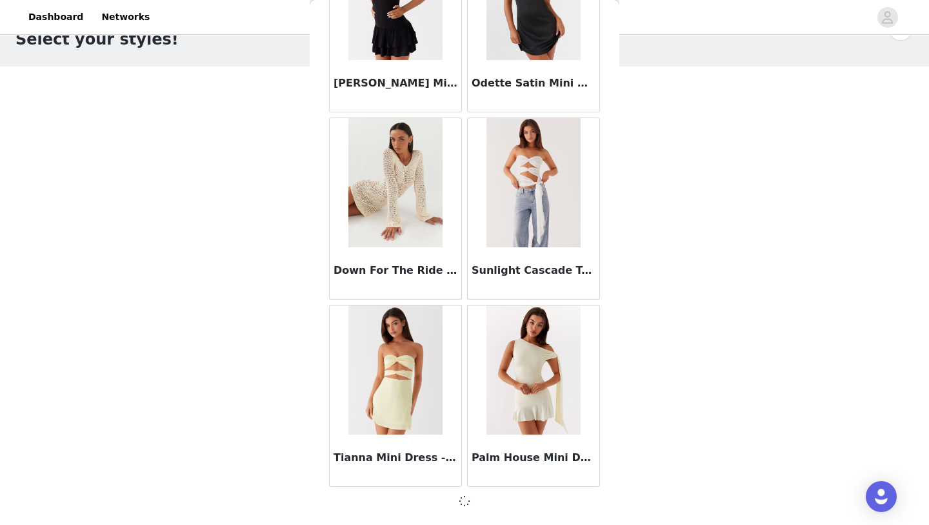
scroll to position [12675, 0]
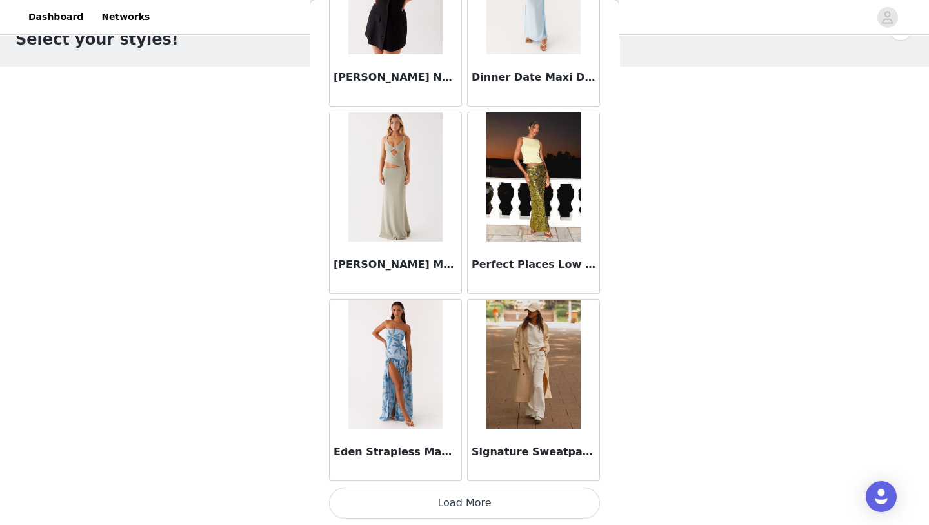
click at [483, 492] on button "Load More" at bounding box center [464, 502] width 271 height 31
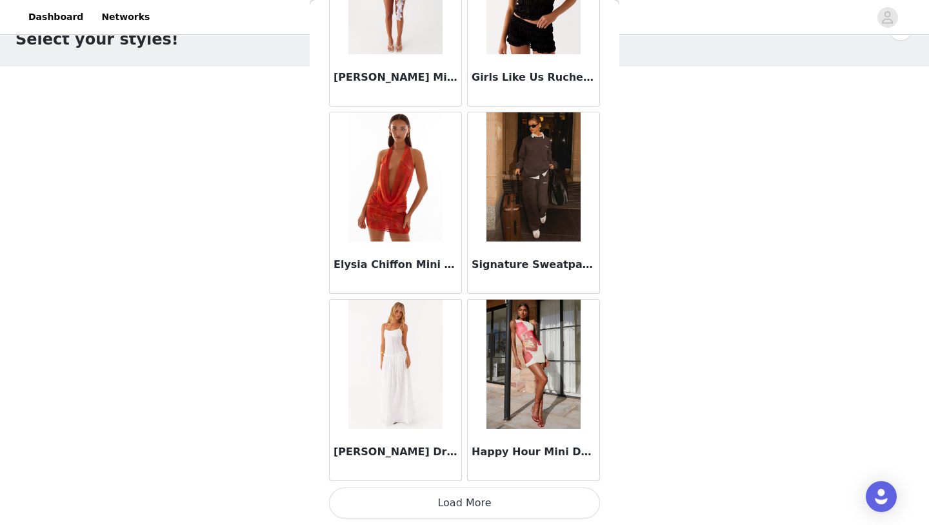
click at [483, 493] on button "Load More" at bounding box center [464, 502] width 271 height 31
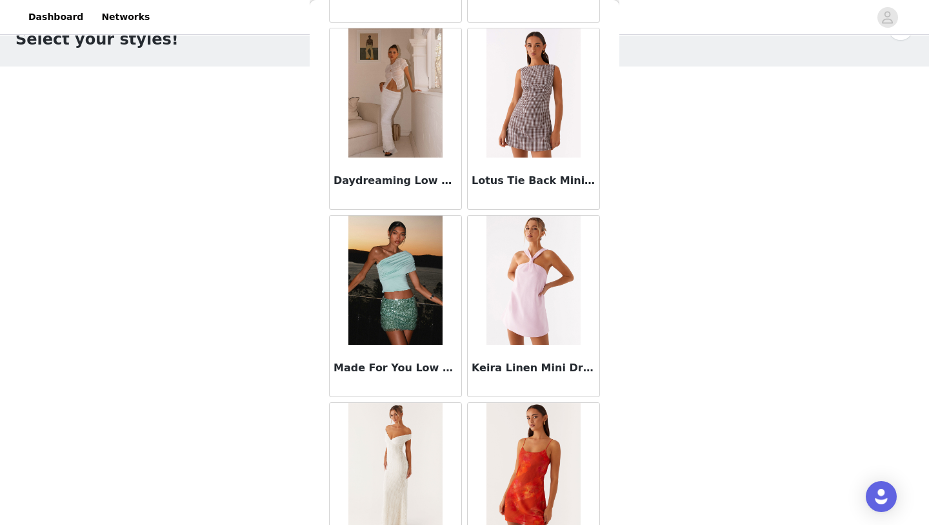
scroll to position [17071, 0]
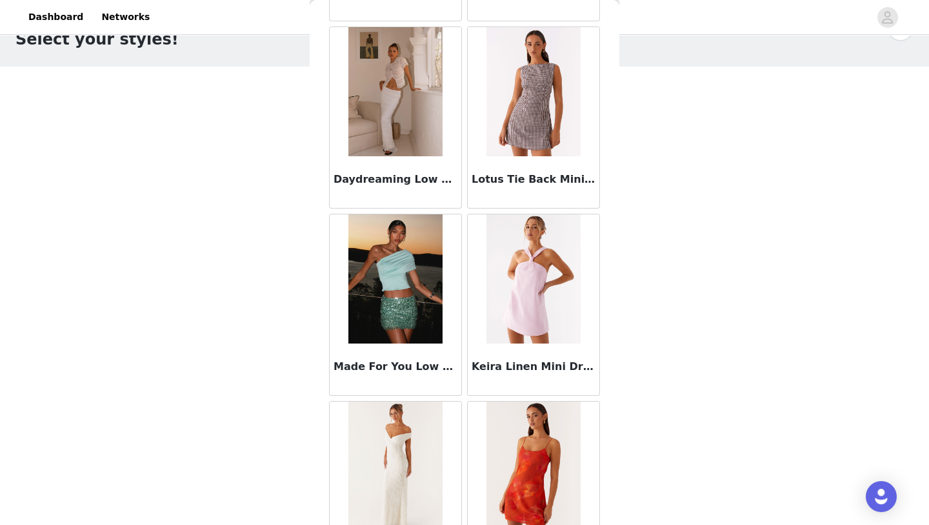
click at [527, 319] on img at bounding box center [534, 278] width 94 height 129
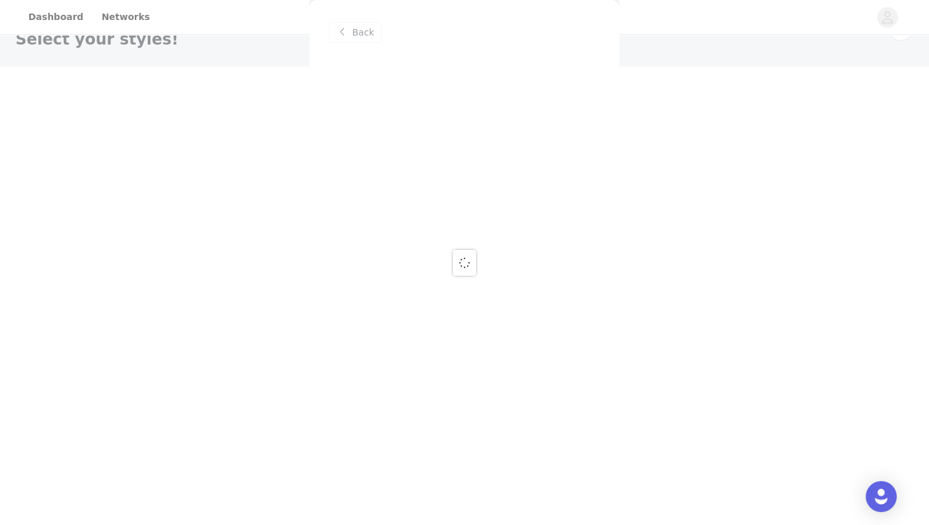
scroll to position [0, 0]
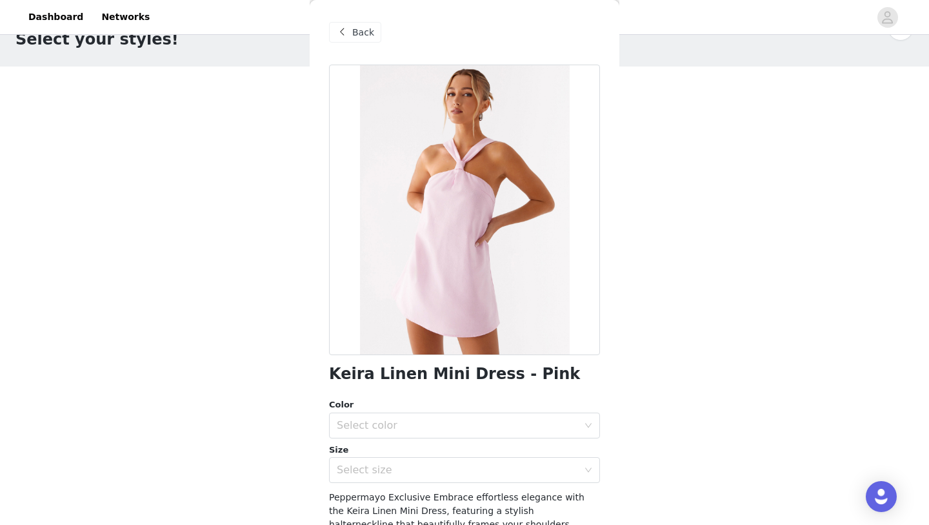
click at [356, 32] on span "Back" at bounding box center [363, 33] width 22 height 14
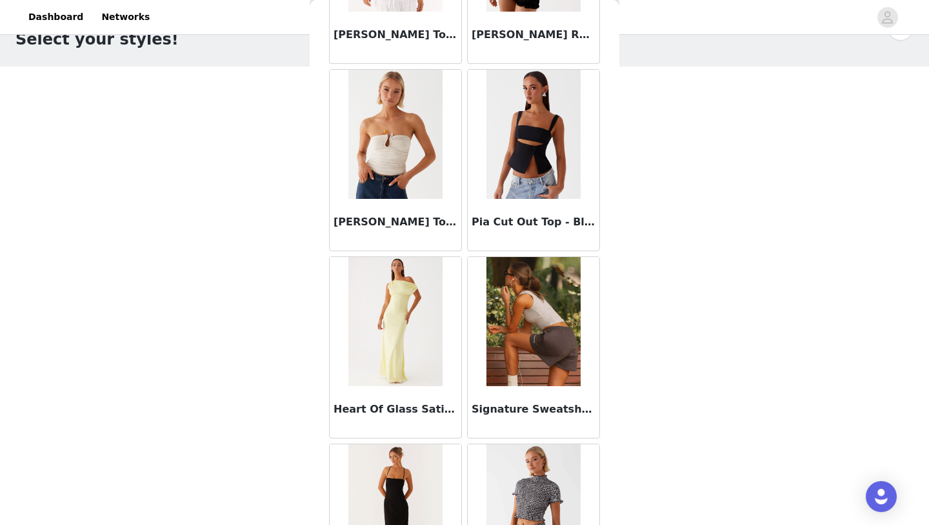
scroll to position [18296, 0]
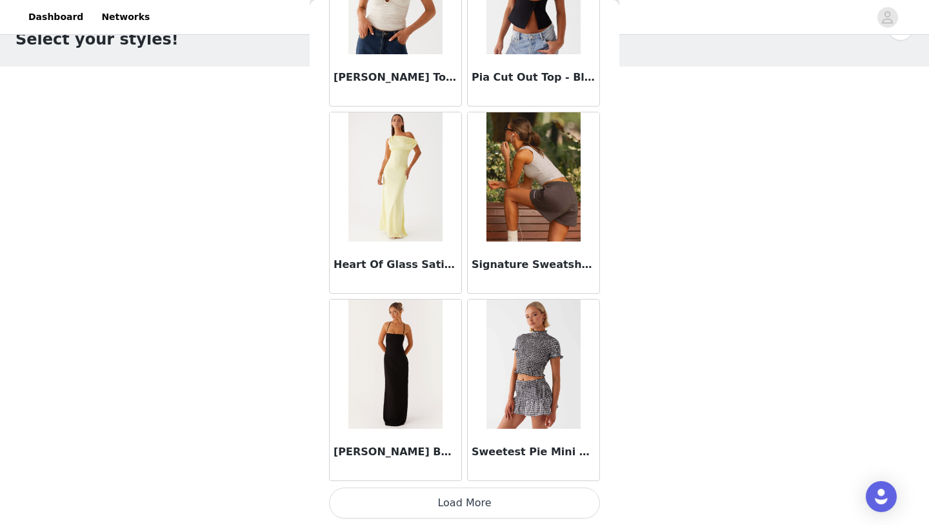
click at [468, 505] on button "Load More" at bounding box center [464, 502] width 271 height 31
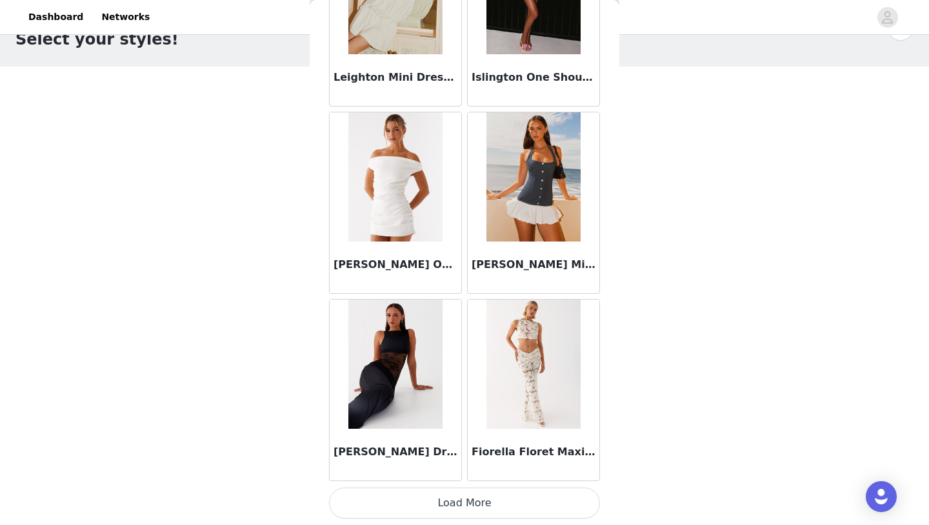
click at [468, 505] on button "Load More" at bounding box center [464, 502] width 271 height 31
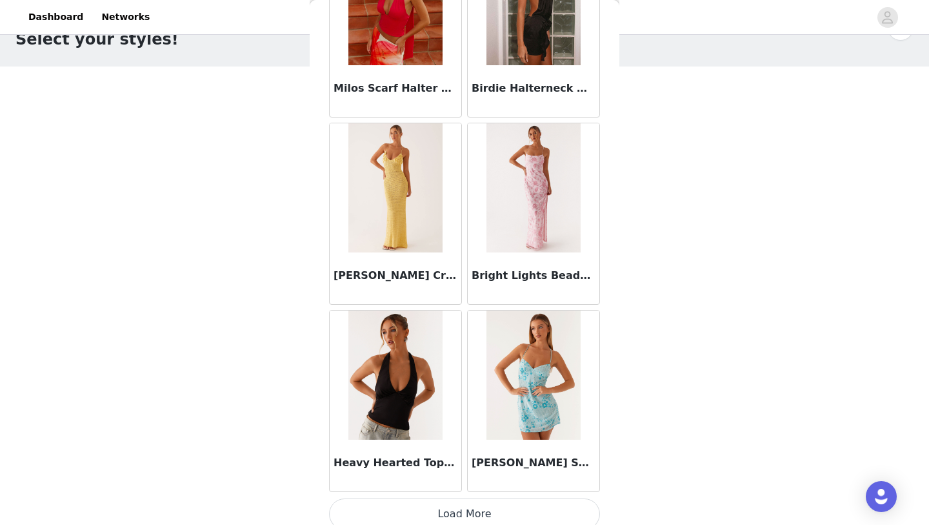
scroll to position [22040, 0]
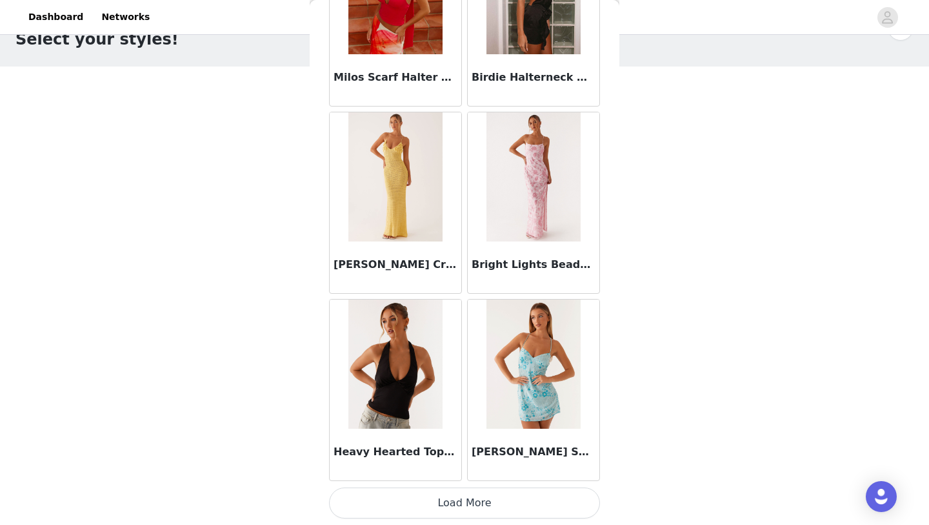
click at [468, 507] on button "Load More" at bounding box center [464, 502] width 271 height 31
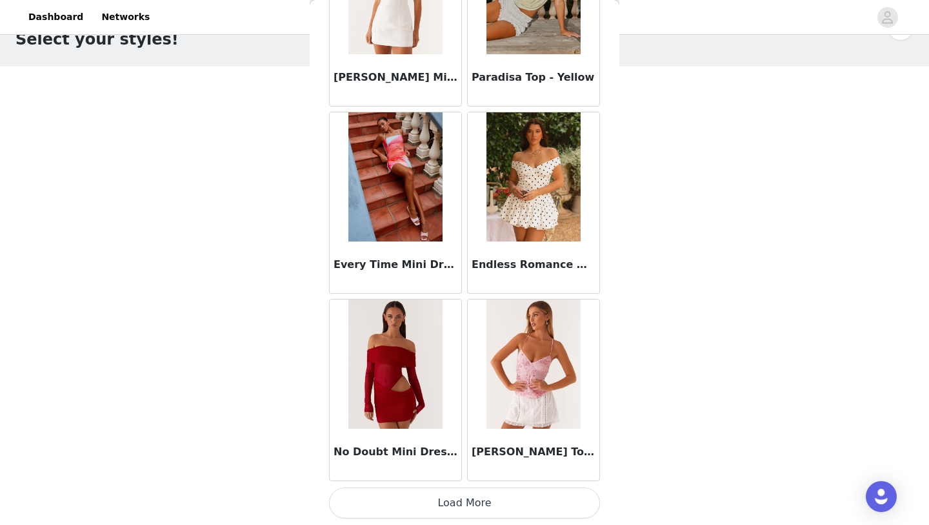
click at [468, 506] on button "Load More" at bounding box center [464, 502] width 271 height 31
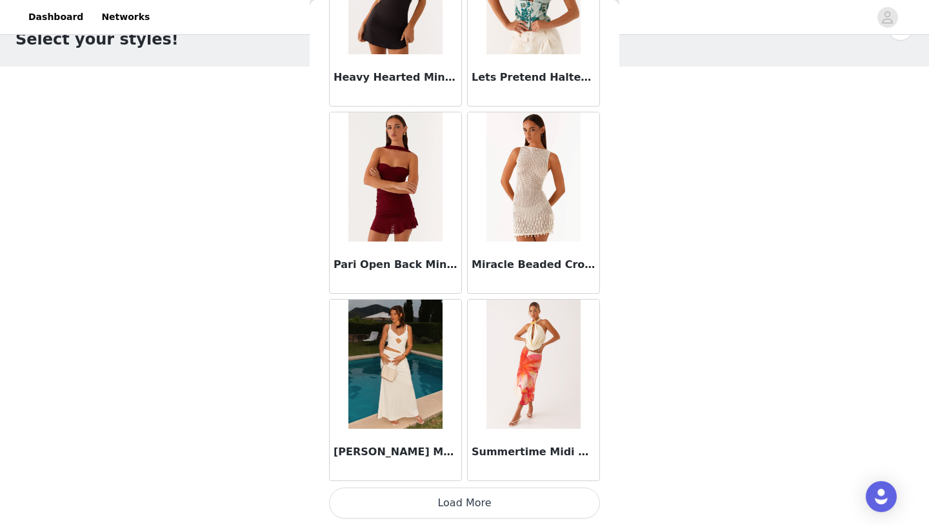
click at [468, 506] on button "Load More" at bounding box center [464, 502] width 271 height 31
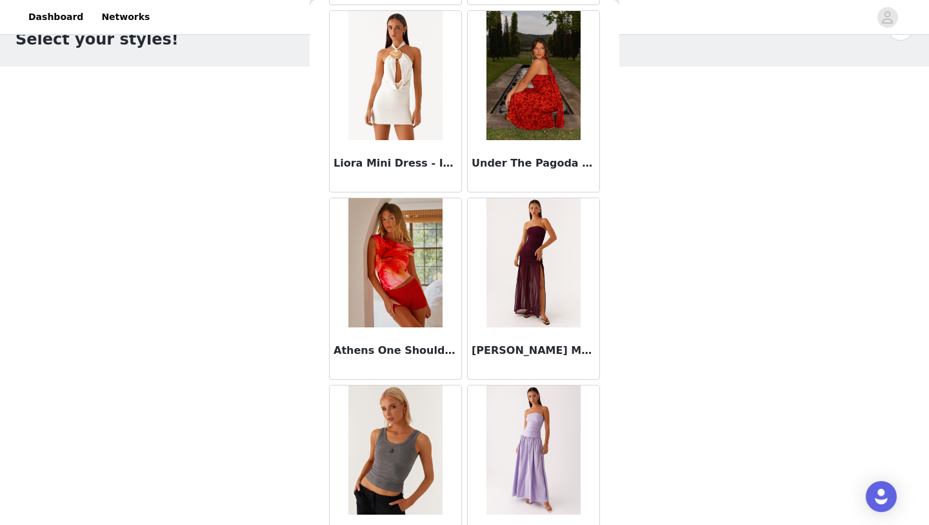
scroll to position [26263, 0]
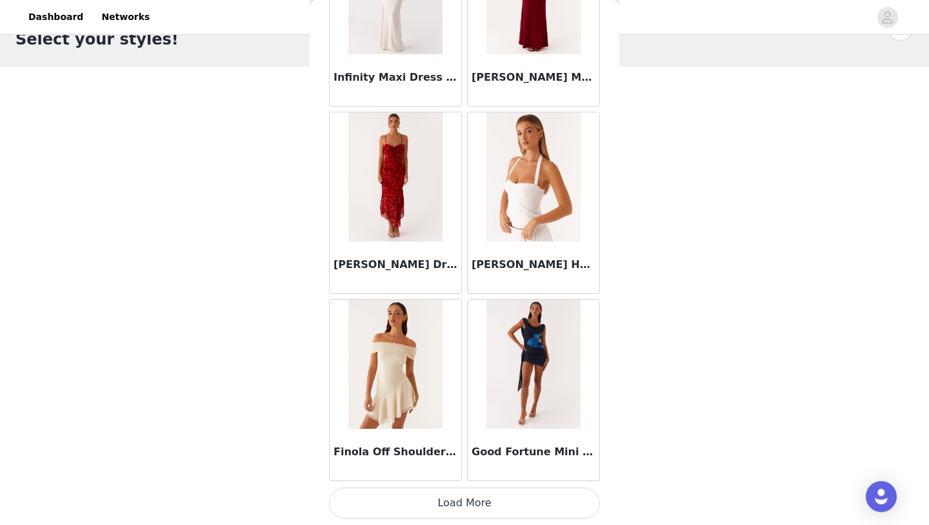
click at [468, 506] on button "Load More" at bounding box center [464, 502] width 271 height 31
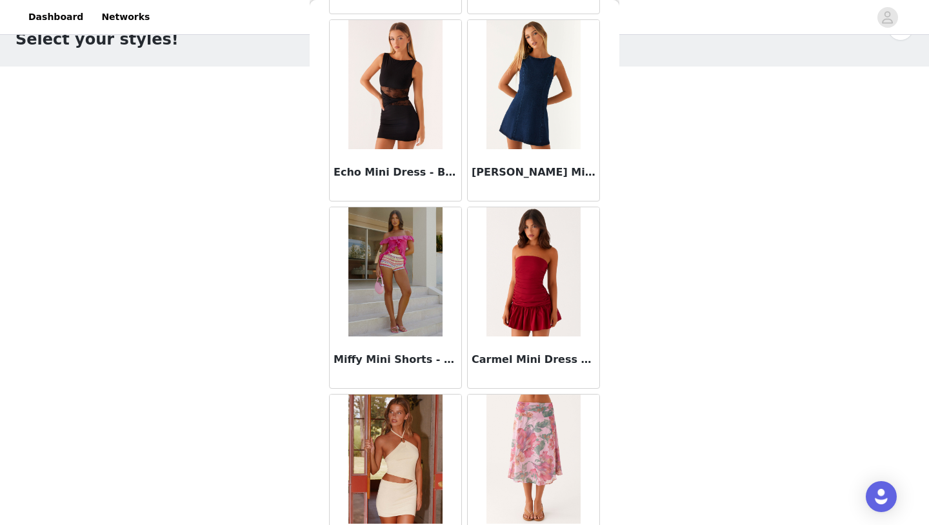
scroll to position [28896, 0]
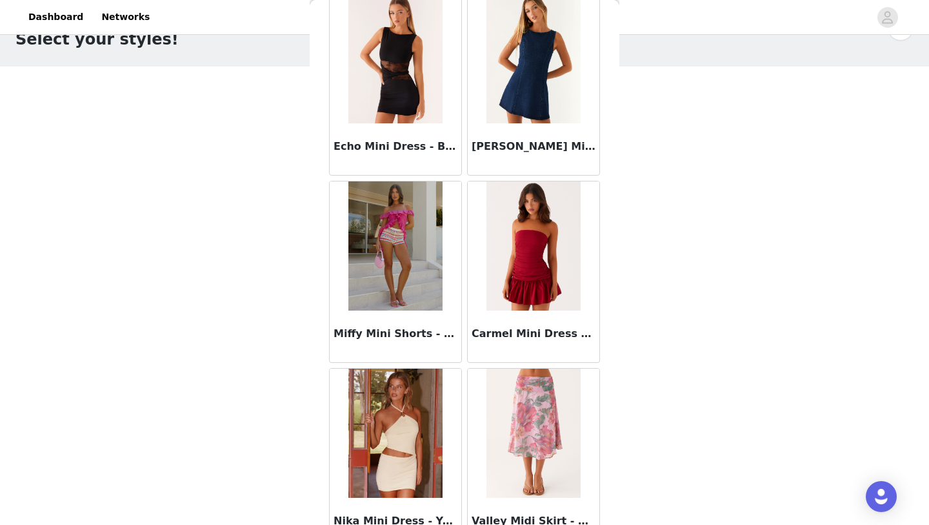
click at [425, 271] on img at bounding box center [396, 245] width 94 height 129
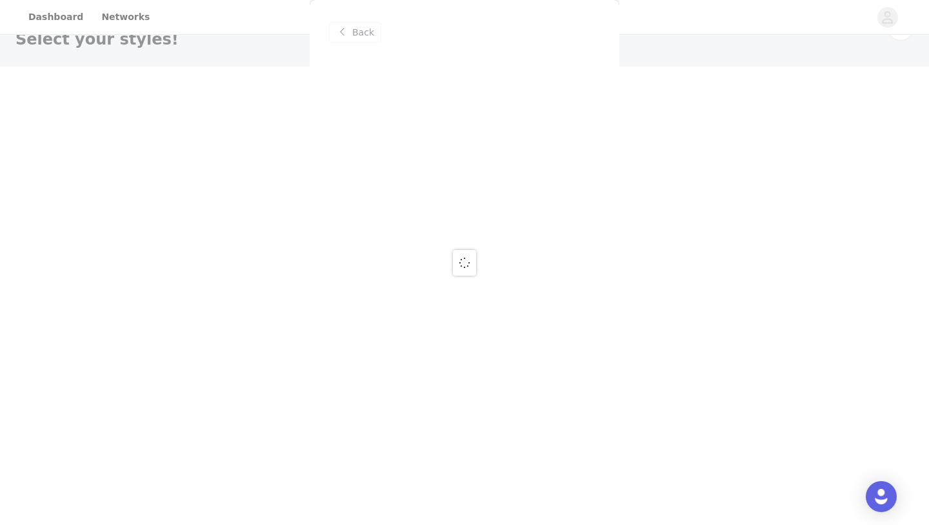
scroll to position [0, 0]
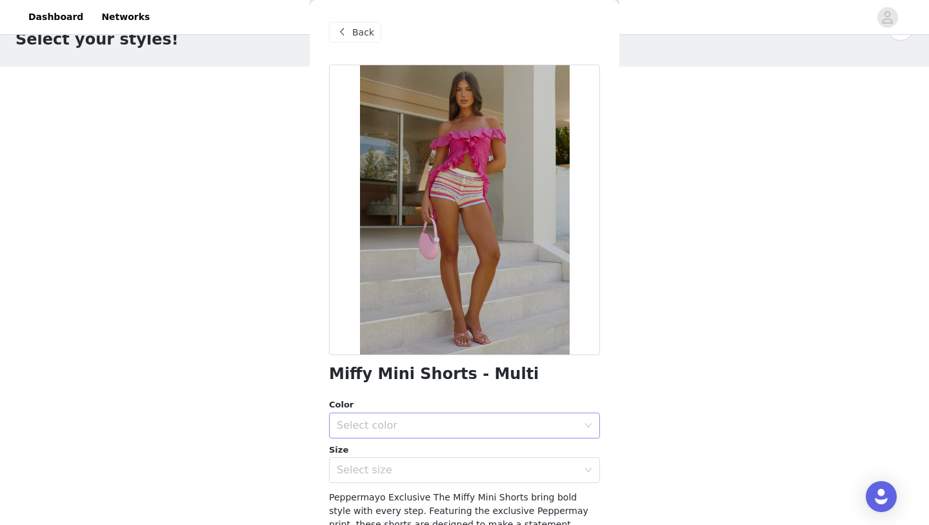
click at [427, 419] on div "Select color" at bounding box center [457, 425] width 241 height 13
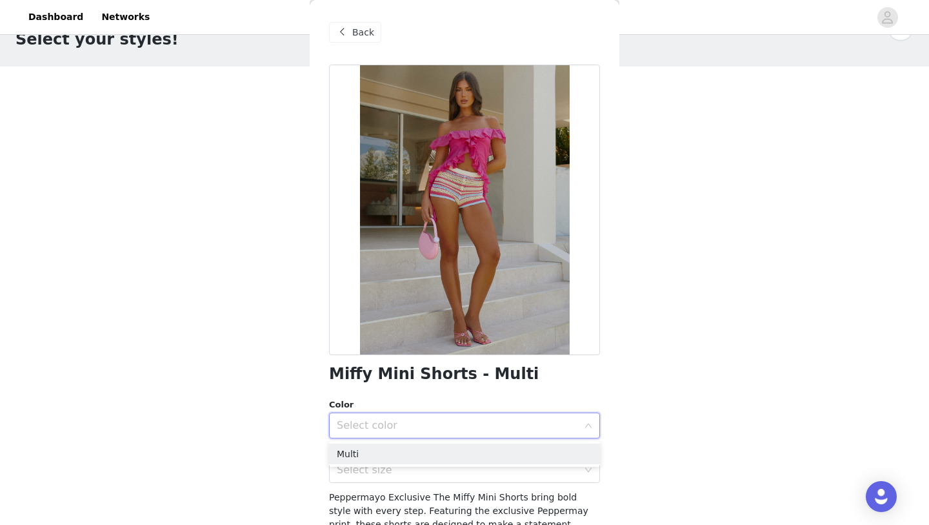
click at [427, 433] on div "Select color" at bounding box center [460, 425] width 247 height 25
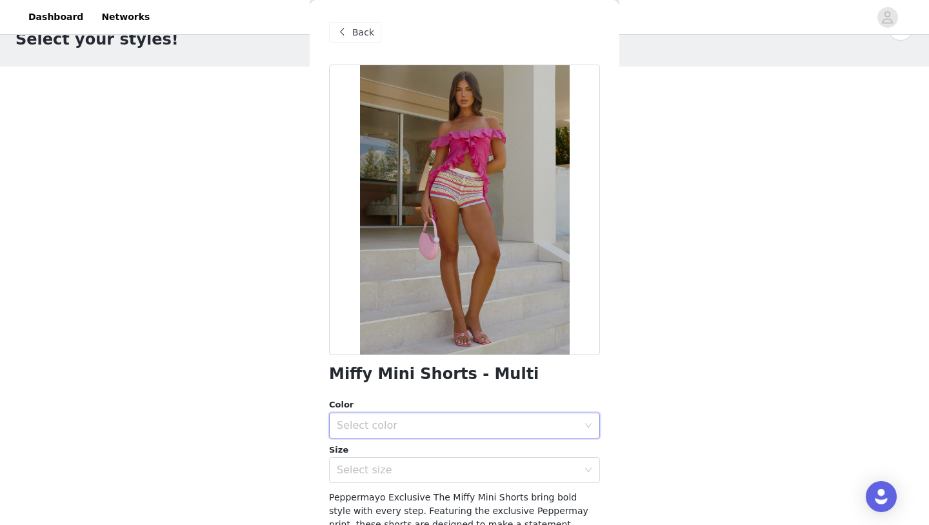
click at [427, 448] on div "Size" at bounding box center [464, 449] width 271 height 13
click at [428, 432] on div "Select color" at bounding box center [460, 425] width 247 height 25
click at [428, 455] on li "Multi" at bounding box center [464, 453] width 271 height 21
click at [427, 472] on div "Select size" at bounding box center [457, 469] width 241 height 13
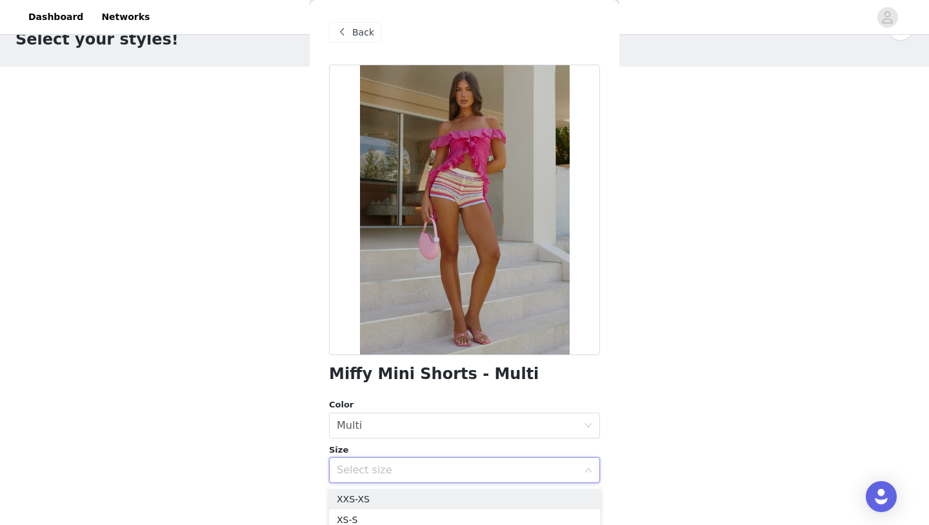
click at [425, 492] on li "XXS-XS" at bounding box center [464, 499] width 271 height 21
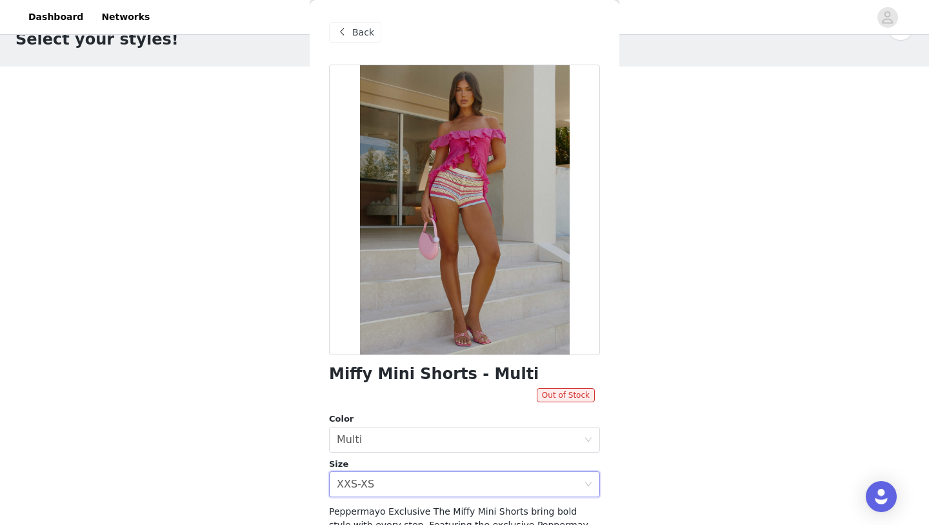
click at [343, 32] on span at bounding box center [341, 32] width 15 height 15
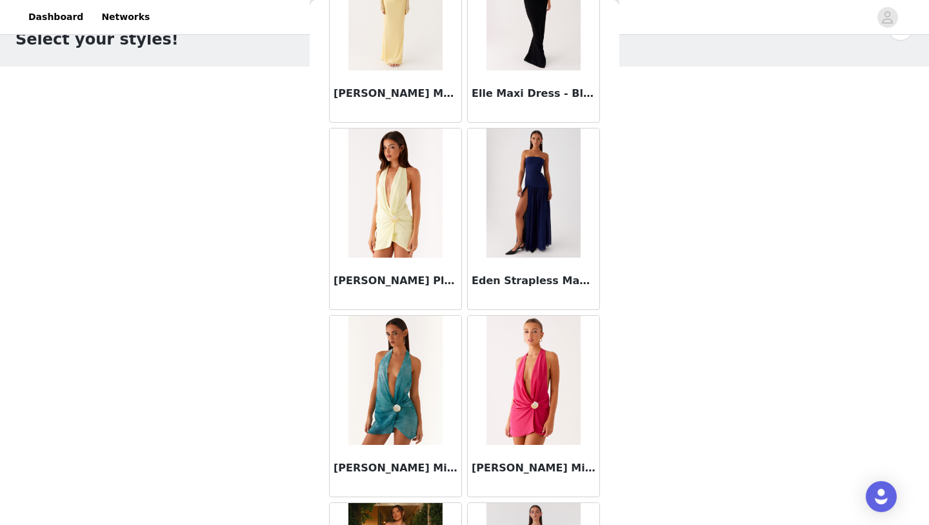
scroll to position [660, 0]
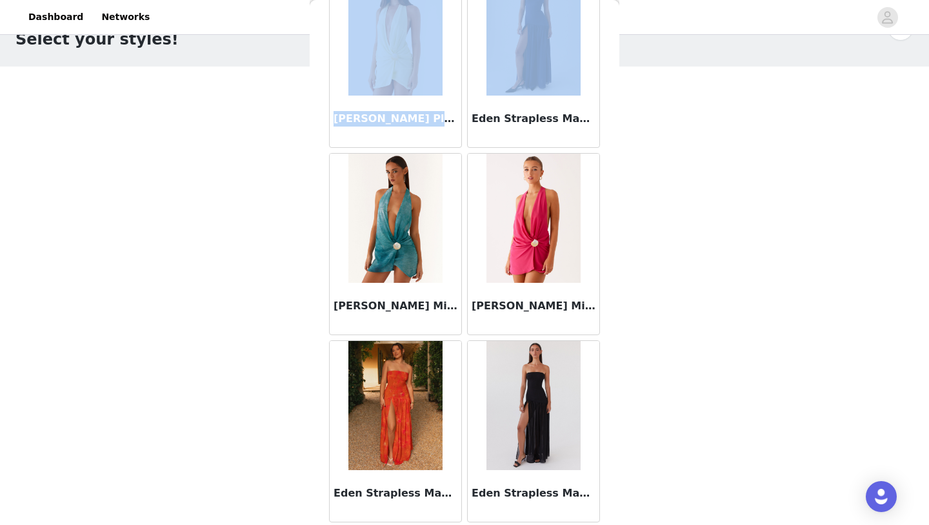
drag, startPoint x: 616, startPoint y: 13, endPoint x: 623, endPoint y: 114, distance: 101.5
click at [623, 114] on div "STEP 1 OF 4 Select your styles! You will receive 3 products. 2/3 Selected [PERS…" at bounding box center [464, 215] width 929 height 433
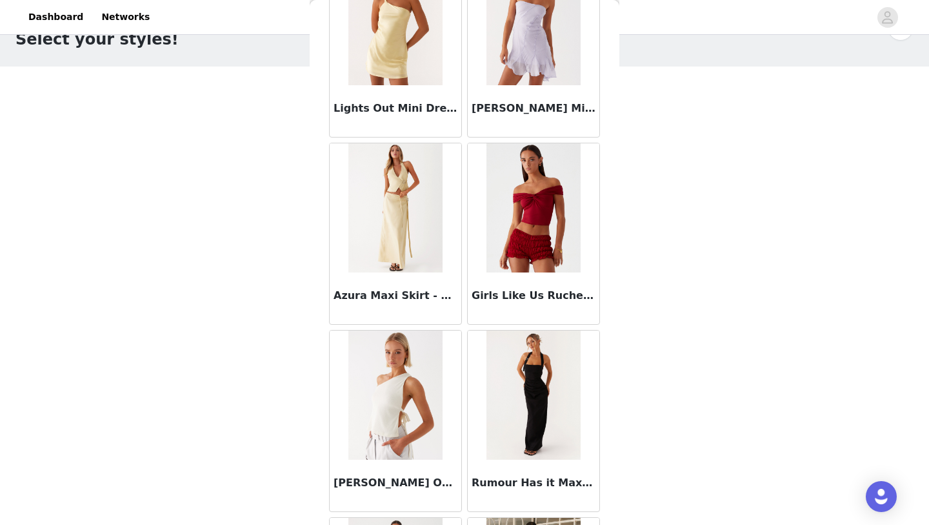
scroll to position [29527, 0]
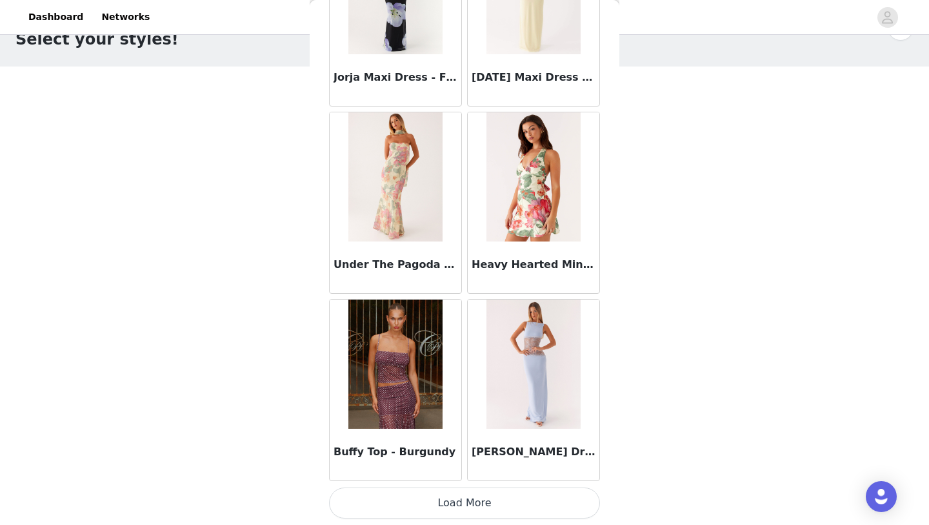
click at [514, 503] on button "Load More" at bounding box center [464, 502] width 271 height 31
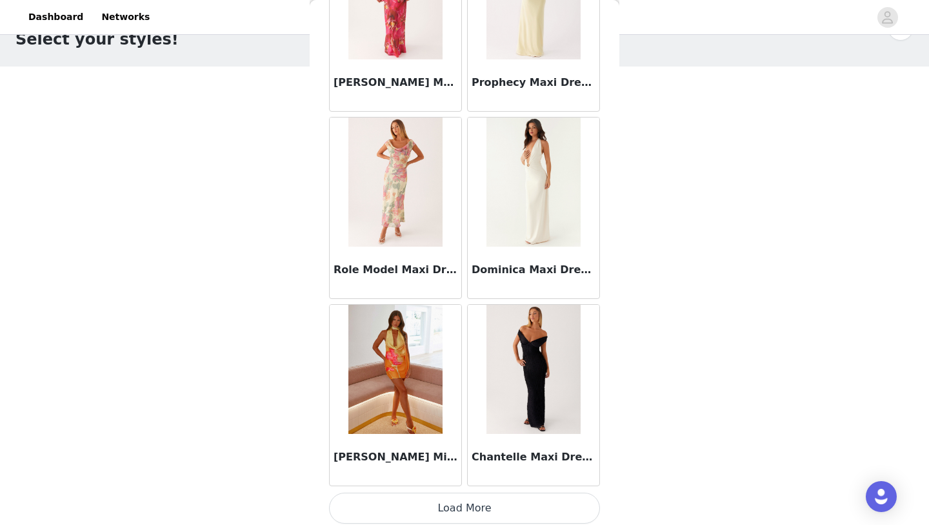
scroll to position [31398, 0]
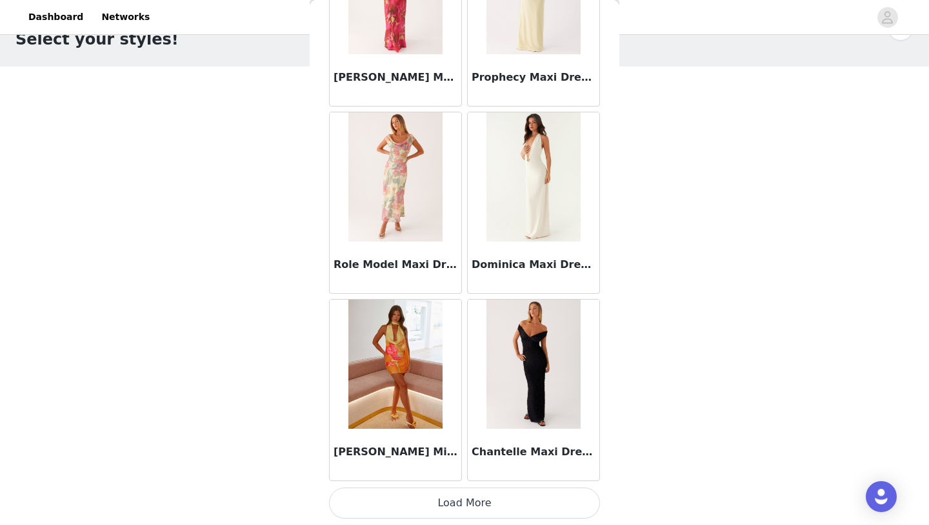
click at [477, 505] on button "Load More" at bounding box center [464, 502] width 271 height 31
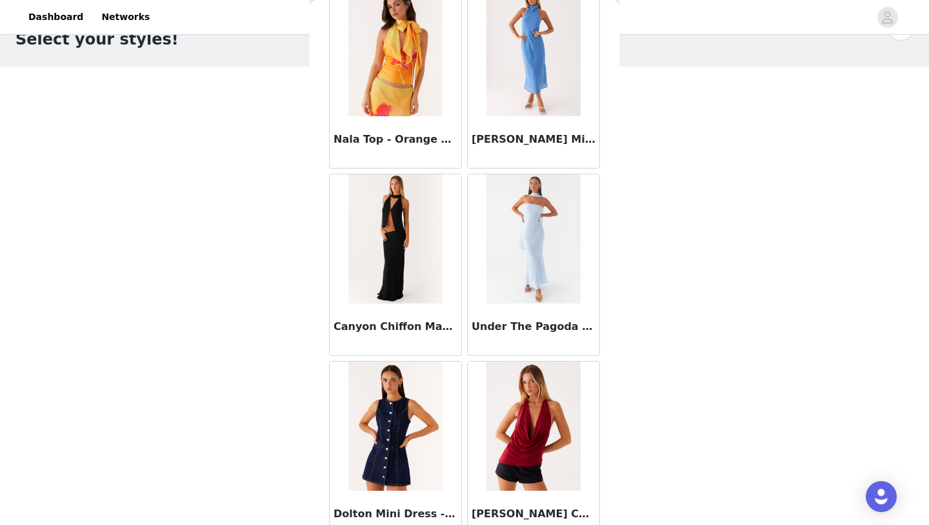
scroll to position [32088, 0]
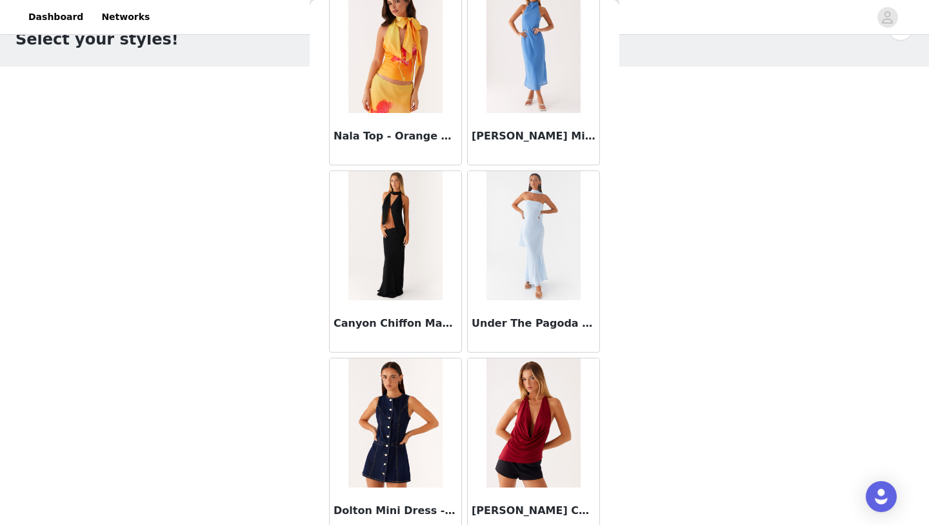
click at [416, 304] on div "Canyon Chiffon Maxi Skirt - Black" at bounding box center [396, 326] width 132 height 52
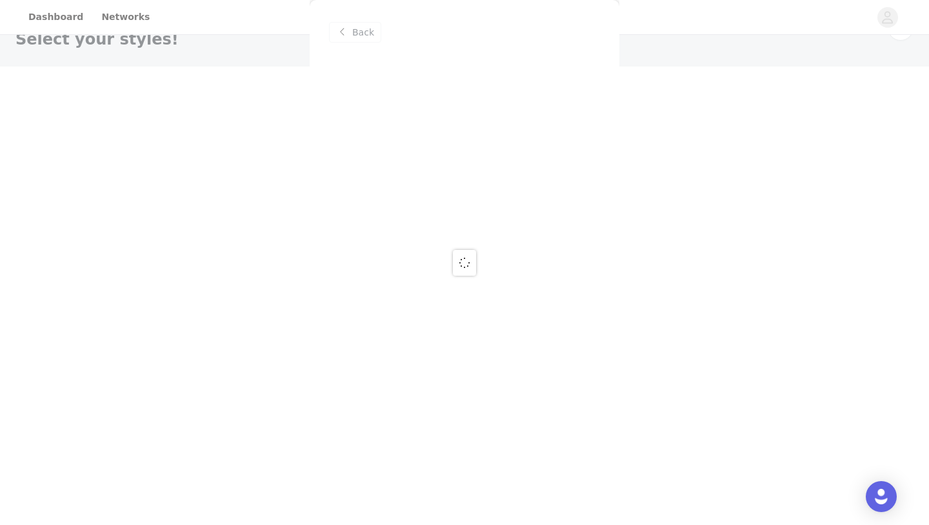
scroll to position [0, 0]
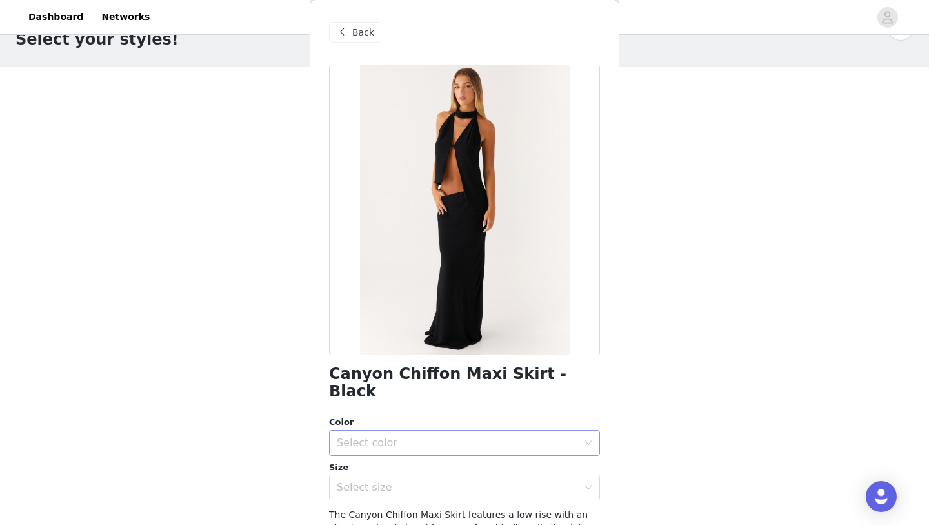
click at [456, 436] on div "Select color" at bounding box center [457, 442] width 241 height 13
click at [446, 461] on li "Black" at bounding box center [464, 453] width 271 height 21
click at [447, 481] on div "Select size" at bounding box center [457, 487] width 241 height 13
click at [429, 494] on li "UK 4" at bounding box center [464, 499] width 271 height 21
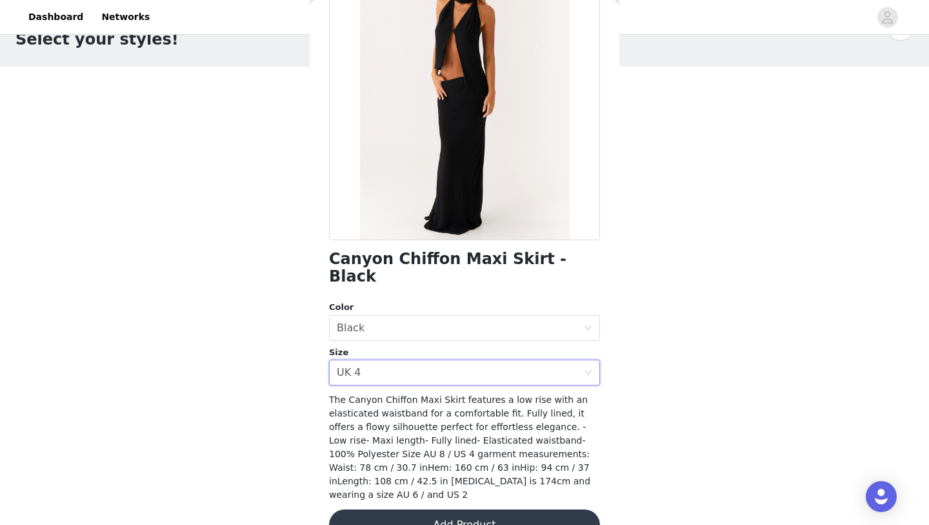
click at [429, 509] on button "Add Product" at bounding box center [464, 524] width 271 height 31
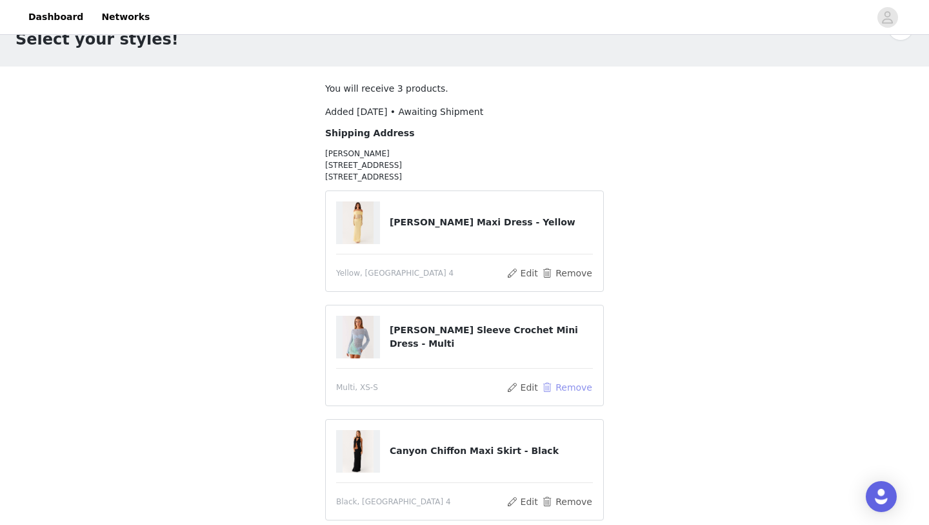
click at [574, 380] on button "Remove" at bounding box center [568, 387] width 52 height 15
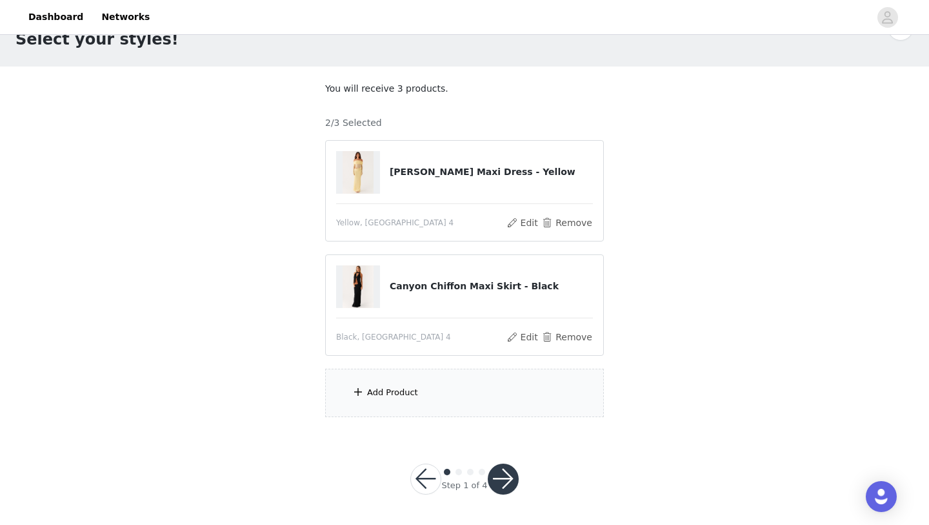
click at [470, 410] on div "Add Product" at bounding box center [464, 393] width 279 height 48
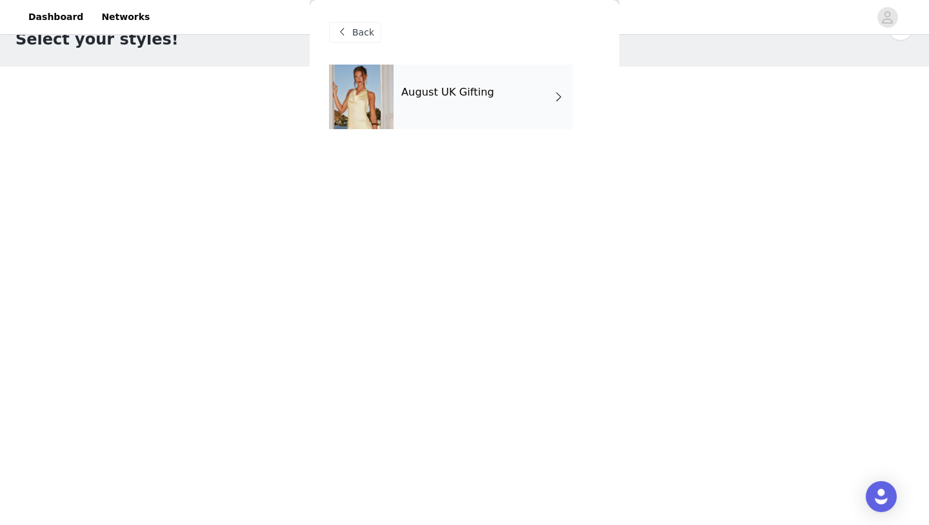
click at [472, 130] on div "August UK Gifting" at bounding box center [464, 107] width 271 height 84
click at [498, 94] on div "August UK Gifting" at bounding box center [483, 97] width 179 height 65
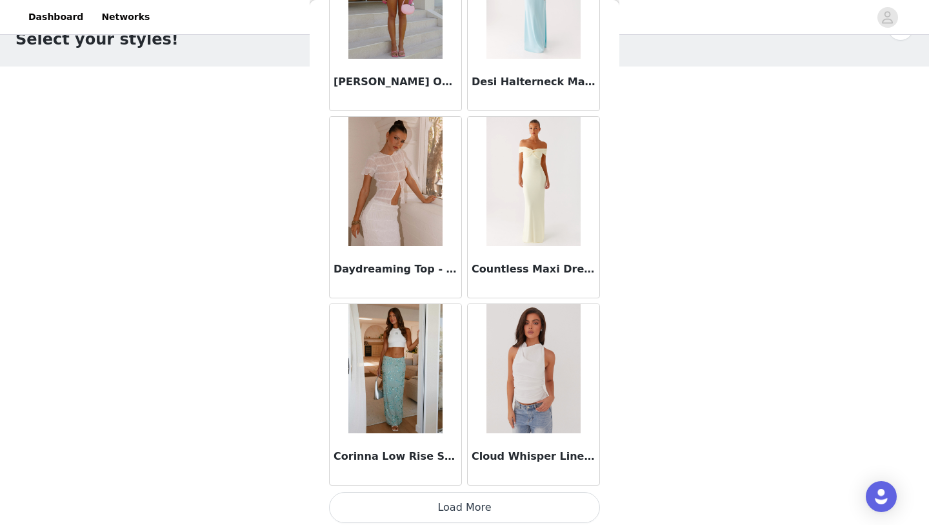
scroll to position [1450, 0]
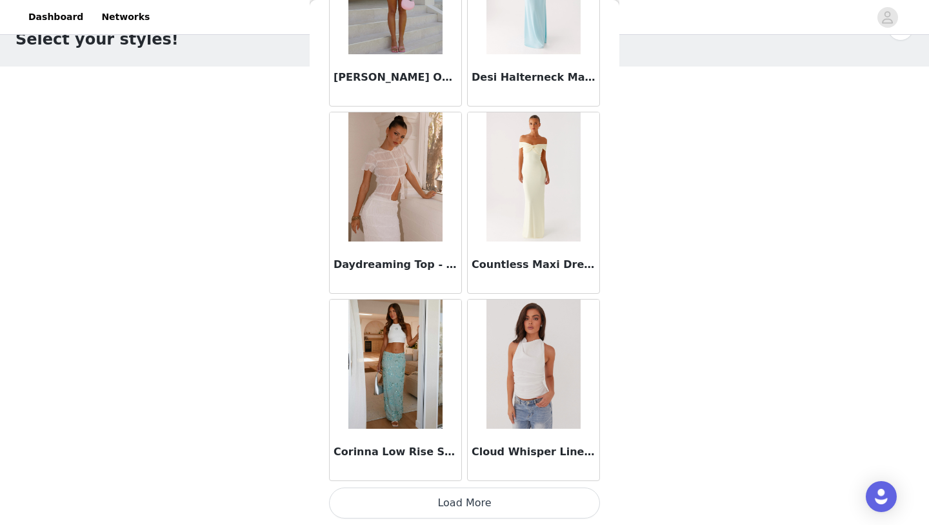
click at [425, 494] on button "Load More" at bounding box center [464, 502] width 271 height 31
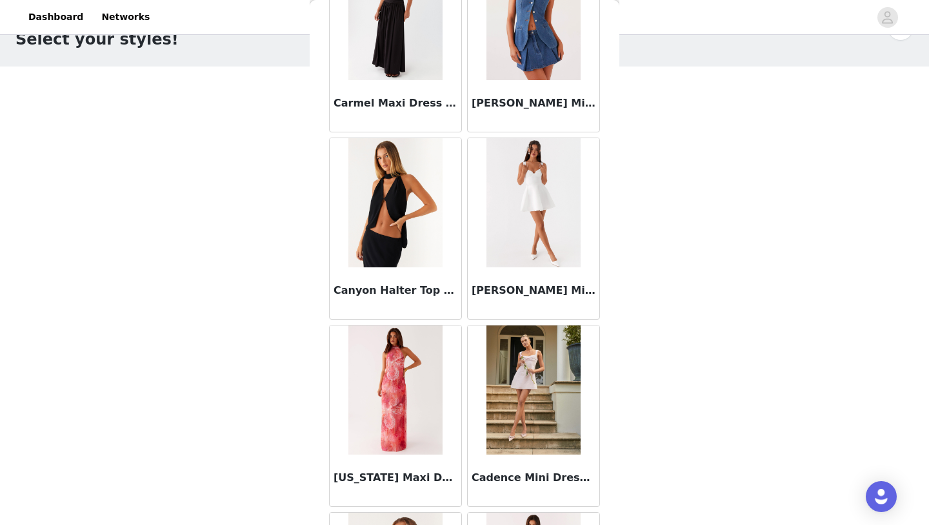
scroll to position [2711, 0]
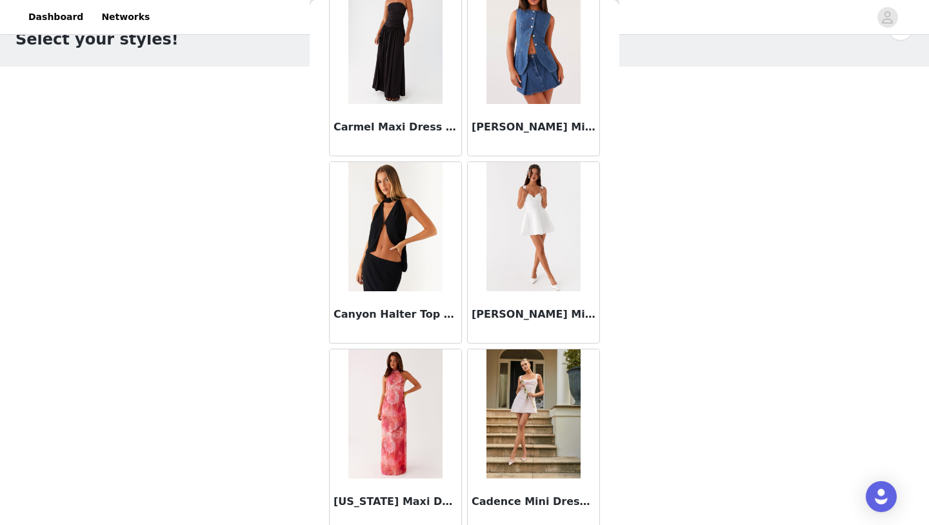
click at [399, 314] on h3 "Canyon Halter Top - Black" at bounding box center [396, 314] width 124 height 15
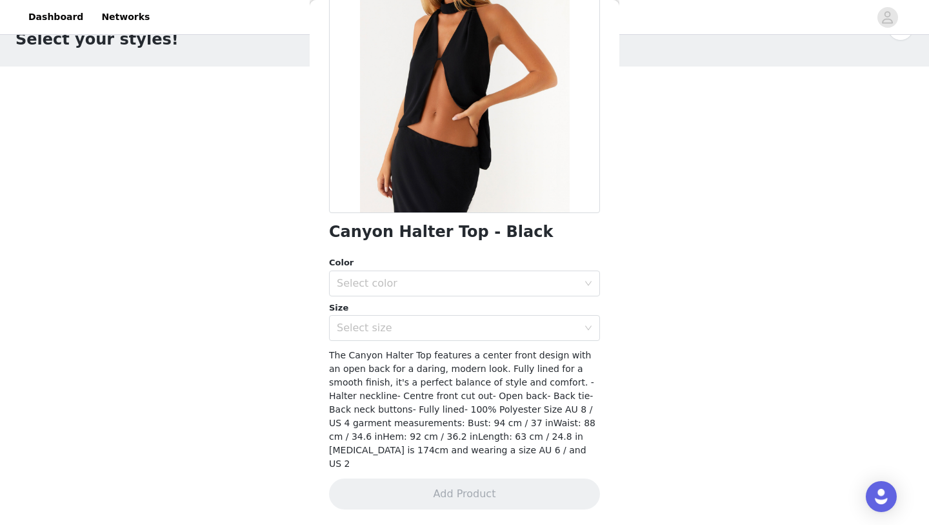
scroll to position [128, 0]
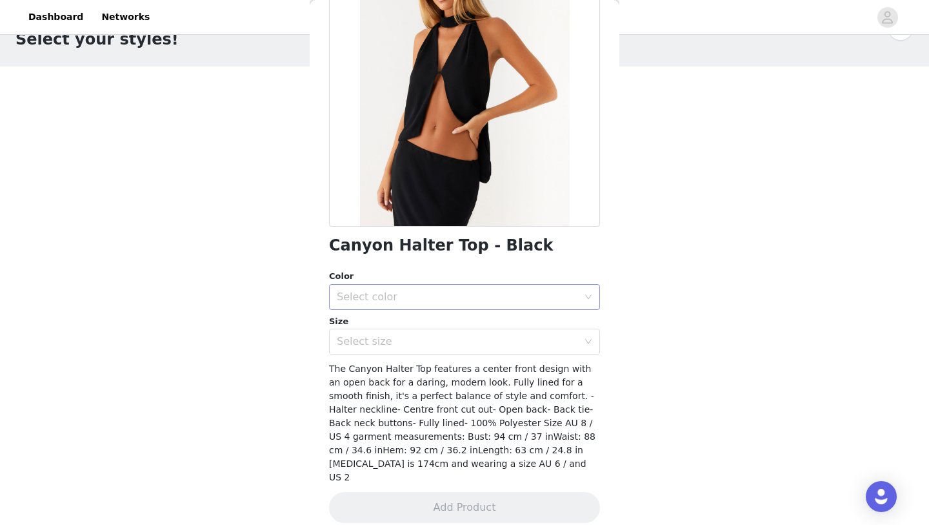
click at [422, 289] on div "Select color" at bounding box center [460, 297] width 247 height 25
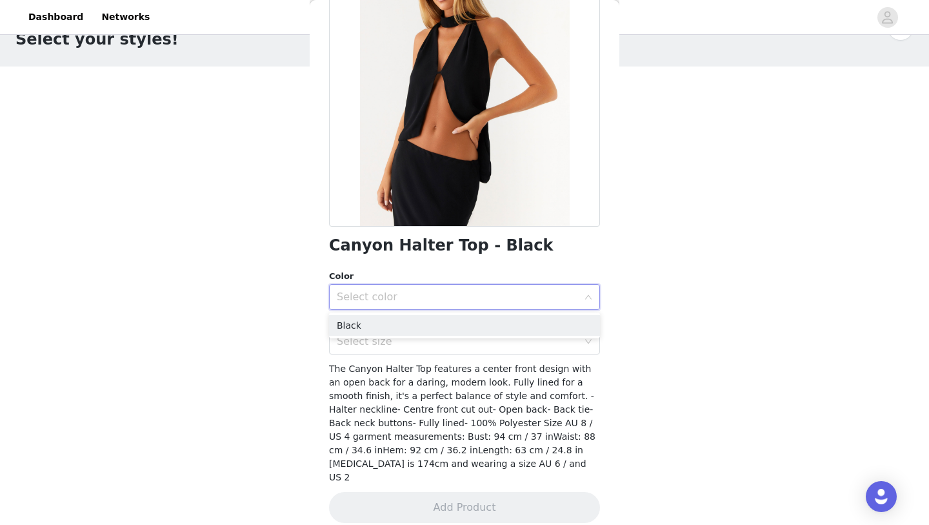
click at [422, 308] on div "Select color" at bounding box center [460, 297] width 247 height 25
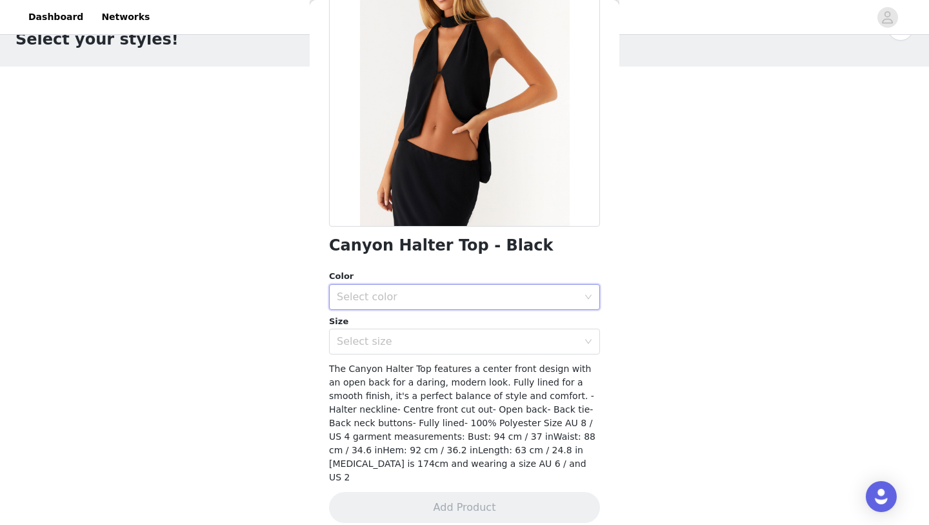
click at [422, 322] on div "Size" at bounding box center [464, 321] width 271 height 13
click at [423, 297] on div "Select color" at bounding box center [457, 296] width 241 height 13
click at [423, 323] on li "Black" at bounding box center [464, 325] width 271 height 21
click at [423, 336] on div "Select size" at bounding box center [457, 341] width 241 height 13
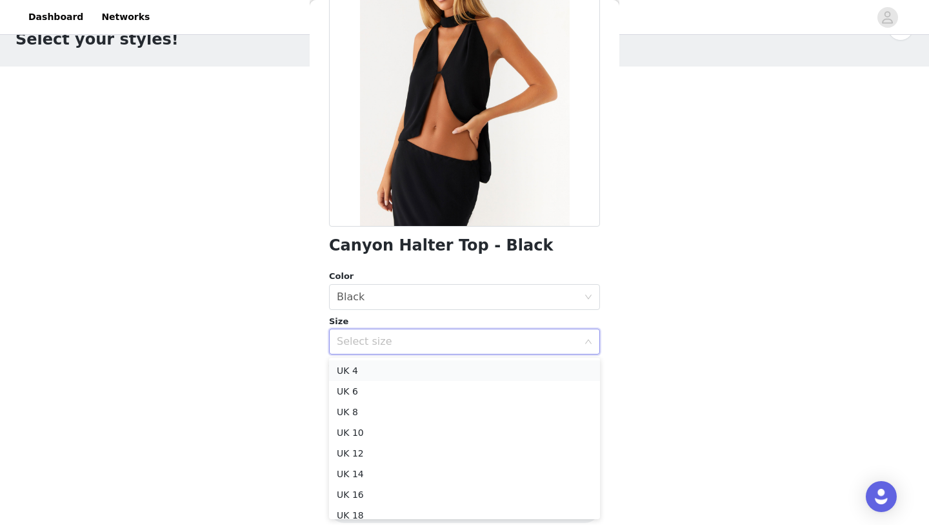
click at [414, 366] on li "UK 4" at bounding box center [464, 370] width 271 height 21
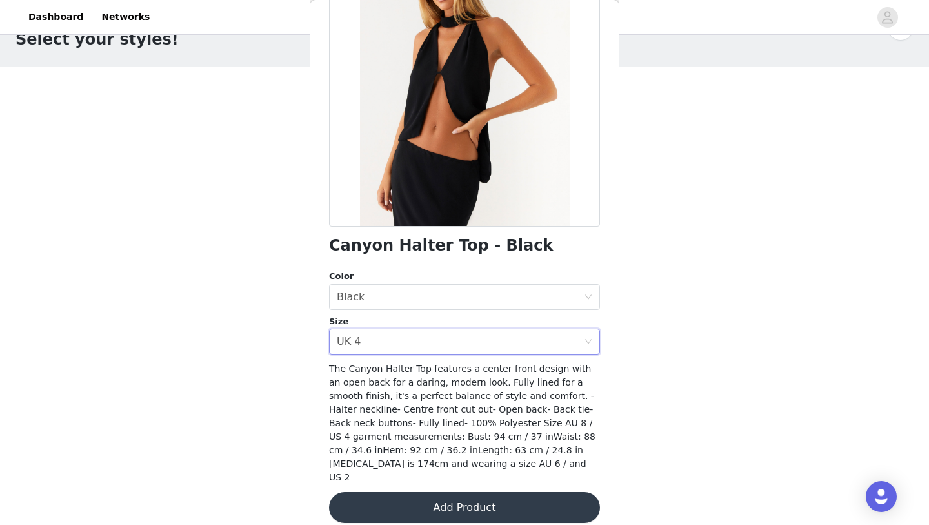
click at [408, 493] on button "Add Product" at bounding box center [464, 507] width 271 height 31
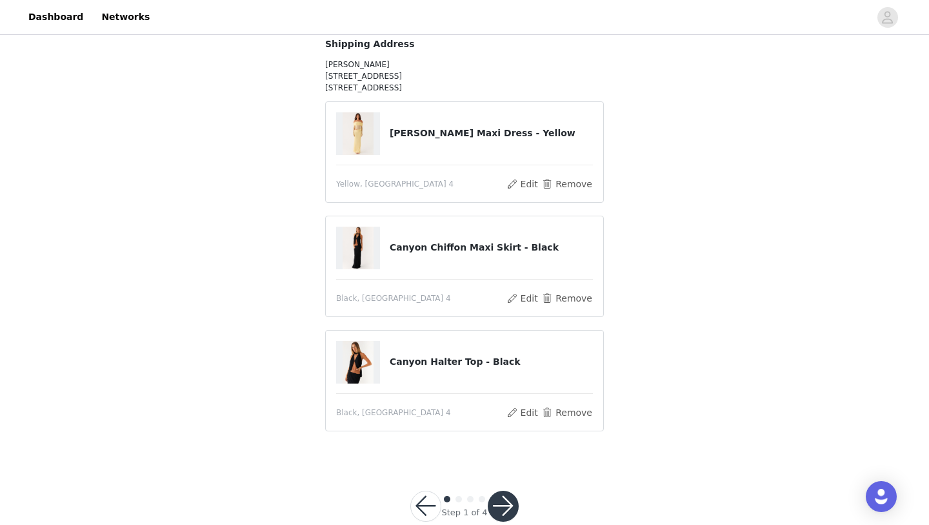
scroll to position [154, 0]
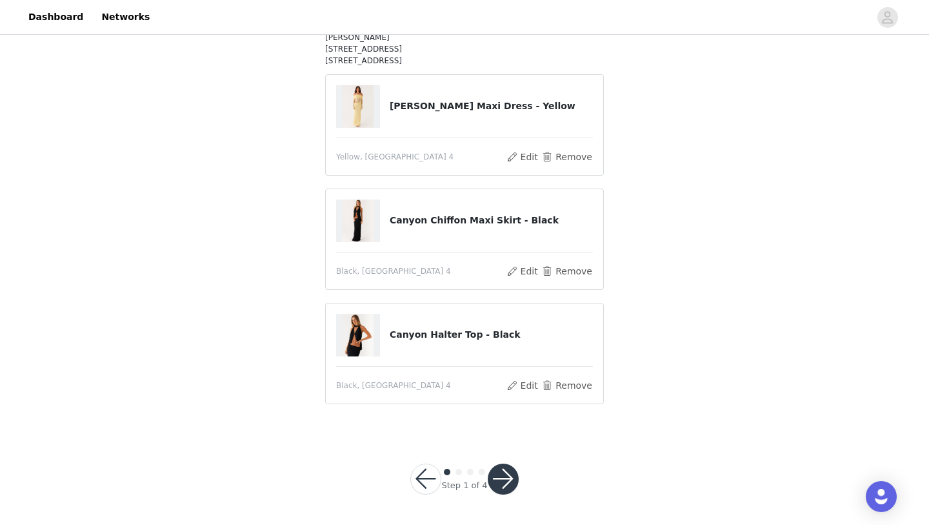
click at [506, 465] on button "button" at bounding box center [503, 478] width 31 height 31
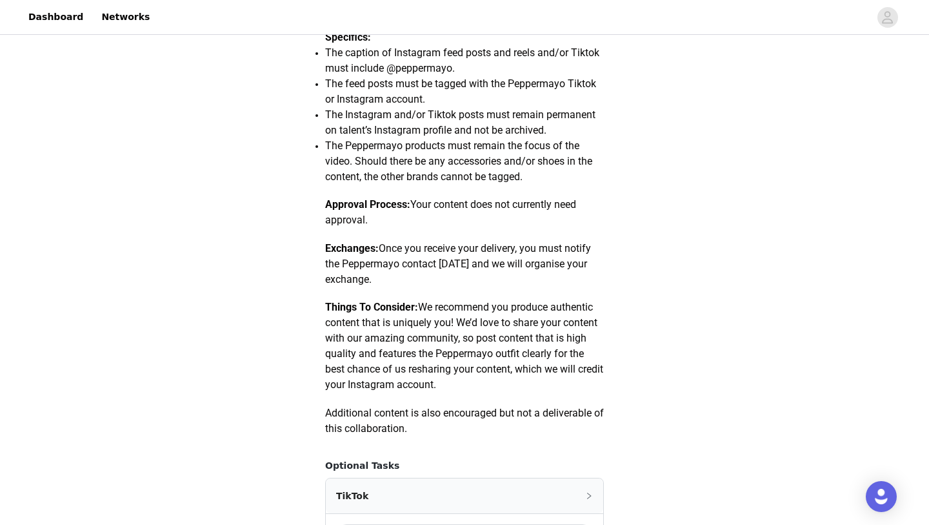
scroll to position [733, 0]
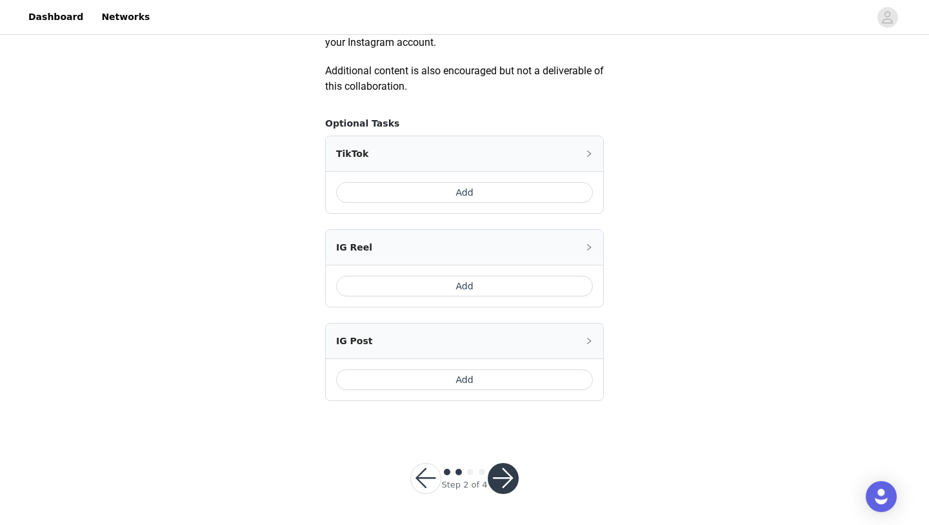
click at [492, 192] on button "Add" at bounding box center [464, 192] width 257 height 21
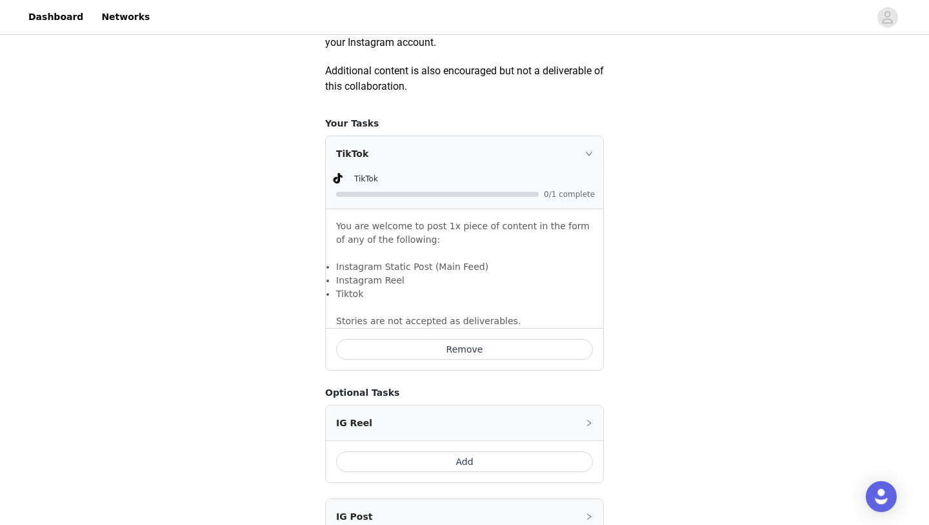
click at [460, 452] on button "Add" at bounding box center [464, 461] width 257 height 21
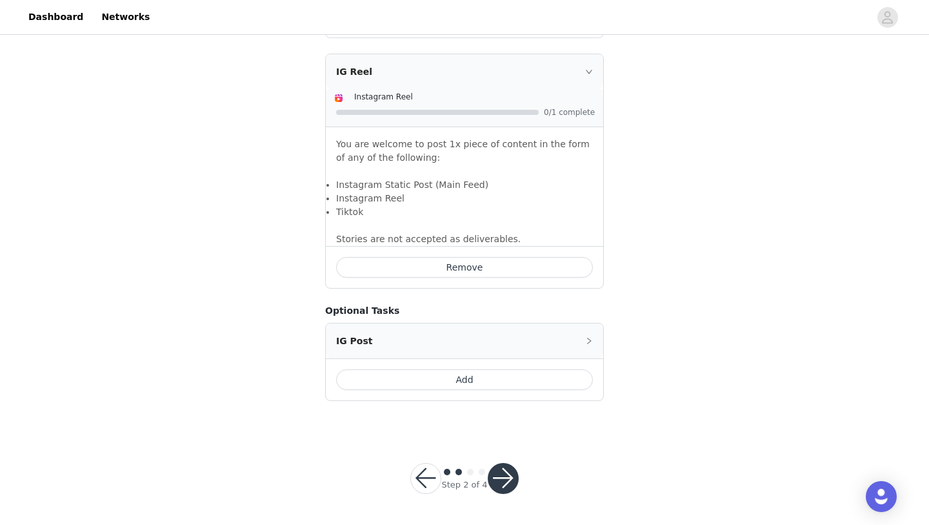
click at [469, 377] on button "Add" at bounding box center [464, 379] width 257 height 21
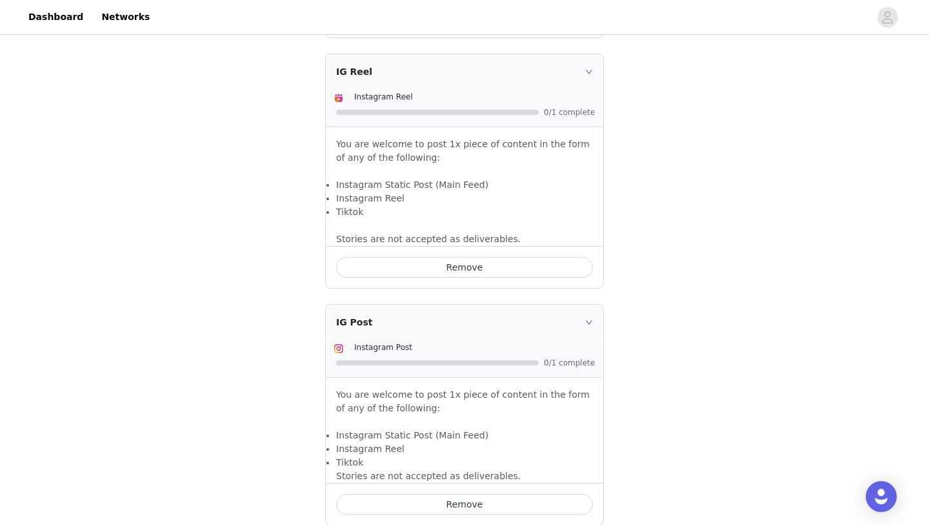
click at [492, 267] on button "Remove" at bounding box center [464, 267] width 257 height 21
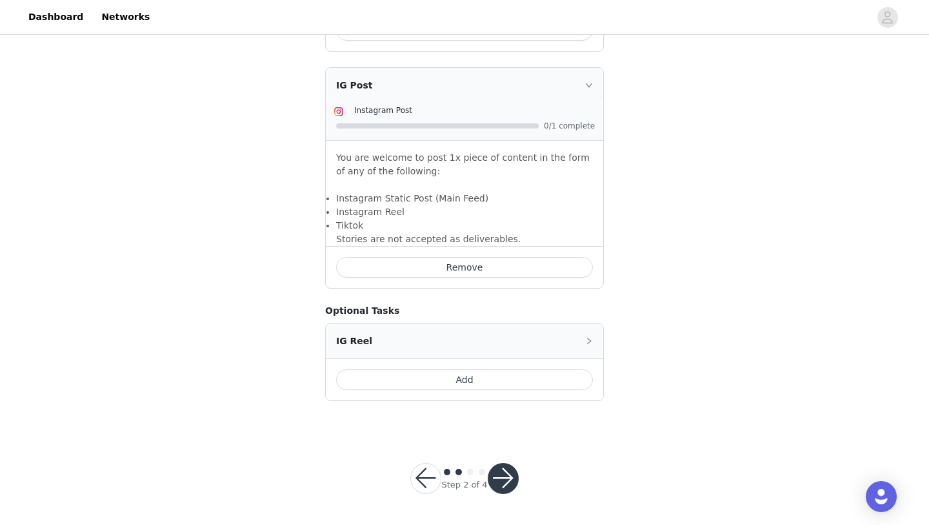
click at [502, 482] on button "button" at bounding box center [503, 478] width 31 height 31
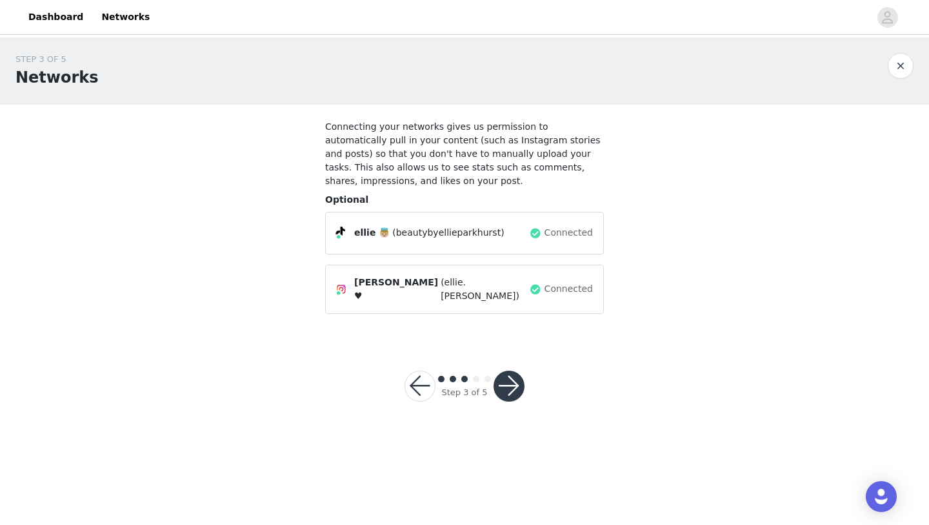
click at [508, 390] on button "button" at bounding box center [509, 385] width 31 height 31
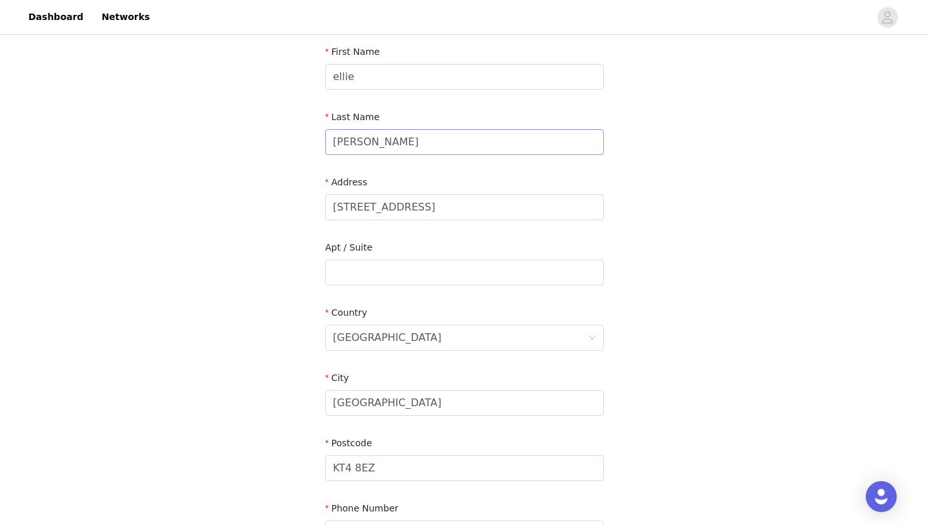
scroll to position [290, 0]
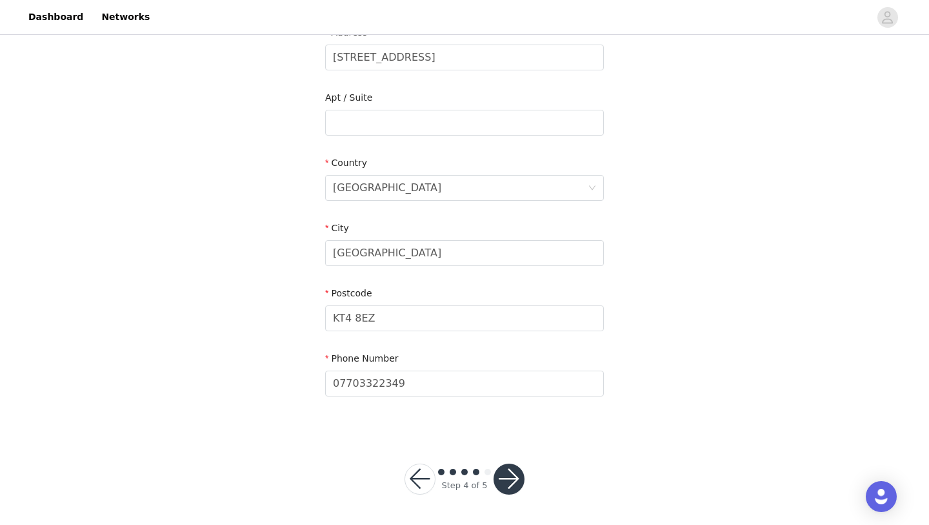
click at [503, 481] on button "button" at bounding box center [509, 478] width 31 height 31
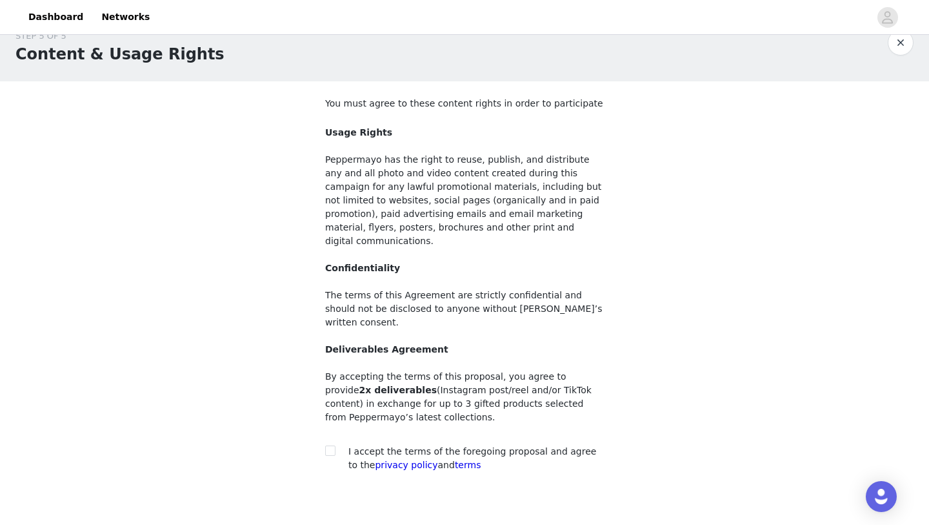
scroll to position [72, 0]
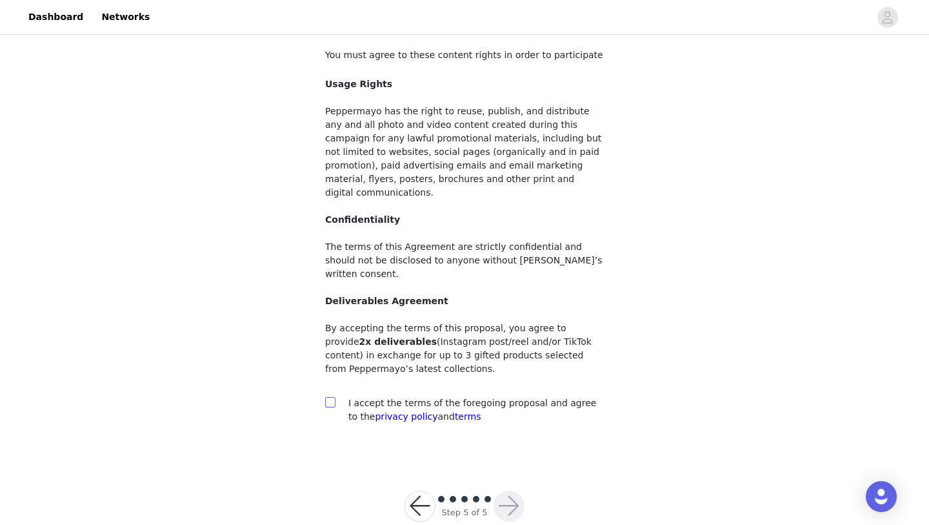
click at [332, 397] on input "checkbox" at bounding box center [329, 401] width 9 height 9
checkbox input "true"
click at [510, 491] on button "button" at bounding box center [509, 506] width 31 height 31
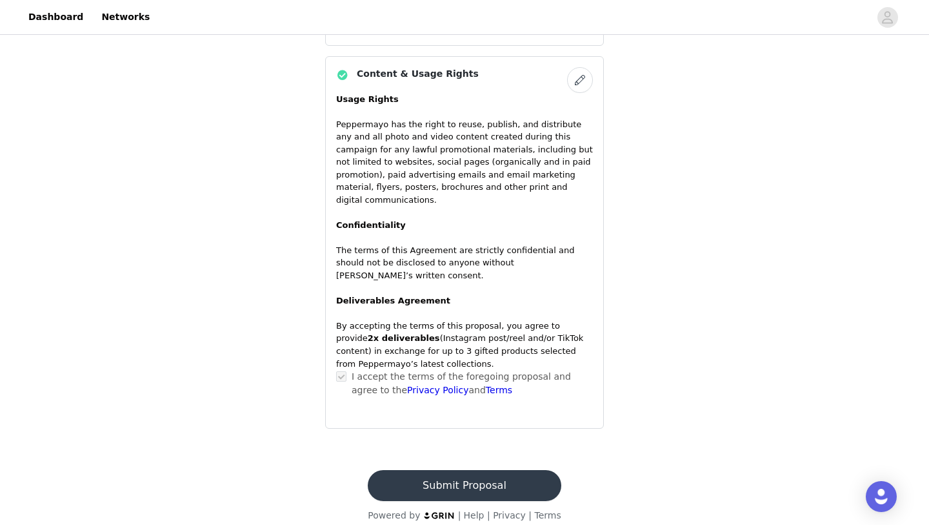
click at [510, 470] on button "Submit Proposal" at bounding box center [464, 485] width 193 height 31
